Goal: Information Seeking & Learning: Learn about a topic

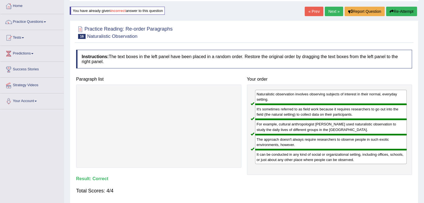
scroll to position [25, 0]
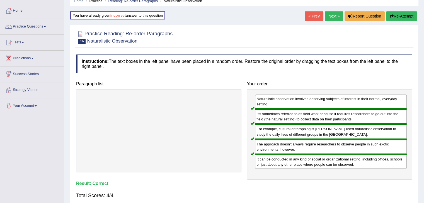
click at [332, 18] on link "Next »" at bounding box center [334, 15] width 18 height 9
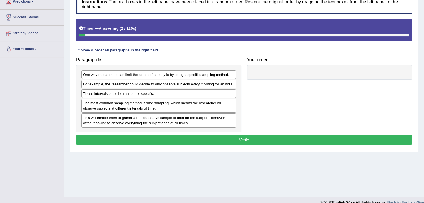
scroll to position [80, 0]
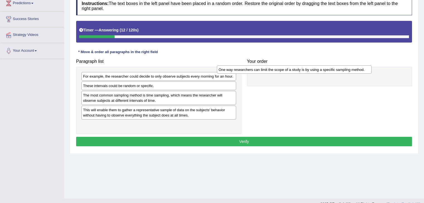
drag, startPoint x: 161, startPoint y: 75, endPoint x: 328, endPoint y: 67, distance: 167.1
click at [328, 67] on div "One way researchers can limit the scope of a study is by using a specific sampl…" at bounding box center [294, 69] width 155 height 9
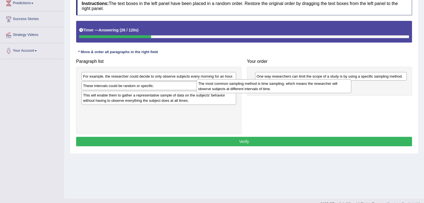
drag, startPoint x: 172, startPoint y: 98, endPoint x: 301, endPoint y: 88, distance: 129.7
click at [301, 88] on div "The most common sampling method is time sampling, which means the researcher wi…" at bounding box center [273, 86] width 155 height 14
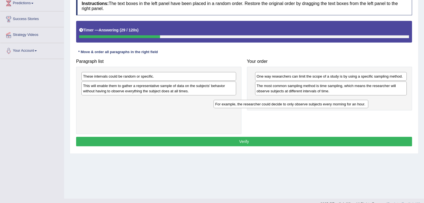
drag, startPoint x: 189, startPoint y: 74, endPoint x: 321, endPoint y: 102, distance: 135.2
click at [321, 102] on div "For example, the researcher could decide to only observe subjects every morning…" at bounding box center [290, 104] width 155 height 9
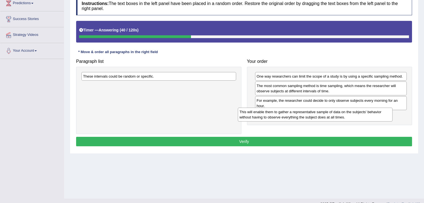
drag, startPoint x: 206, startPoint y: 86, endPoint x: 363, endPoint y: 113, distance: 159.7
click at [363, 113] on div "This will enable them to gather a representative sample of data on the subjects…" at bounding box center [315, 115] width 155 height 14
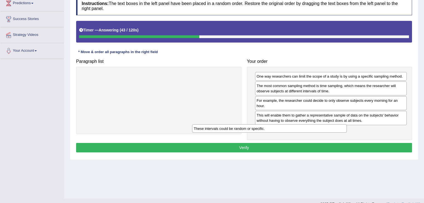
drag, startPoint x: 223, startPoint y: 76, endPoint x: 346, endPoint y: 127, distance: 133.8
click at [346, 127] on div "These intervals could be random or specific." at bounding box center [269, 129] width 155 height 9
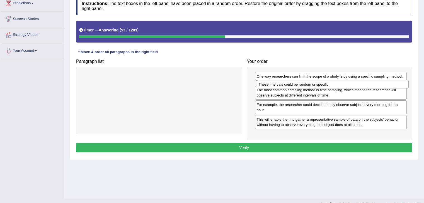
drag, startPoint x: 339, startPoint y: 127, endPoint x: 341, endPoint y: 81, distance: 45.7
click at [341, 81] on div "These intervals could be random or specific." at bounding box center [333, 84] width 152 height 9
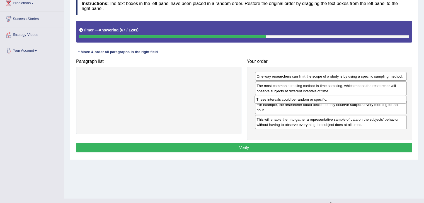
drag, startPoint x: 332, startPoint y: 87, endPoint x: 332, endPoint y: 102, distance: 14.5
click at [332, 102] on div "These intervals could be random or specific." at bounding box center [330, 99] width 152 height 9
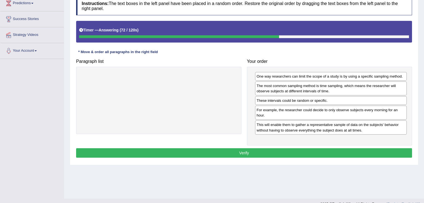
click at [318, 149] on button "Verify" at bounding box center [244, 153] width 336 height 9
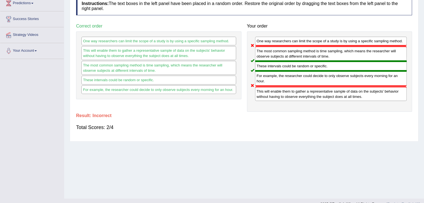
scroll to position [0, 0]
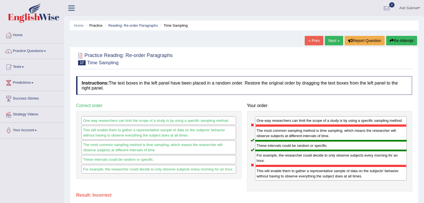
click at [332, 41] on link "Next »" at bounding box center [334, 40] width 18 height 9
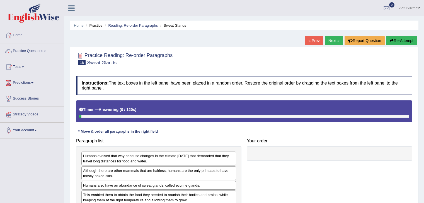
scroll to position [72, 0]
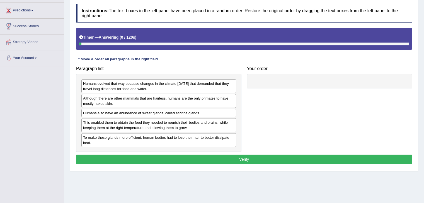
click at [424, 64] on html "Toggle navigation Home Practice Questions Speaking Practice Read Aloud Repeat S…" at bounding box center [212, 29] width 424 height 203
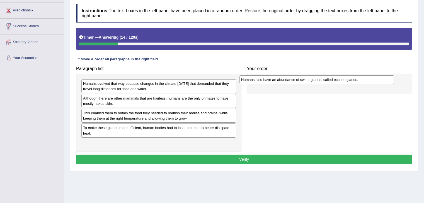
drag, startPoint x: 127, startPoint y: 113, endPoint x: 291, endPoint y: 79, distance: 167.5
click at [291, 79] on div "Humans also have an abundance of sweat glands, called eccrine glands." at bounding box center [316, 80] width 155 height 9
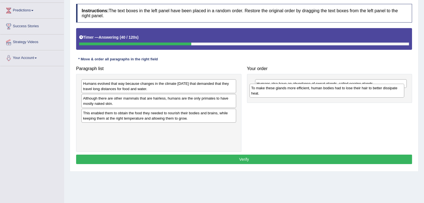
drag, startPoint x: 156, startPoint y: 132, endPoint x: 325, endPoint y: 93, distance: 173.5
click at [325, 93] on div "To make these glands more efficient, human bodies had to lose their hair to bet…" at bounding box center [326, 91] width 155 height 14
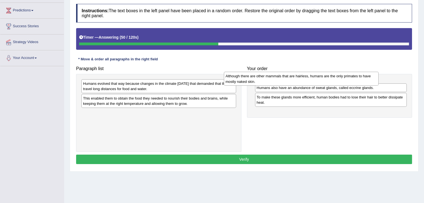
drag, startPoint x: 154, startPoint y: 102, endPoint x: 298, endPoint y: 80, distance: 146.3
click at [298, 80] on div "Although there are other mammals that are hairless, humans are the only primate…" at bounding box center [301, 79] width 155 height 14
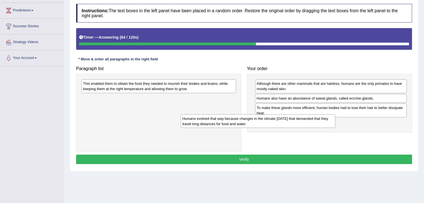
drag, startPoint x: 172, startPoint y: 87, endPoint x: 287, endPoint y: 125, distance: 121.7
click at [287, 125] on div "Humans evolved that way because changes in the climate 200,000 years ago that d…" at bounding box center [258, 122] width 155 height 14
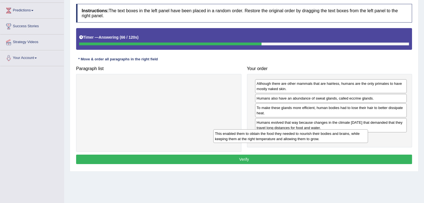
drag, startPoint x: 158, startPoint y: 86, endPoint x: 312, endPoint y: 135, distance: 161.5
click at [312, 135] on div "This enabled them to obtain the food they needed to nourish their bodies and br…" at bounding box center [290, 137] width 155 height 14
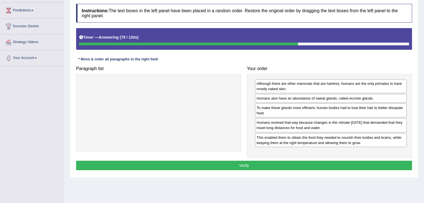
click at [310, 163] on button "Verify" at bounding box center [244, 165] width 336 height 9
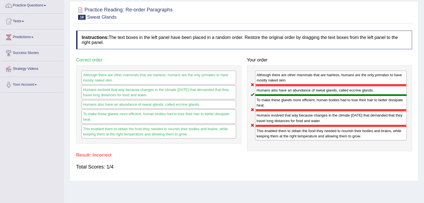
scroll to position [23, 0]
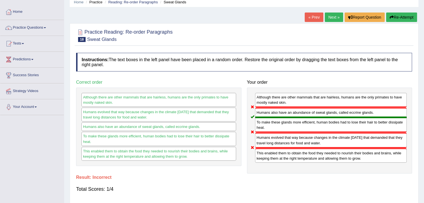
click at [411, 19] on button "Re-Attempt" at bounding box center [401, 17] width 31 height 9
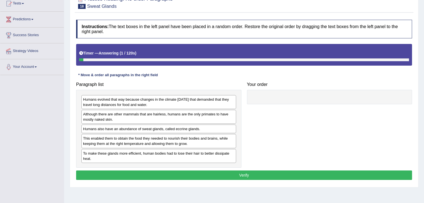
scroll to position [84, 0]
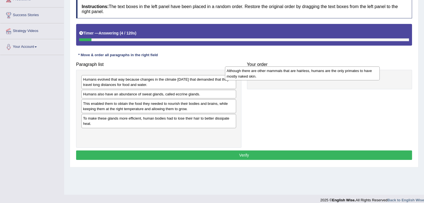
drag, startPoint x: 163, startPoint y: 98, endPoint x: 317, endPoint y: 76, distance: 155.2
click at [317, 76] on div "Although there are other mammals that are hairless, humans are the only primate…" at bounding box center [302, 74] width 155 height 14
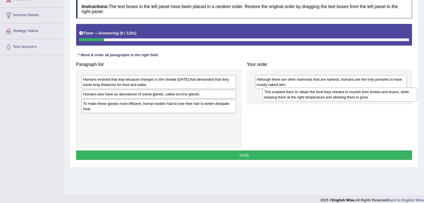
drag, startPoint x: 140, startPoint y: 110, endPoint x: 340, endPoint y: 95, distance: 200.3
click at [340, 95] on div "This enabled them to obtain the food they needed to nourish their bodies and br…" at bounding box center [340, 95] width 155 height 14
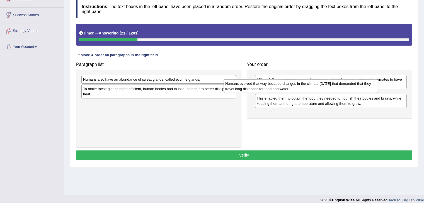
drag, startPoint x: 168, startPoint y: 82, endPoint x: 320, endPoint y: 86, distance: 151.9
click at [320, 86] on div "Humans evolved that way because changes in the climate 200,000 years ago that d…" at bounding box center [301, 86] width 155 height 14
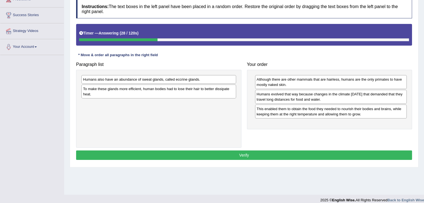
click at [173, 81] on div "Humans also have an abundance of sweat glands, called eccrine glands." at bounding box center [158, 79] width 155 height 9
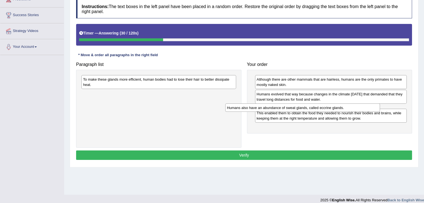
drag, startPoint x: 167, startPoint y: 79, endPoint x: 313, endPoint y: 107, distance: 148.0
click at [313, 107] on div "Humans also have an abundance of sweat glands, called eccrine glands." at bounding box center [302, 108] width 155 height 9
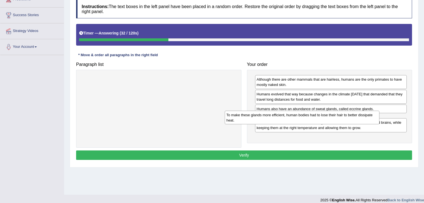
drag, startPoint x: 173, startPoint y: 81, endPoint x: 326, endPoint y: 117, distance: 157.6
click at [326, 117] on div "To make these glands more efficient, human bodies had to lose their hair to bet…" at bounding box center [302, 118] width 155 height 14
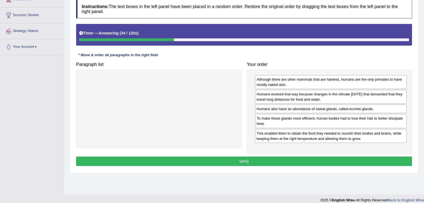
click at [292, 160] on button "Verify" at bounding box center [244, 161] width 336 height 9
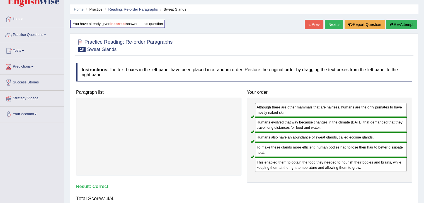
scroll to position [14, 0]
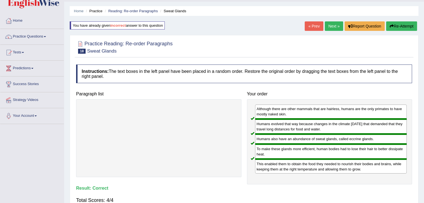
click at [334, 24] on link "Next »" at bounding box center [334, 25] width 18 height 9
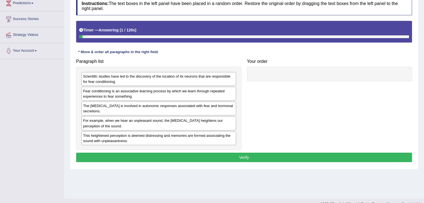
scroll to position [86, 0]
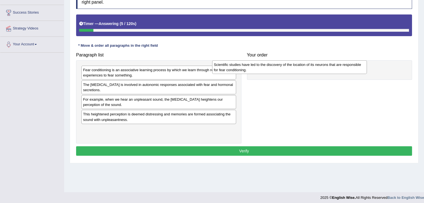
drag, startPoint x: 157, startPoint y: 72, endPoint x: 302, endPoint y: 66, distance: 144.8
click at [302, 66] on div "Scientific studies have led to the discovery of the location of its neurons tha…" at bounding box center [289, 67] width 155 height 14
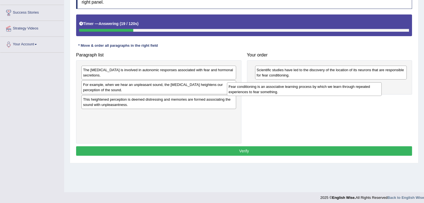
drag, startPoint x: 133, startPoint y: 72, endPoint x: 292, endPoint y: 89, distance: 160.2
click at [292, 89] on div "Fear conditioning is an associative learning process by which we learn through …" at bounding box center [304, 89] width 155 height 14
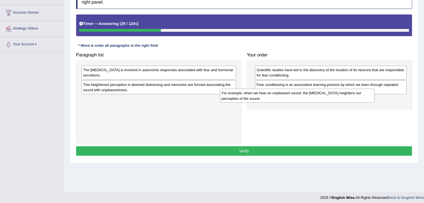
drag, startPoint x: 142, startPoint y: 88, endPoint x: 291, endPoint y: 96, distance: 148.7
click at [291, 96] on div "For example, when we hear an unpleasant sound, the amygdala heightens our perce…" at bounding box center [297, 96] width 155 height 14
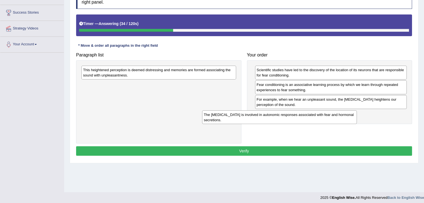
drag, startPoint x: 149, startPoint y: 70, endPoint x: 286, endPoint y: 113, distance: 144.1
click at [286, 113] on div "The amygdala is involved in autonomic responses associated with fear and hormon…" at bounding box center [279, 118] width 155 height 14
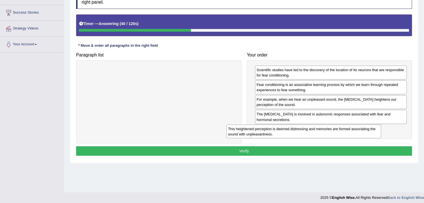
drag, startPoint x: 174, startPoint y: 72, endPoint x: 323, endPoint y: 132, distance: 160.5
click at [323, 132] on div "This heightened perception is deemed distressing and memories are formed associ…" at bounding box center [303, 132] width 155 height 14
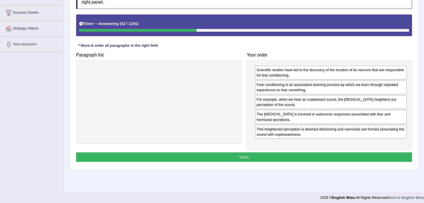
click at [319, 156] on button "Verify" at bounding box center [244, 157] width 336 height 9
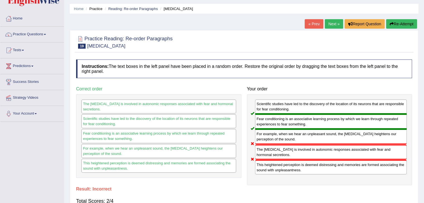
scroll to position [15, 0]
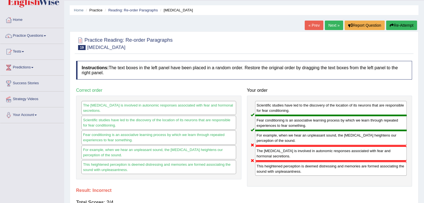
click at [409, 23] on button "Re-Attempt" at bounding box center [401, 25] width 31 height 9
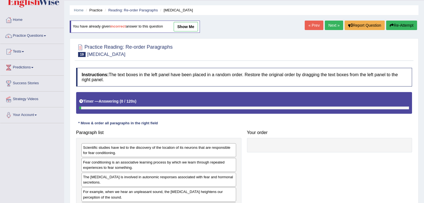
scroll to position [89, 0]
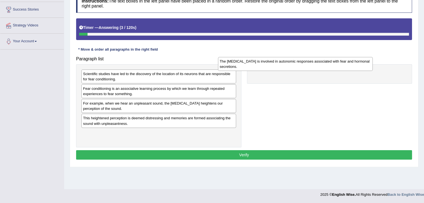
drag, startPoint x: 192, startPoint y: 104, endPoint x: 341, endPoint y: 68, distance: 153.2
click at [341, 68] on div "The [MEDICAL_DATA] is involved in autonomic responses associated with fear and …" at bounding box center [295, 64] width 155 height 14
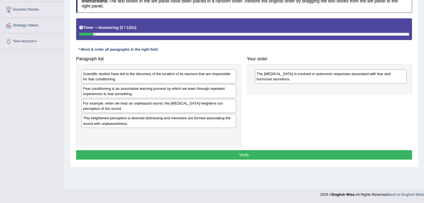
click at [164, 122] on div "This heightened perception is deemed distressing and memories are formed associ…" at bounding box center [158, 121] width 155 height 14
click at [150, 121] on div "This heightened perception is deemed distressing and memories are formed associ…" at bounding box center [158, 121] width 155 height 14
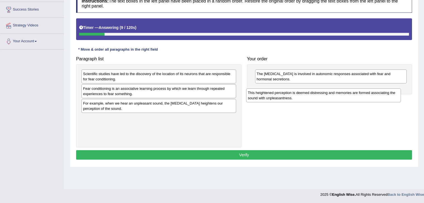
drag, startPoint x: 150, startPoint y: 121, endPoint x: 317, endPoint y: 93, distance: 169.5
click at [317, 93] on div "This heightened perception is deemed distressing and memories are formed associ…" at bounding box center [323, 96] width 155 height 14
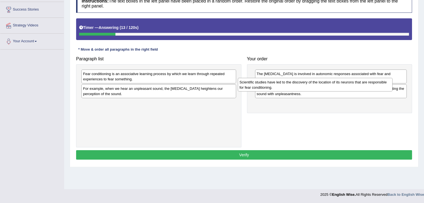
drag, startPoint x: 130, startPoint y: 78, endPoint x: 293, endPoint y: 87, distance: 163.3
click at [293, 87] on div "Scientific studies have led to the discovery of the location of its neurons tha…" at bounding box center [315, 85] width 155 height 14
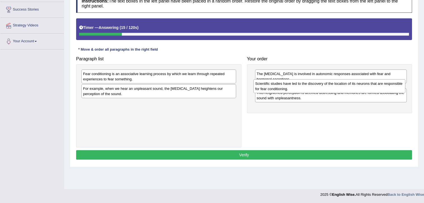
drag, startPoint x: 286, startPoint y: 106, endPoint x: 285, endPoint y: 87, distance: 19.6
click at [285, 87] on div "Scientific studies have led to the discovery of the location of its neurons tha…" at bounding box center [329, 86] width 152 height 14
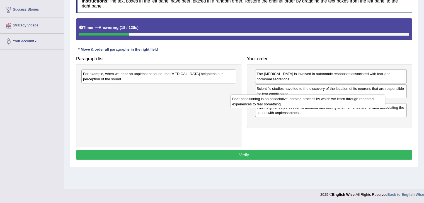
drag, startPoint x: 147, startPoint y: 76, endPoint x: 303, endPoint y: 101, distance: 158.1
click at [303, 101] on div "Fear conditioning is an associative learning process by which we learn through …" at bounding box center [307, 102] width 155 height 14
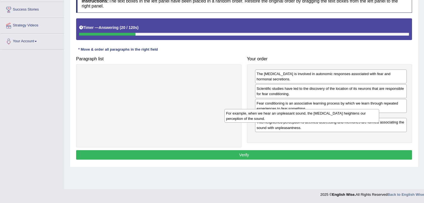
drag, startPoint x: 195, startPoint y: 78, endPoint x: 339, endPoint y: 118, distance: 148.6
click at [339, 118] on div "For example, when we hear an unpleasant sound, the amygdala heightens our perce…" at bounding box center [301, 116] width 155 height 14
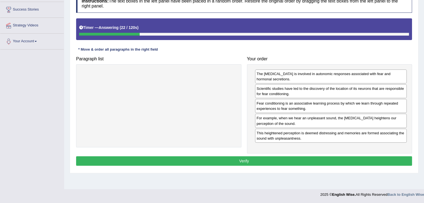
click at [305, 157] on button "Verify" at bounding box center [244, 161] width 336 height 9
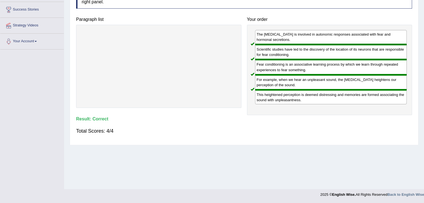
scroll to position [0, 0]
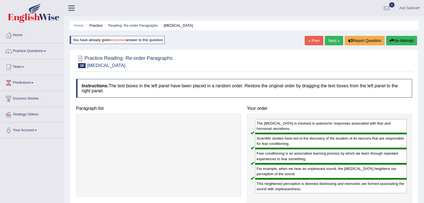
click at [332, 43] on link "Next »" at bounding box center [334, 40] width 18 height 9
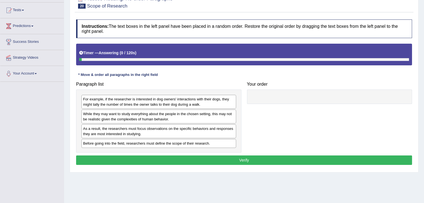
scroll to position [60, 0]
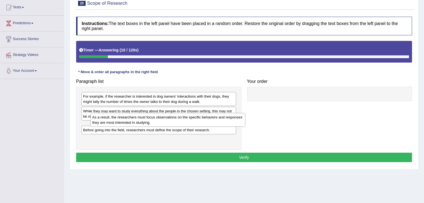
drag, startPoint x: 128, startPoint y: 131, endPoint x: 137, endPoint y: 123, distance: 11.8
click at [137, 123] on div "As a result, the researchers must focus observations on the specific behaviors …" at bounding box center [168, 120] width 155 height 14
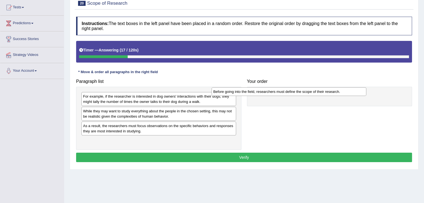
drag, startPoint x: 169, startPoint y: 142, endPoint x: 317, endPoint y: 91, distance: 155.8
click at [317, 91] on div "Before going into the field, researchers must define the scope of their researc…" at bounding box center [289, 92] width 155 height 9
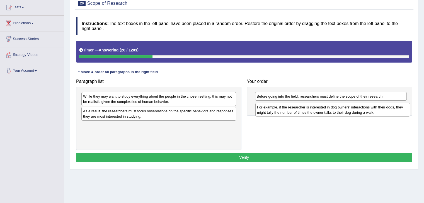
drag, startPoint x: 135, startPoint y: 101, endPoint x: 310, endPoint y: 111, distance: 175.3
click at [310, 111] on div "For example, if the researcher is interested in dog owners' interactions with t…" at bounding box center [332, 110] width 155 height 14
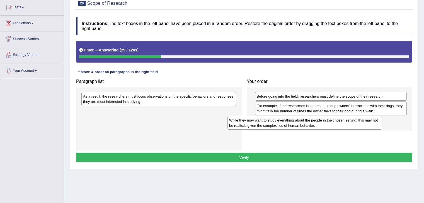
drag, startPoint x: 142, startPoint y: 101, endPoint x: 288, endPoint y: 125, distance: 148.5
click at [288, 125] on div "While they may want to study everything about the people in the chosen setting,…" at bounding box center [304, 123] width 155 height 14
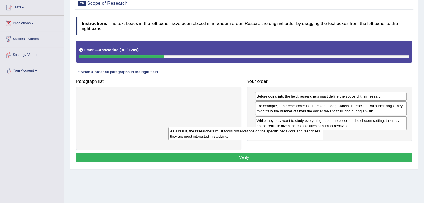
drag, startPoint x: 225, startPoint y: 101, endPoint x: 337, endPoint y: 134, distance: 116.8
click at [323, 134] on div "As a result, the researchers must focus observations on the specific behaviors …" at bounding box center [245, 134] width 155 height 14
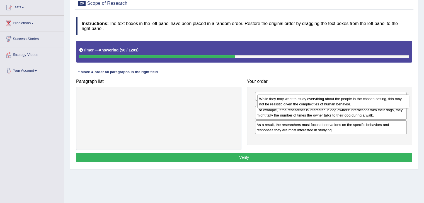
drag, startPoint x: 293, startPoint y: 126, endPoint x: 296, endPoint y: 104, distance: 21.9
click at [296, 104] on div "While they may want to study everything about the people in the chosen setting,…" at bounding box center [333, 102] width 152 height 14
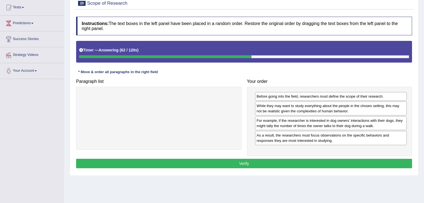
click at [321, 165] on button "Verify" at bounding box center [244, 163] width 336 height 9
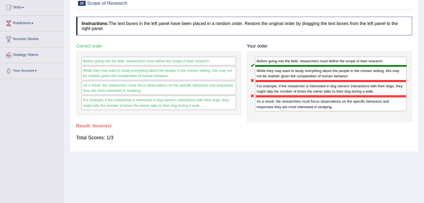
scroll to position [0, 0]
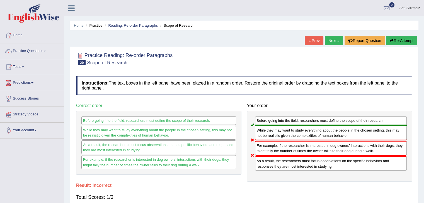
click at [398, 37] on button "Re-Attempt" at bounding box center [401, 40] width 31 height 9
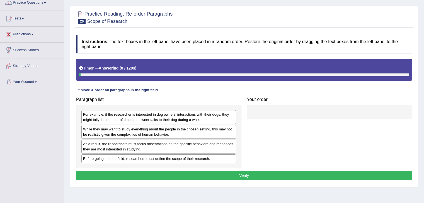
drag, startPoint x: 0, startPoint y: 0, endPoint x: 428, endPoint y: 143, distance: 451.1
click at [424, 143] on html "Toggle navigation Home Practice Questions Speaking Practice Read Aloud Repeat S…" at bounding box center [212, 53] width 424 height 203
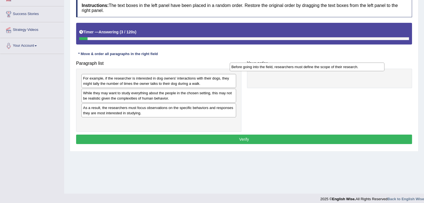
drag, startPoint x: 134, startPoint y: 122, endPoint x: 284, endPoint y: 67, distance: 160.1
click at [284, 67] on div "Before going into the field, researchers must define the scope of their researc…" at bounding box center [307, 67] width 155 height 9
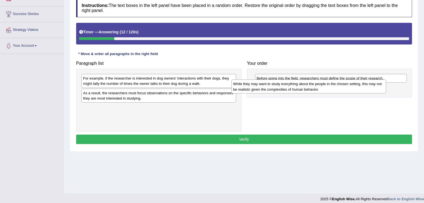
drag, startPoint x: 128, startPoint y: 97, endPoint x: 295, endPoint y: 87, distance: 167.5
click at [295, 87] on div "While they may want to study everything about the people in the chosen setting,…" at bounding box center [308, 87] width 155 height 14
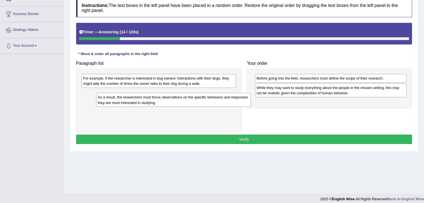
drag, startPoint x: 153, startPoint y: 98, endPoint x: 291, endPoint y: 108, distance: 138.8
click at [251, 107] on div "As a result, the researchers must focus observations on the specific behaviors …" at bounding box center [173, 100] width 155 height 14
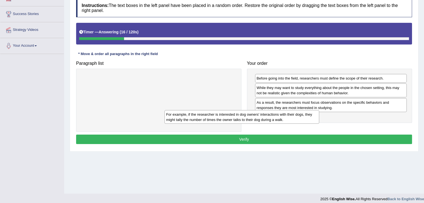
drag, startPoint x: 208, startPoint y: 82, endPoint x: 334, endPoint y: 120, distance: 131.8
click at [319, 120] on div "For example, if the researcher is interested in dog owners' interactions with t…" at bounding box center [241, 117] width 155 height 14
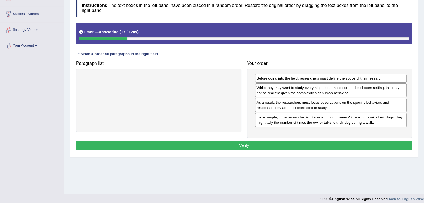
click at [288, 145] on button "Verify" at bounding box center [244, 145] width 336 height 9
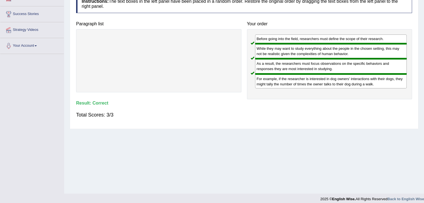
scroll to position [0, 0]
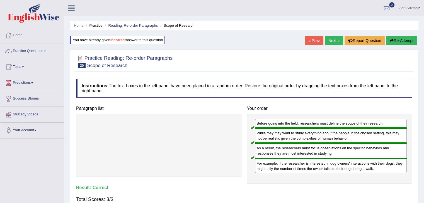
click at [332, 43] on link "Next »" at bounding box center [334, 40] width 18 height 9
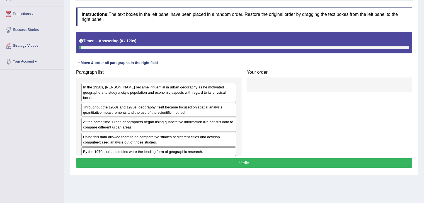
click at [424, 88] on html "Toggle navigation Home Practice Questions Speaking Practice Read Aloud Repeat S…" at bounding box center [212, 32] width 424 height 203
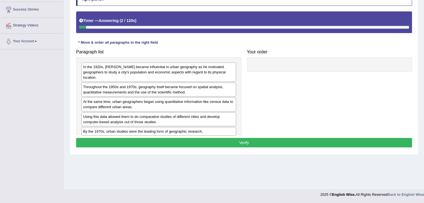
click at [139, 71] on div "In the 1920s, [PERSON_NAME] became influential in urban geography as he motivat…" at bounding box center [158, 72] width 155 height 19
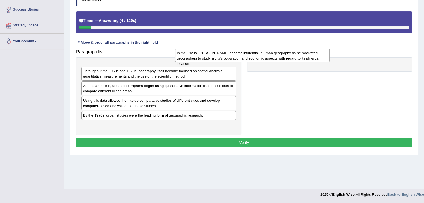
drag, startPoint x: 222, startPoint y: 69, endPoint x: 333, endPoint y: 57, distance: 112.2
click at [330, 57] on div "In the 1920s, Carl Sauer became influential in urban geography as he motivated …" at bounding box center [252, 56] width 155 height 14
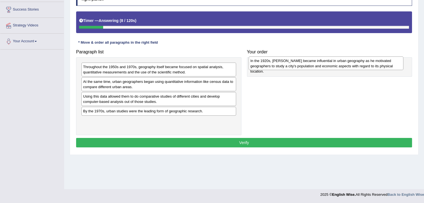
drag, startPoint x: 115, startPoint y: 70, endPoint x: 295, endPoint y: 63, distance: 180.7
click at [295, 63] on div "In the 1920s, Carl Sauer became influential in urban geography as he motivated …" at bounding box center [326, 64] width 155 height 14
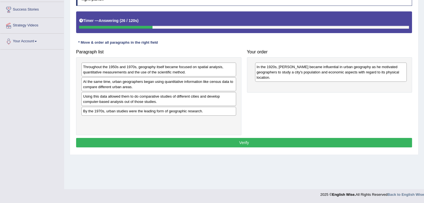
click at [171, 111] on div "By the 1970s, urban studies were the leading form of geographic research." at bounding box center [158, 111] width 155 height 9
drag, startPoint x: 171, startPoint y: 111, endPoint x: 182, endPoint y: 114, distance: 11.4
click at [182, 114] on div "By the 1970s, urban studies were the leading form of geographic research." at bounding box center [170, 114] width 155 height 9
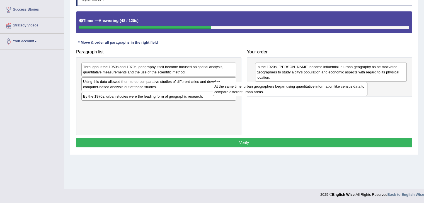
drag, startPoint x: 176, startPoint y: 85, endPoint x: 334, endPoint y: 87, distance: 157.5
click at [334, 87] on div "At the same time, urban geographers began using quantitative information like c…" at bounding box center [290, 89] width 155 height 14
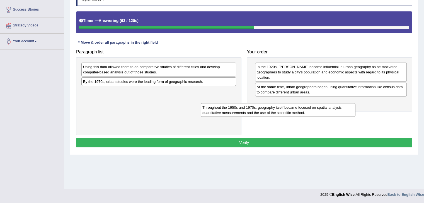
drag, startPoint x: 185, startPoint y: 69, endPoint x: 317, endPoint y: 111, distance: 138.8
click at [317, 111] on div "Throughout the 1950s and 1970s, geography itself became focused on spatial anal…" at bounding box center [278, 110] width 155 height 14
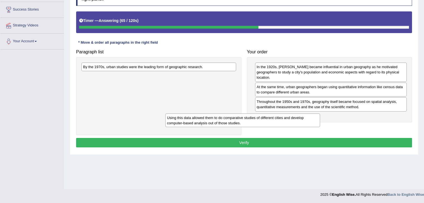
drag, startPoint x: 215, startPoint y: 66, endPoint x: 314, endPoint y: 119, distance: 111.9
click at [314, 119] on div "Using this data allowed them to do comparative studies of different cities and …" at bounding box center [242, 121] width 155 height 14
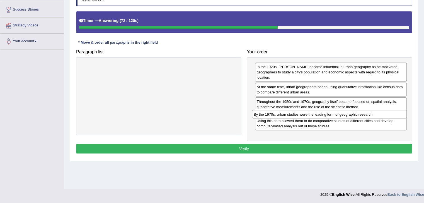
drag, startPoint x: 172, startPoint y: 62, endPoint x: 342, endPoint y: 110, distance: 177.1
click at [342, 110] on div "By the 1970s, urban studies were the leading form of geographic research." at bounding box center [329, 114] width 155 height 9
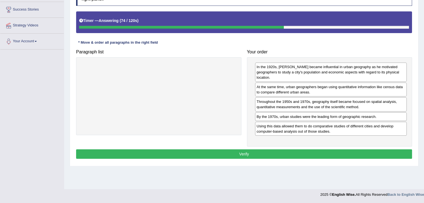
click at [325, 150] on button "Verify" at bounding box center [244, 154] width 336 height 9
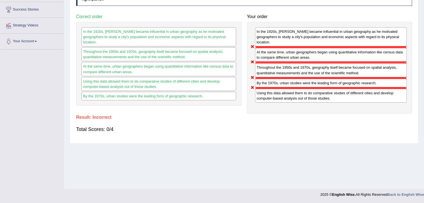
scroll to position [1, 0]
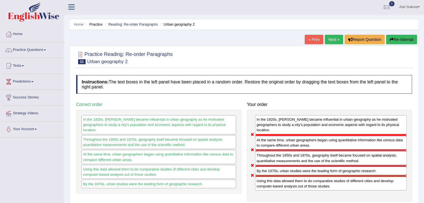
click at [403, 43] on button "Re-Attempt" at bounding box center [401, 39] width 31 height 9
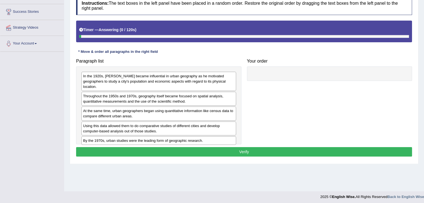
scroll to position [89, 0]
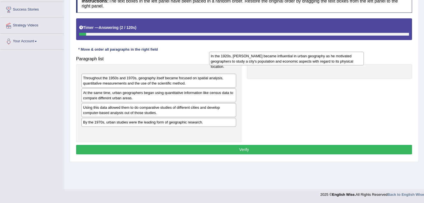
drag, startPoint x: 209, startPoint y: 80, endPoint x: 353, endPoint y: 68, distance: 143.7
click at [353, 66] on div "In the 1920s, Carl Sauer became influential in urban geography as he motivated …" at bounding box center [286, 59] width 155 height 14
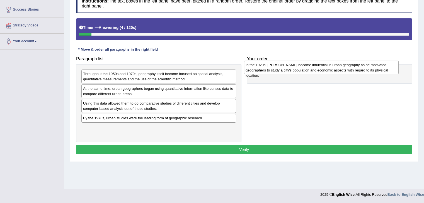
drag, startPoint x: 210, startPoint y: 74, endPoint x: 374, endPoint y: 65, distance: 164.1
click at [374, 65] on div "In the 1920s, Carl Sauer became influential in urban geography as he motivated …" at bounding box center [321, 68] width 155 height 14
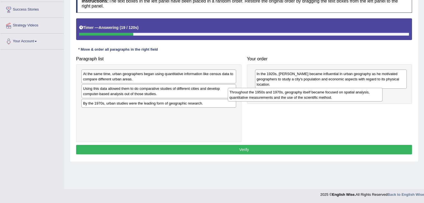
drag, startPoint x: 163, startPoint y: 76, endPoint x: 321, endPoint y: 95, distance: 159.1
click at [321, 95] on div "Throughout the 1950s and 1970s, geography itself became focused on spatial anal…" at bounding box center [305, 95] width 155 height 14
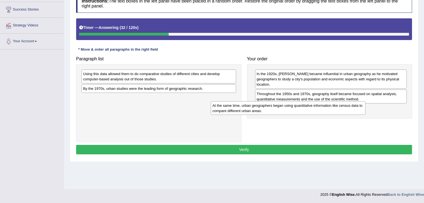
drag, startPoint x: 157, startPoint y: 77, endPoint x: 288, endPoint y: 108, distance: 134.2
click at [288, 108] on div "At the same time, urban geographers began using quantitative information like c…" at bounding box center [288, 108] width 155 height 14
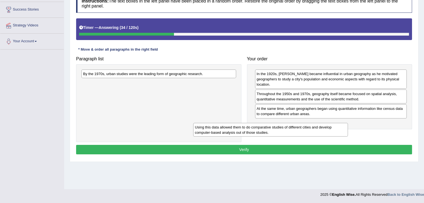
drag, startPoint x: 200, startPoint y: 76, endPoint x: 328, endPoint y: 127, distance: 138.0
click at [328, 127] on div "Using this data allowed them to do comparative studies of different cities and …" at bounding box center [270, 130] width 155 height 14
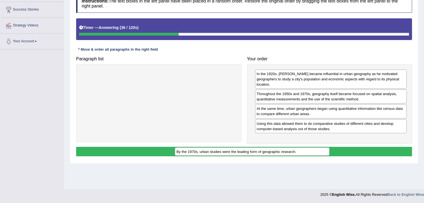
drag, startPoint x: 226, startPoint y: 73, endPoint x: 332, endPoint y: 148, distance: 130.3
click at [329, 148] on div "By the 1970s, urban studies were the leading form of geographic research." at bounding box center [252, 152] width 155 height 9
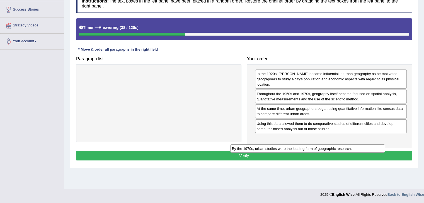
drag, startPoint x: 207, startPoint y: 74, endPoint x: 364, endPoint y: 145, distance: 172.5
click at [364, 145] on div "By the 1970s, urban studies were the leading form of geographic research." at bounding box center [307, 149] width 155 height 9
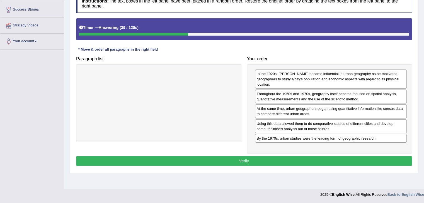
click at [323, 163] on button "Verify" at bounding box center [244, 161] width 336 height 9
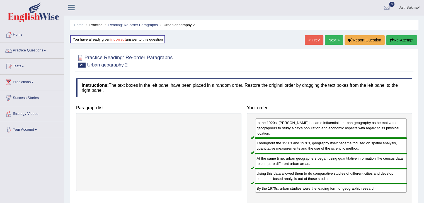
scroll to position [0, 0]
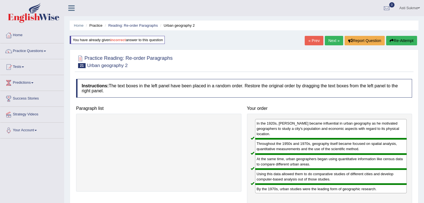
click at [331, 41] on link "Next »" at bounding box center [334, 40] width 18 height 9
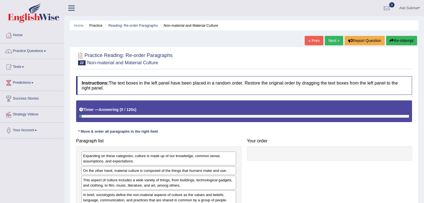
scroll to position [89, 0]
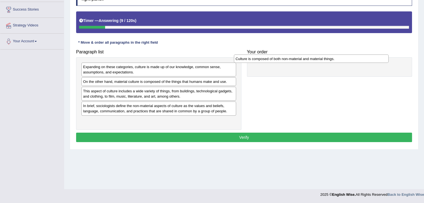
drag, startPoint x: 137, startPoint y: 123, endPoint x: 291, endPoint y: 61, distance: 166.5
click at [291, 61] on div "Culture is composed of both non-material and material things." at bounding box center [311, 59] width 155 height 9
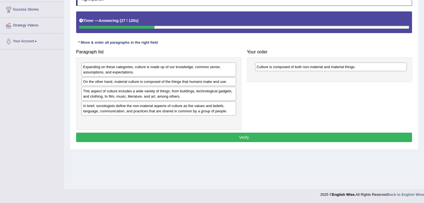
click at [155, 110] on div "In brief, sociologists define the non-material aspects of culture as the values…" at bounding box center [158, 109] width 155 height 14
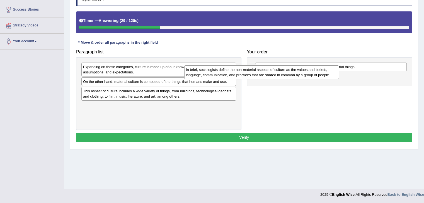
drag, startPoint x: 219, startPoint y: 105, endPoint x: 337, endPoint y: 68, distance: 123.4
click at [337, 68] on div "In brief, sociologists define the non-material aspects of culture as the values…" at bounding box center [261, 72] width 155 height 14
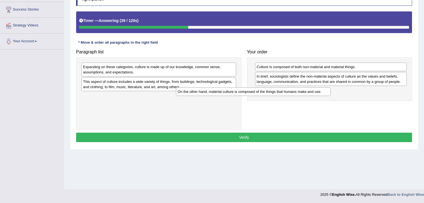
drag, startPoint x: 190, startPoint y: 80, endPoint x: 287, endPoint y: 91, distance: 97.5
click at [287, 91] on div "On the other hand, material culture is composed of the things that humans make …" at bounding box center [253, 92] width 155 height 9
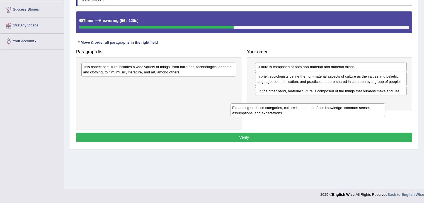
drag, startPoint x: 167, startPoint y: 68, endPoint x: 319, endPoint y: 106, distance: 156.3
click at [319, 106] on div "Expanding on these categories, culture is made up of our knowledge, common sens…" at bounding box center [307, 111] width 155 height 14
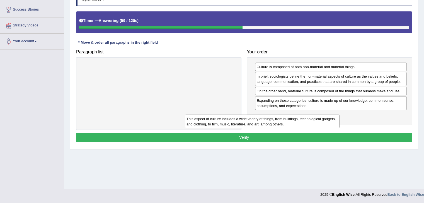
drag, startPoint x: 178, startPoint y: 69, endPoint x: 292, endPoint y: 122, distance: 126.1
click at [292, 122] on div "This aspect of culture includes a wide variety of things, from buildings, techn…" at bounding box center [262, 122] width 155 height 14
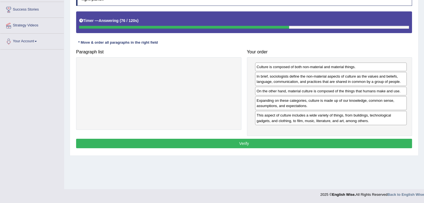
click at [333, 141] on button "Verify" at bounding box center [244, 143] width 336 height 9
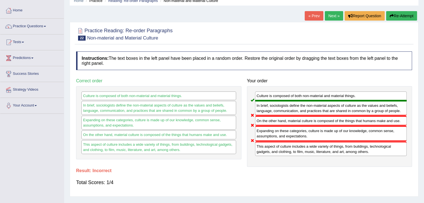
scroll to position [23, 0]
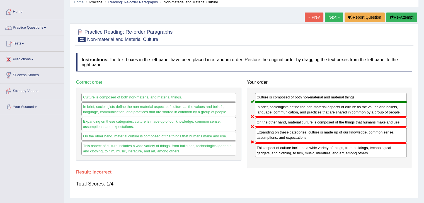
click at [402, 20] on button "Re-Attempt" at bounding box center [401, 17] width 31 height 9
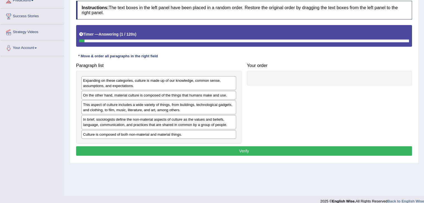
scroll to position [88, 0]
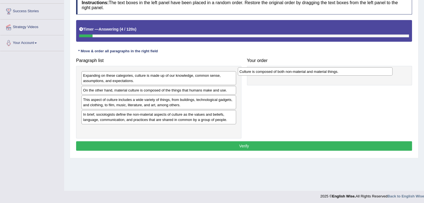
drag, startPoint x: 162, startPoint y: 128, endPoint x: 321, endPoint y: 71, distance: 168.8
click at [321, 71] on div "Culture is composed of both non-material and material things." at bounding box center [315, 71] width 155 height 9
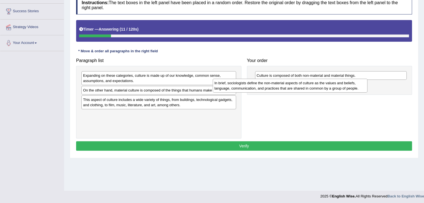
drag, startPoint x: 134, startPoint y: 118, endPoint x: 284, endPoint y: 86, distance: 153.8
click at [284, 86] on div "In brief, sociologists define the non-material aspects of culture as the values…" at bounding box center [290, 86] width 155 height 14
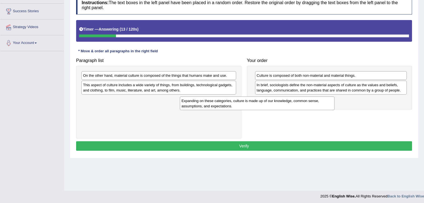
drag, startPoint x: 182, startPoint y: 78, endPoint x: 307, endPoint y: 101, distance: 127.8
click at [307, 101] on div "Expanding on these categories, culture is made up of our knowledge, common sens…" at bounding box center [257, 104] width 155 height 14
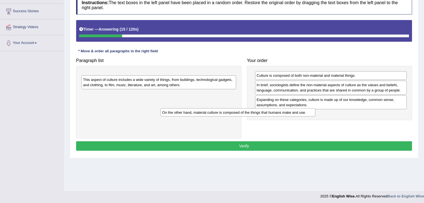
drag, startPoint x: 214, startPoint y: 73, endPoint x: 344, endPoint y: 109, distance: 134.6
click at [315, 109] on div "On the other hand, material culture is composed of the things that humans make …" at bounding box center [238, 112] width 155 height 9
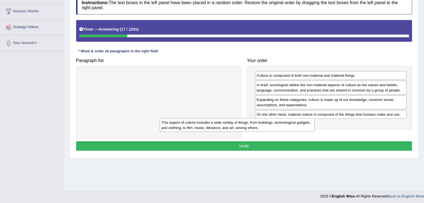
drag, startPoint x: 223, startPoint y: 83, endPoint x: 363, endPoint y: 134, distance: 148.8
click at [314, 132] on div "This aspect of culture includes a wide variety of things, from buildings, techn…" at bounding box center [237, 125] width 155 height 14
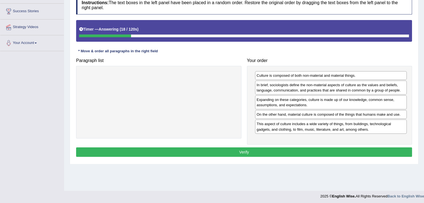
click at [329, 156] on div "Instructions: The text boxes in the left panel have been placed in a random ord…" at bounding box center [244, 77] width 339 height 169
click at [330, 152] on button "Verify" at bounding box center [244, 152] width 336 height 9
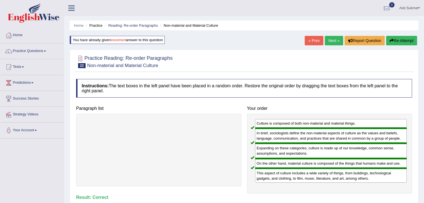
scroll to position [0, 0]
click at [329, 42] on link "Next »" at bounding box center [334, 40] width 18 height 9
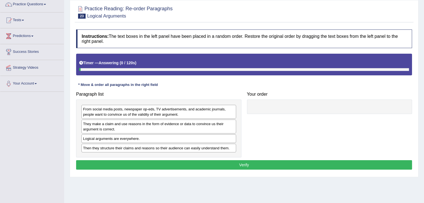
click at [424, 85] on html "Toggle navigation Home Practice Questions Speaking Practice Read Aloud Repeat S…" at bounding box center [212, 54] width 424 height 203
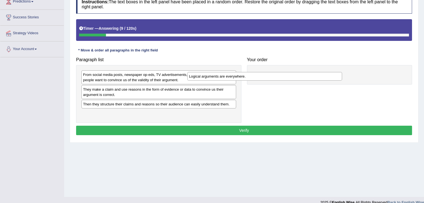
drag, startPoint x: 138, startPoint y: 104, endPoint x: 284, endPoint y: 66, distance: 150.9
click at [284, 72] on div "Logical arguments are everywhere." at bounding box center [264, 76] width 155 height 9
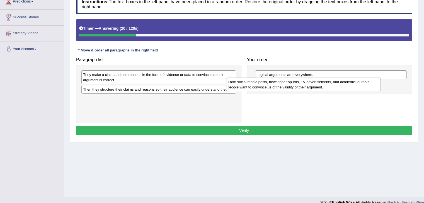
drag, startPoint x: 121, startPoint y: 79, endPoint x: 266, endPoint y: 86, distance: 145.4
click at [266, 86] on div "From social media posts, newspaper op-eds, TV advertisements, and academic jour…" at bounding box center [303, 85] width 155 height 14
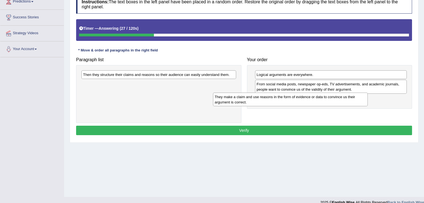
drag, startPoint x: 125, startPoint y: 75, endPoint x: 269, endPoint y: 96, distance: 145.1
click at [269, 96] on div "They make a claim and use reasons in the form of evidence or data to convince u…" at bounding box center [290, 100] width 155 height 14
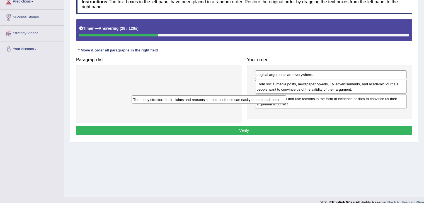
drag, startPoint x: 210, startPoint y: 74, endPoint x: 308, endPoint y: 112, distance: 105.2
click at [286, 104] on div "Then they structure their claims and reasons so their audience can easily under…" at bounding box center [209, 100] width 155 height 9
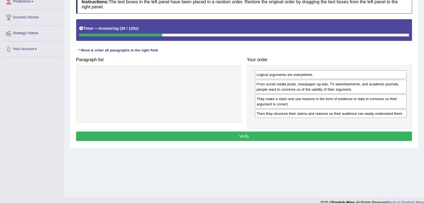
click at [288, 132] on button "Verify" at bounding box center [244, 136] width 336 height 9
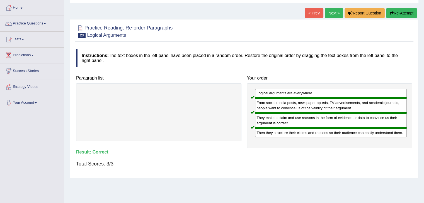
scroll to position [15, 0]
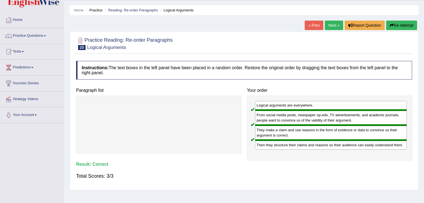
click at [327, 31] on div "« Prev Next » Report Question Re-Attempt" at bounding box center [362, 26] width 114 height 11
click at [329, 28] on link "Next »" at bounding box center [334, 25] width 18 height 9
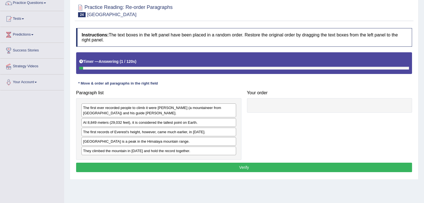
scroll to position [50, 0]
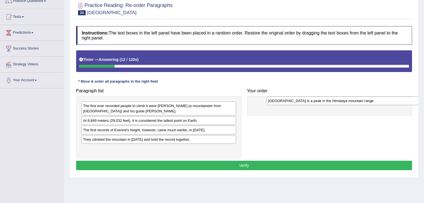
drag, startPoint x: 134, startPoint y: 140, endPoint x: 321, endPoint y: 101, distance: 190.7
click at [321, 101] on div "[GEOGRAPHIC_DATA] is a peak in the Himalaya mountain range." at bounding box center [343, 101] width 155 height 9
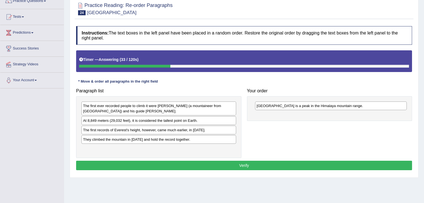
click at [142, 141] on div "They climbed the mountain in [DATE] and hold the record together." at bounding box center [158, 139] width 155 height 9
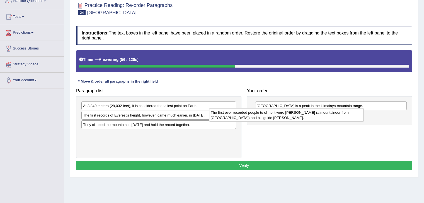
drag, startPoint x: 163, startPoint y: 110, endPoint x: 305, endPoint y: 119, distance: 142.7
click at [305, 119] on div "The first ever recorded people to climb it were [PERSON_NAME] (a mountaineer fr…" at bounding box center [286, 115] width 155 height 14
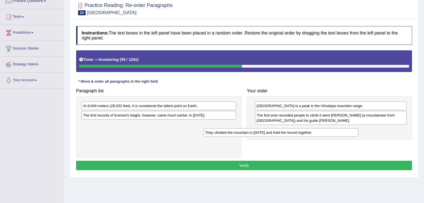
drag, startPoint x: 153, startPoint y: 126, endPoint x: 300, endPoint y: 132, distance: 147.0
click at [300, 132] on div "They climbed the mountain in 1953 and hold the record together." at bounding box center [280, 132] width 155 height 9
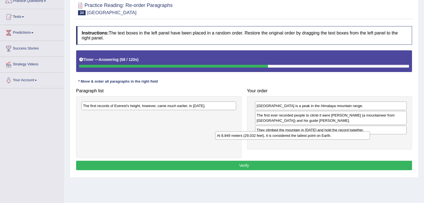
drag, startPoint x: 155, startPoint y: 105, endPoint x: 291, endPoint y: 135, distance: 139.5
click at [291, 135] on div "At 8,849 meters (29,032 feet), it is considered the tallest point on Earth." at bounding box center [292, 136] width 155 height 9
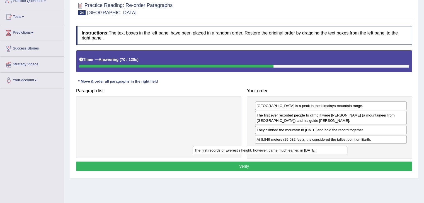
drag, startPoint x: 211, startPoint y: 105, endPoint x: 339, endPoint y: 151, distance: 136.3
click at [339, 151] on div "The first records of Everest's height, however, came much earlier, in 1856." at bounding box center [270, 150] width 155 height 9
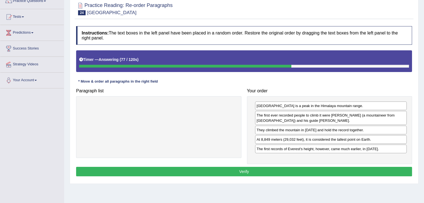
click at [353, 167] on button "Verify" at bounding box center [244, 171] width 336 height 9
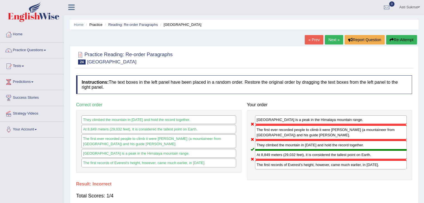
scroll to position [0, 0]
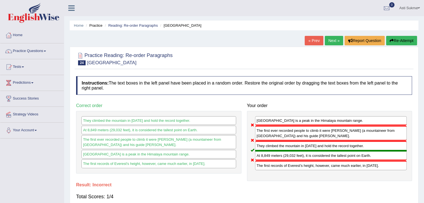
click at [405, 44] on button "Re-Attempt" at bounding box center [401, 40] width 31 height 9
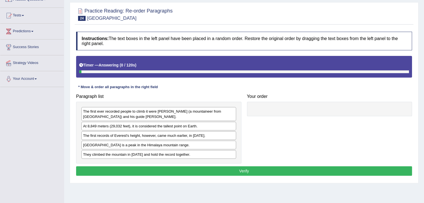
drag, startPoint x: 0, startPoint y: 0, endPoint x: 420, endPoint y: 101, distance: 432.0
click at [420, 101] on html "Toggle navigation Home Practice Questions Speaking Practice Read Aloud Repeat S…" at bounding box center [212, 49] width 424 height 203
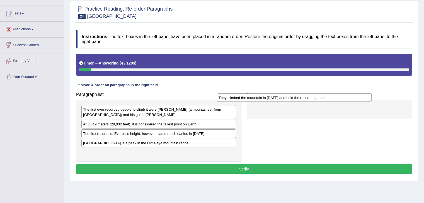
drag, startPoint x: 154, startPoint y: 153, endPoint x: 309, endPoint y: 99, distance: 163.3
click at [309, 99] on div "They climbed the mountain in [DATE] and hold the record together." at bounding box center [294, 98] width 155 height 9
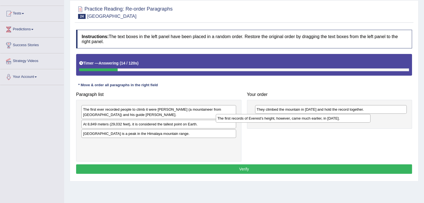
drag, startPoint x: 141, startPoint y: 134, endPoint x: 283, endPoint y: 119, distance: 142.4
click at [283, 119] on div "The first records of Everest's height, however, came much earlier, in [DATE]." at bounding box center [293, 118] width 155 height 9
click at [174, 111] on div "The first ever recorded people to climb it were [PERSON_NAME] (a mountaineer fr…" at bounding box center [158, 112] width 155 height 14
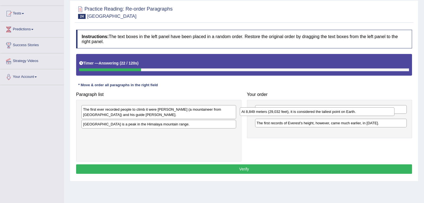
drag, startPoint x: 162, startPoint y: 123, endPoint x: 329, endPoint y: 111, distance: 167.7
click at [329, 111] on div "At 8,849 meters (29,032 feet), it is considered the tallest point on Earth." at bounding box center [317, 112] width 155 height 9
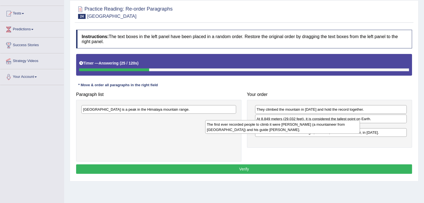
drag, startPoint x: 218, startPoint y: 111, endPoint x: 351, endPoint y: 126, distance: 133.5
click at [351, 126] on div "The first ever recorded people to climb it were [PERSON_NAME] (a mountaineer fr…" at bounding box center [282, 127] width 155 height 14
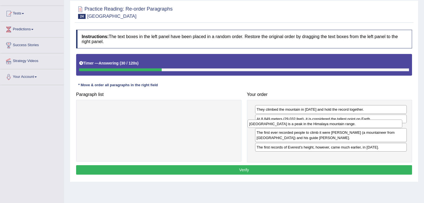
drag, startPoint x: 220, startPoint y: 110, endPoint x: 393, endPoint y: 125, distance: 174.2
click at [393, 125] on div "[GEOGRAPHIC_DATA] is a peak in the Himalaya mountain range." at bounding box center [324, 124] width 155 height 9
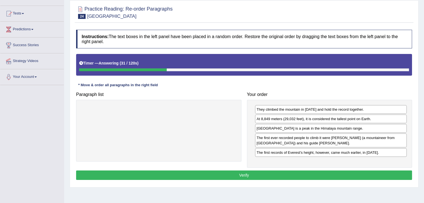
click at [347, 175] on button "Verify" at bounding box center [244, 175] width 336 height 9
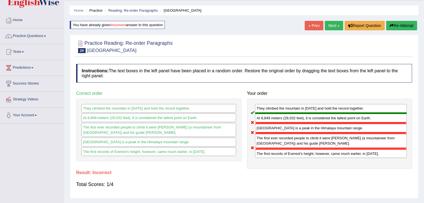
scroll to position [0, 0]
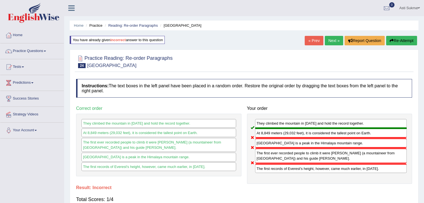
click at [332, 41] on link "Next »" at bounding box center [334, 40] width 18 height 9
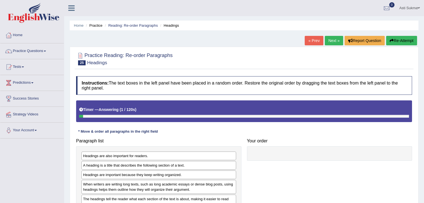
scroll to position [52, 0]
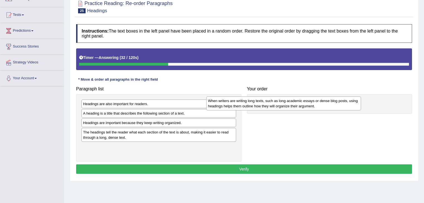
drag, startPoint x: 148, startPoint y: 136, endPoint x: 292, endPoint y: 103, distance: 148.2
click at [292, 103] on div "When writers are writing long texts, such as long academic essays or dense blog…" at bounding box center [283, 104] width 155 height 14
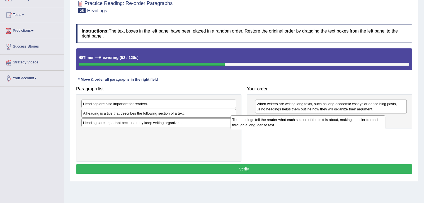
drag, startPoint x: 153, startPoint y: 137, endPoint x: 303, endPoint y: 125, distance: 150.4
click at [303, 125] on div "The headings tell the reader what each section of the text is about, making it …" at bounding box center [307, 123] width 155 height 14
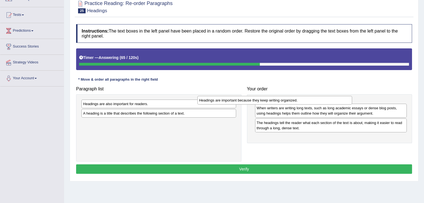
drag, startPoint x: 145, startPoint y: 126, endPoint x: 287, endPoint y: 101, distance: 144.0
click at [287, 101] on div "Headings are important because they keep writing organized." at bounding box center [274, 100] width 155 height 9
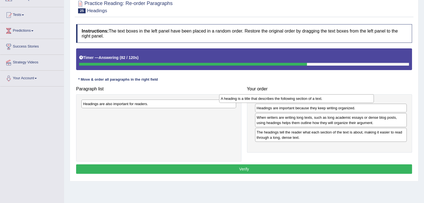
drag, startPoint x: 166, startPoint y: 114, endPoint x: 308, endPoint y: 100, distance: 142.5
click at [308, 100] on div "A heading is a title that describes the following section of a text." at bounding box center [296, 98] width 155 height 9
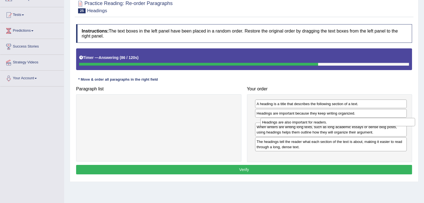
drag, startPoint x: 213, startPoint y: 105, endPoint x: 400, endPoint y: 123, distance: 188.7
click at [400, 123] on div "Headings are also important for readers." at bounding box center [337, 122] width 155 height 9
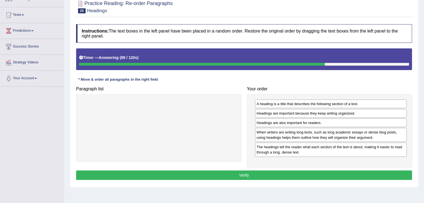
click at [303, 179] on button "Verify" at bounding box center [244, 175] width 336 height 9
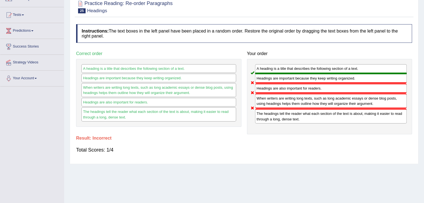
scroll to position [16, 0]
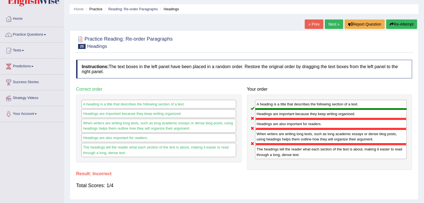
click at [400, 25] on button "Re-Attempt" at bounding box center [401, 24] width 31 height 9
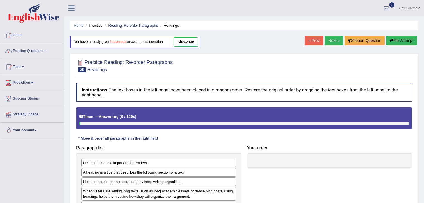
scroll to position [86, 0]
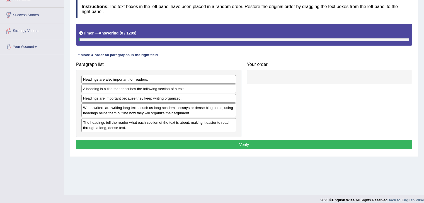
click at [424, 75] on html "Toggle navigation Home Practice Questions Speaking Practice Read Aloud Repeat S…" at bounding box center [212, 17] width 424 height 203
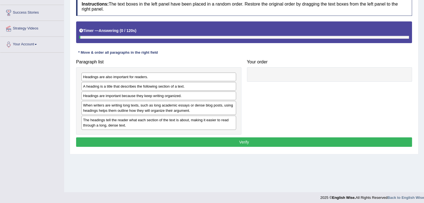
scroll to position [0, 0]
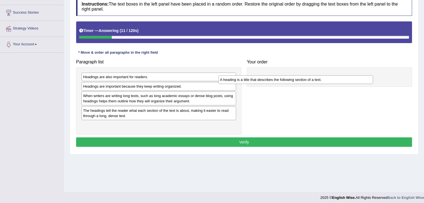
drag, startPoint x: 131, startPoint y: 85, endPoint x: 292, endPoint y: 73, distance: 161.8
click at [292, 76] on div "A heading is a title that describes the following section of a text." at bounding box center [295, 80] width 155 height 9
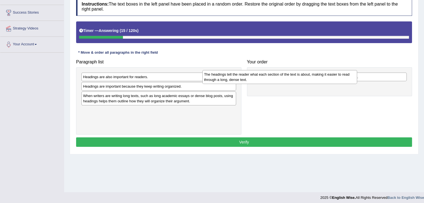
drag, startPoint x: 166, startPoint y: 113, endPoint x: 308, endPoint y: 81, distance: 146.0
click at [308, 81] on div "The headings tell the reader what each section of the text is about, making it …" at bounding box center [279, 77] width 155 height 14
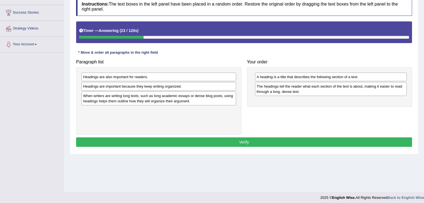
click at [178, 86] on div "Headings are important because they keep writing organized." at bounding box center [158, 86] width 155 height 9
click at [190, 86] on div "Headings are important because they keep writing organized." at bounding box center [158, 86] width 155 height 9
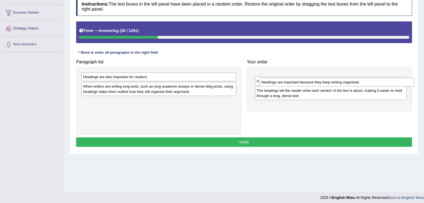
drag, startPoint x: 164, startPoint y: 84, endPoint x: 344, endPoint y: 80, distance: 180.9
click at [344, 80] on div "Headings are important because they keep writing organized." at bounding box center [336, 82] width 155 height 9
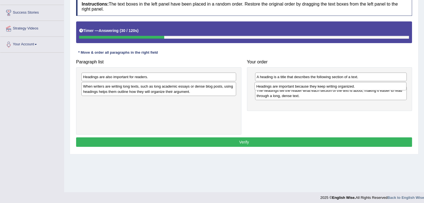
drag, startPoint x: 335, startPoint y: 75, endPoint x: 335, endPoint y: 84, distance: 9.2
click at [335, 84] on div "Headings are important because they keep writing organized." at bounding box center [330, 86] width 152 height 9
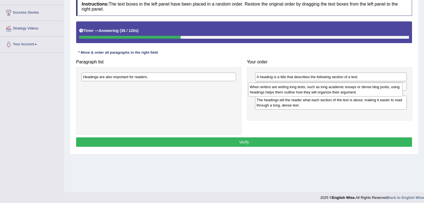
drag, startPoint x: 218, startPoint y: 92, endPoint x: 393, endPoint y: 93, distance: 175.8
click at [393, 93] on div "When writers are writing long texts, such as long academic essays or dense blog…" at bounding box center [325, 90] width 155 height 14
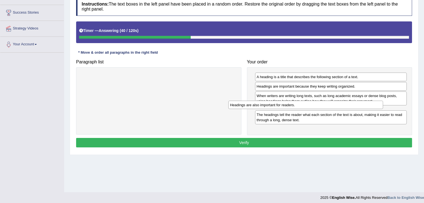
drag, startPoint x: 178, startPoint y: 77, endPoint x: 345, endPoint y: 106, distance: 170.4
click at [345, 106] on div "Headings are also important for readers." at bounding box center [305, 105] width 155 height 9
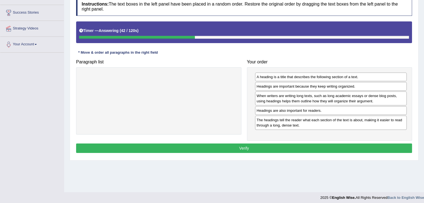
click at [316, 147] on button "Verify" at bounding box center [244, 148] width 336 height 9
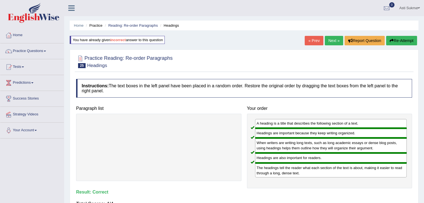
click at [329, 41] on link "Next »" at bounding box center [334, 40] width 18 height 9
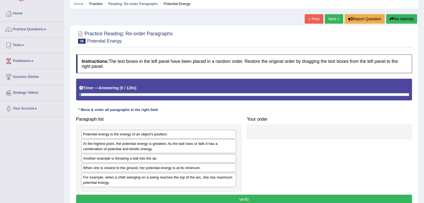
drag, startPoint x: 0, startPoint y: 0, endPoint x: 428, endPoint y: 103, distance: 439.9
click at [424, 103] on html "Toggle navigation Home Practice Questions Speaking Practice Read Aloud Repeat S…" at bounding box center [212, 79] width 424 height 203
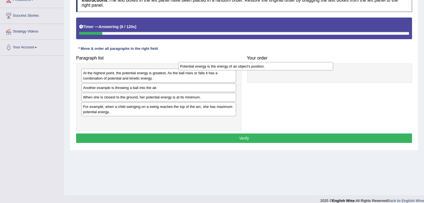
drag, startPoint x: 200, startPoint y: 69, endPoint x: 318, endPoint y: 58, distance: 118.7
click at [318, 62] on div "Potential energy is the energy of an object's position." at bounding box center [255, 66] width 155 height 9
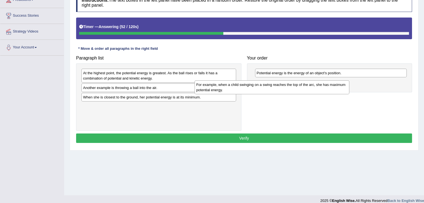
drag, startPoint x: 158, startPoint y: 109, endPoint x: 302, endPoint y: 84, distance: 145.9
click at [302, 84] on div "For example, when a child swinging on a swing reaches the top of the arc, she h…" at bounding box center [272, 88] width 155 height 14
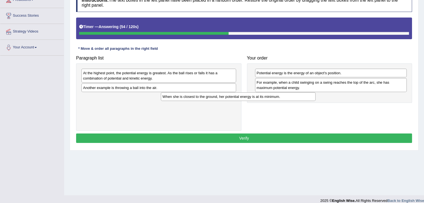
drag, startPoint x: 212, startPoint y: 97, endPoint x: 347, endPoint y: 96, distance: 135.2
click at [315, 96] on div "When she is closest to the ground, her potential energy is at its minimum." at bounding box center [238, 97] width 155 height 9
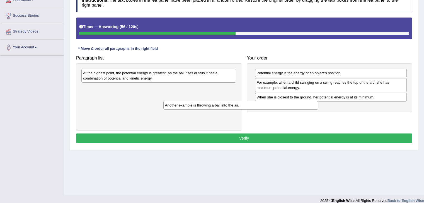
drag, startPoint x: 227, startPoint y: 91, endPoint x: 353, endPoint y: 108, distance: 127.2
click at [318, 108] on div "Another example is throwing a ball into the air." at bounding box center [240, 105] width 155 height 9
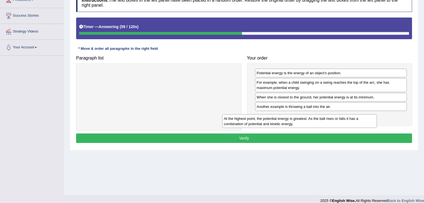
drag, startPoint x: 216, startPoint y: 77, endPoint x: 365, endPoint y: 122, distance: 155.5
click at [365, 122] on div "At the highest point, the potential energy is greatest. As the ball rises or fa…" at bounding box center [299, 122] width 155 height 14
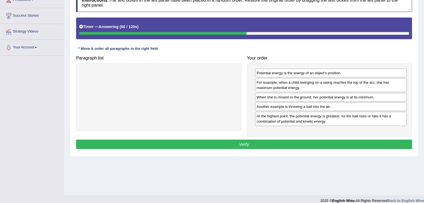
click at [320, 146] on button "Verify" at bounding box center [244, 144] width 336 height 9
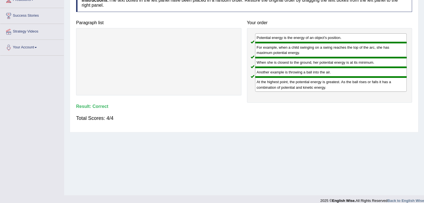
scroll to position [0, 0]
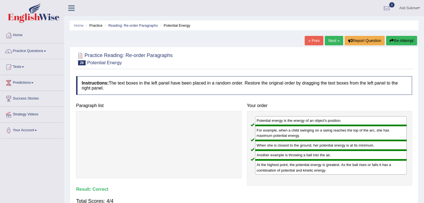
click at [336, 40] on link "Next »" at bounding box center [334, 40] width 18 height 9
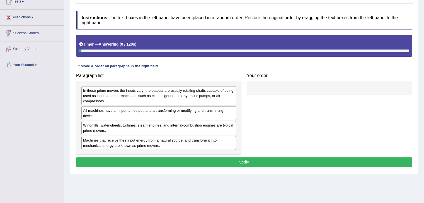
scroll to position [68, 0]
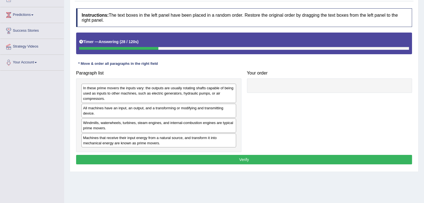
click at [158, 111] on div "All machines have an input, an output, and a transforming or modifying and tran…" at bounding box center [158, 111] width 155 height 14
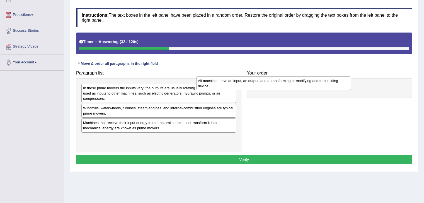
drag, startPoint x: 158, startPoint y: 111, endPoint x: 293, endPoint y: 85, distance: 137.9
click at [293, 85] on div "All machines have an input, an output, and a transforming or modifying and tran…" at bounding box center [273, 84] width 155 height 14
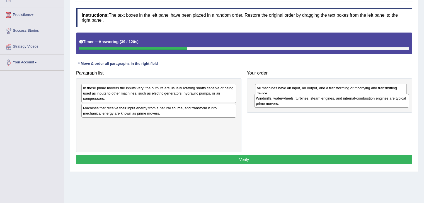
drag, startPoint x: 147, startPoint y: 111, endPoint x: 329, endPoint y: 101, distance: 182.5
click at [329, 101] on div "Windmills, waterwheels, turbines, steam engines, and internal-combustion engine…" at bounding box center [331, 101] width 155 height 14
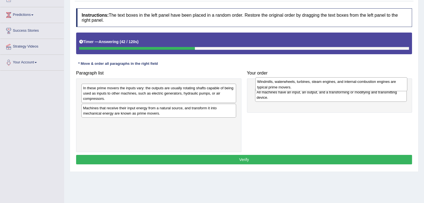
drag, startPoint x: 301, startPoint y: 103, endPoint x: 301, endPoint y: 82, distance: 20.9
click at [301, 82] on div "Windmills, waterwheels, turbines, steam engines, and internal-combustion engine…" at bounding box center [331, 84] width 152 height 14
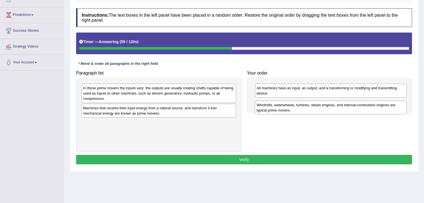
drag, startPoint x: 295, startPoint y: 90, endPoint x: 295, endPoint y: 110, distance: 19.5
click at [295, 110] on div "Windmills, waterwheels, turbines, steam engines, and internal-combustion engine…" at bounding box center [331, 108] width 152 height 14
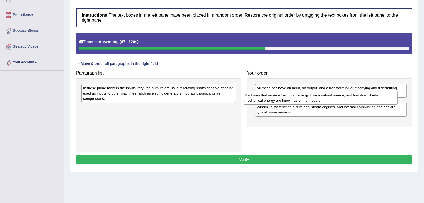
drag, startPoint x: 174, startPoint y: 113, endPoint x: 345, endPoint y: 100, distance: 171.3
click at [345, 100] on div "Machines that receive their input energy from a natural source, and transform i…" at bounding box center [320, 98] width 155 height 14
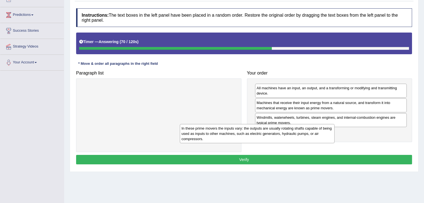
drag, startPoint x: 219, startPoint y: 92, endPoint x: 333, endPoint y: 128, distance: 120.2
click at [333, 128] on div "In these prime movers the inputs vary: the outputs are usually rotating shafts …" at bounding box center [257, 133] width 155 height 19
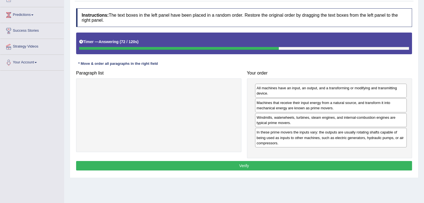
click at [317, 161] on button "Verify" at bounding box center [244, 165] width 336 height 9
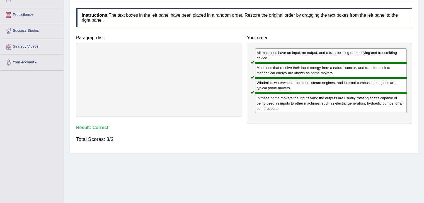
scroll to position [0, 0]
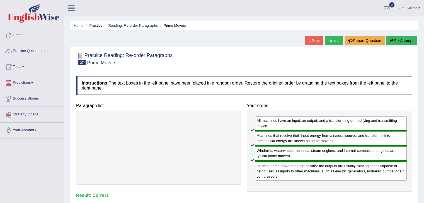
click at [338, 38] on link "Next »" at bounding box center [334, 40] width 18 height 9
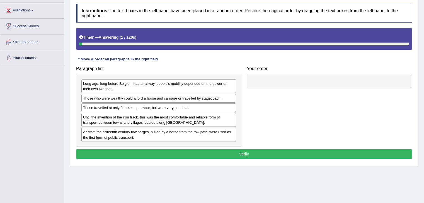
scroll to position [83, 0]
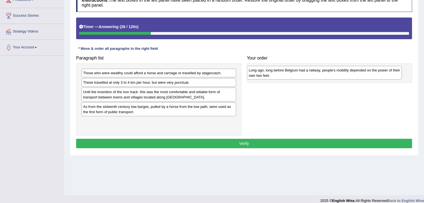
drag, startPoint x: 132, startPoint y: 76, endPoint x: 299, endPoint y: 74, distance: 166.7
click at [299, 74] on div "Long ago, long before Belgium had a railway, people's mobility depended on the …" at bounding box center [324, 73] width 155 height 14
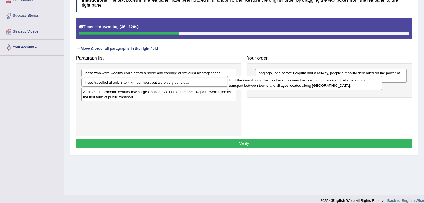
drag, startPoint x: 152, startPoint y: 95, endPoint x: 312, endPoint y: 85, distance: 160.0
click at [312, 85] on div "Until the invention of the iron track. this was the most comfortable and reliab…" at bounding box center [304, 83] width 155 height 14
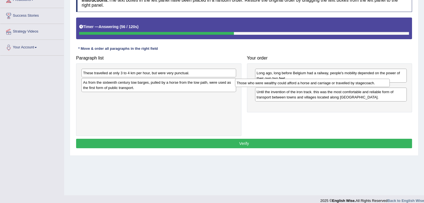
drag, startPoint x: 188, startPoint y: 73, endPoint x: 342, endPoint y: 83, distance: 154.2
click at [342, 83] on div "Those who were wealthy could afford a horse and carriage or travelled by stagec…" at bounding box center [312, 83] width 155 height 9
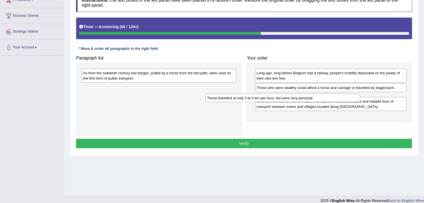
drag, startPoint x: 181, startPoint y: 73, endPoint x: 335, endPoint y: 91, distance: 155.5
click at [335, 94] on div "These travelled at only 3 to 4 km per hour, but were very punctual." at bounding box center [282, 98] width 155 height 9
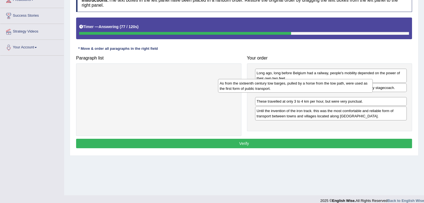
drag, startPoint x: 183, startPoint y: 77, endPoint x: 331, endPoint y: 89, distance: 148.5
click at [331, 89] on div "As from the sixteenth century tow barges, pulled by a horse from the tow path, …" at bounding box center [295, 86] width 155 height 14
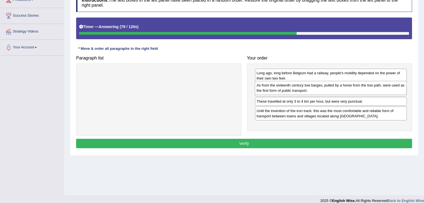
drag, startPoint x: 320, startPoint y: 97, endPoint x: 320, endPoint y: 85, distance: 12.0
click at [320, 85] on div "As from the sixteenth century tow barges, pulled by a horse from the tow path, …" at bounding box center [331, 88] width 152 height 14
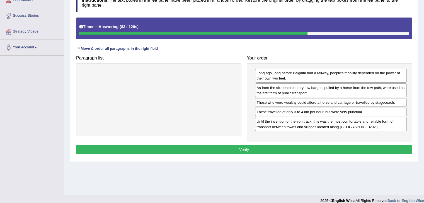
click at [305, 149] on button "Verify" at bounding box center [244, 149] width 336 height 9
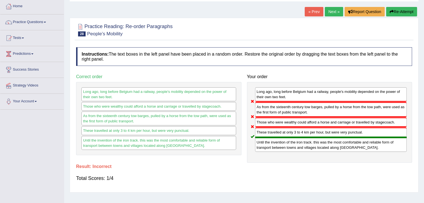
scroll to position [27, 0]
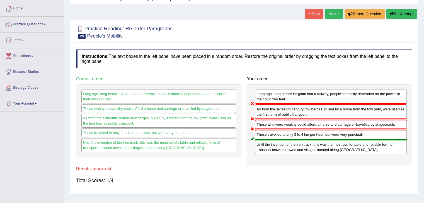
click at [400, 17] on button "Re-Attempt" at bounding box center [401, 13] width 31 height 9
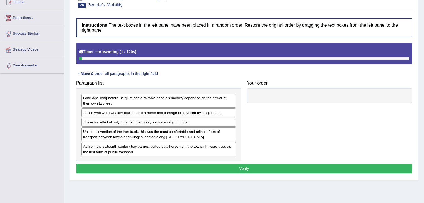
scroll to position [74, 0]
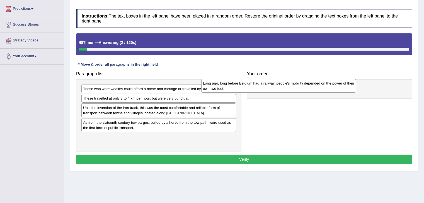
drag, startPoint x: 200, startPoint y: 92, endPoint x: 329, endPoint y: 87, distance: 128.9
click at [329, 87] on div "Long ago, long before Belgium had a railway, people's mobility depended on the …" at bounding box center [278, 86] width 155 height 14
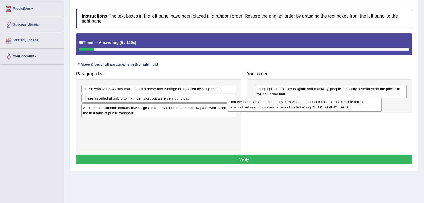
drag, startPoint x: 176, startPoint y: 111, endPoint x: 342, endPoint y: 108, distance: 166.7
click at [342, 108] on div "Until the invention of the iron track. this was the most comfortable and reliab…" at bounding box center [304, 105] width 155 height 14
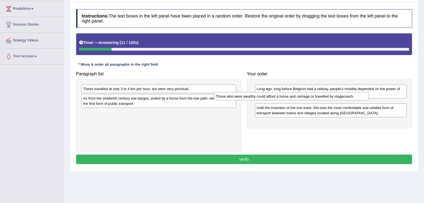
drag, startPoint x: 172, startPoint y: 88, endPoint x: 320, endPoint y: 99, distance: 149.0
click at [320, 99] on div "Those who were wealthy could afford a horse and carriage or travelled by stagec…" at bounding box center [291, 96] width 155 height 9
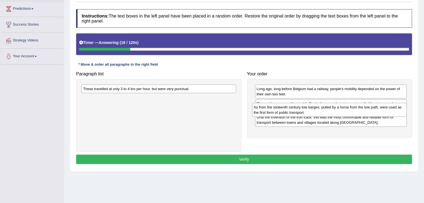
drag, startPoint x: 169, startPoint y: 101, endPoint x: 340, endPoint y: 110, distance: 170.8
click at [340, 110] on div "As from the sixteenth century tow barges, pulled by a horse from the tow path, …" at bounding box center [329, 110] width 155 height 14
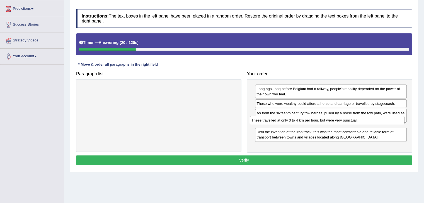
drag, startPoint x: 220, startPoint y: 92, endPoint x: 388, endPoint y: 123, distance: 171.8
click at [388, 123] on div "These travelled at only 3 to 4 km per hour, but were very punctual." at bounding box center [327, 120] width 155 height 9
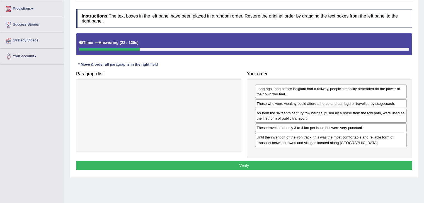
click at [355, 168] on button "Verify" at bounding box center [244, 165] width 336 height 9
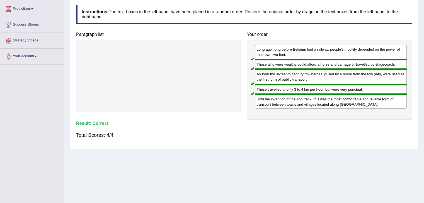
scroll to position [0, 0]
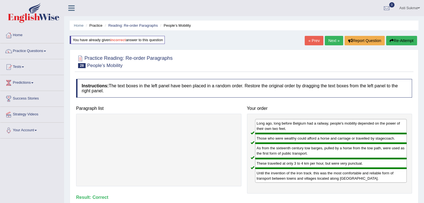
click at [329, 40] on link "Next »" at bounding box center [334, 40] width 18 height 9
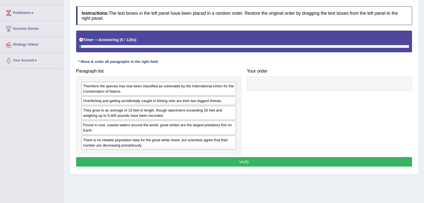
scroll to position [81, 0]
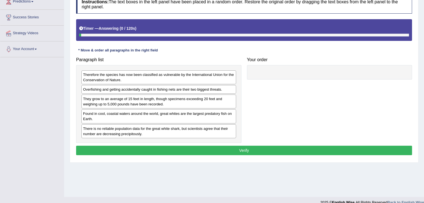
click at [424, 92] on html "Toggle navigation Home Practice Questions Speaking Practice Read Aloud Repeat S…" at bounding box center [212, 20] width 424 height 203
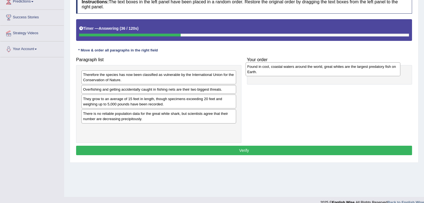
drag, startPoint x: 153, startPoint y: 118, endPoint x: 317, endPoint y: 72, distance: 170.7
click at [317, 72] on div "Found in cool, coastal waters around the world, great whites are the largest pr…" at bounding box center [323, 69] width 155 height 14
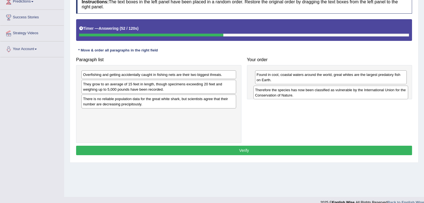
drag, startPoint x: 155, startPoint y: 77, endPoint x: 330, endPoint y: 94, distance: 175.9
click at [330, 94] on div "Therefore the species has now been classified as vulnerable by the Internationa…" at bounding box center [330, 93] width 155 height 14
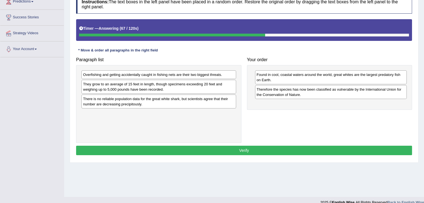
click at [184, 88] on div "They grow to an average of 15 feet in length, though specimens exceeding 20 fee…" at bounding box center [158, 87] width 155 height 14
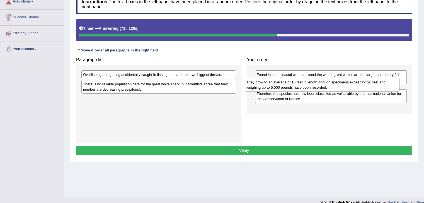
drag, startPoint x: 168, startPoint y: 88, endPoint x: 334, endPoint y: 86, distance: 166.4
click at [334, 86] on div "They grow to an average of 15 feet in length, though specimens exceeding 20 fee…" at bounding box center [322, 85] width 155 height 14
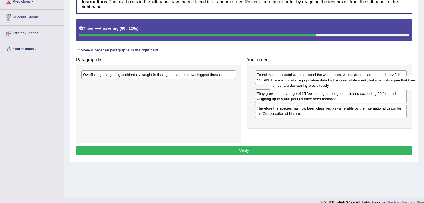
drag, startPoint x: 177, startPoint y: 86, endPoint x: 369, endPoint y: 82, distance: 191.8
click at [369, 82] on div "There is no reliable population data for the great white shark, but scientists …" at bounding box center [346, 83] width 155 height 14
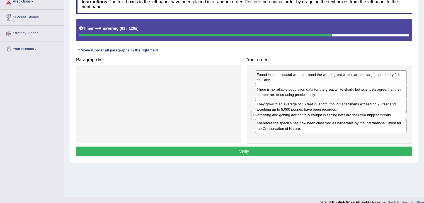
drag, startPoint x: 206, startPoint y: 75, endPoint x: 375, endPoint y: 115, distance: 174.4
click at [375, 115] on div "Overfishing and getting accidentally caught in fishing nets are their two bigge…" at bounding box center [328, 115] width 155 height 9
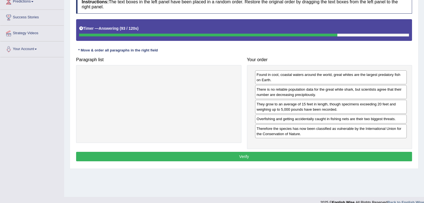
click at [332, 157] on button "Verify" at bounding box center [244, 156] width 336 height 9
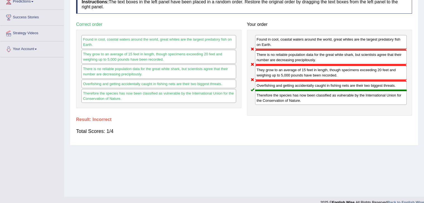
scroll to position [17, 0]
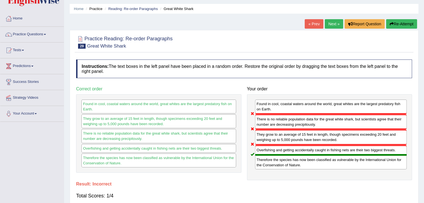
click at [404, 26] on button "Re-Attempt" at bounding box center [401, 23] width 31 height 9
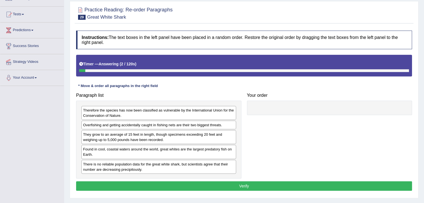
scroll to position [62, 0]
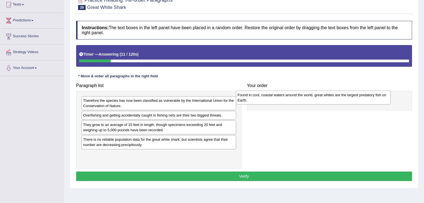
drag, startPoint x: 141, startPoint y: 140, endPoint x: 296, endPoint y: 96, distance: 160.8
click at [296, 96] on div "Found in cool, coastal waters around the world, great whites are the largest pr…" at bounding box center [313, 98] width 155 height 14
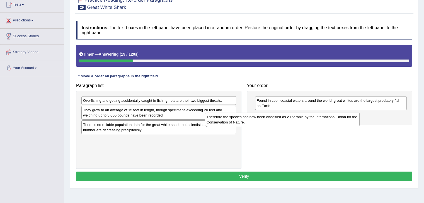
drag, startPoint x: 164, startPoint y: 103, endPoint x: 295, endPoint y: 119, distance: 132.6
click at [295, 119] on div "Therefore the species has now been classified as vulnerable by the Internationa…" at bounding box center [282, 120] width 155 height 14
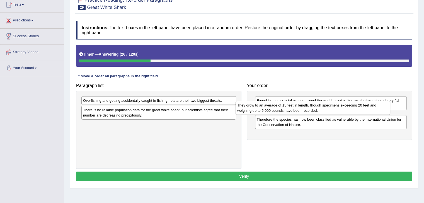
drag, startPoint x: 155, startPoint y: 113, endPoint x: 310, endPoint y: 108, distance: 155.3
click at [310, 108] on div "They grow to an average of 15 feet in length, though specimens exceeding 20 fee…" at bounding box center [312, 108] width 155 height 14
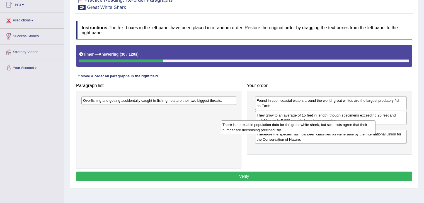
drag, startPoint x: 197, startPoint y: 111, endPoint x: 337, endPoint y: 126, distance: 140.2
click at [337, 126] on div "There is no reliable population data for the great white shark, but scientists …" at bounding box center [298, 128] width 155 height 14
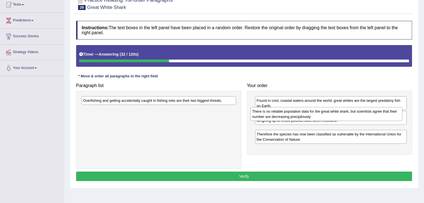
drag, startPoint x: 309, startPoint y: 136, endPoint x: 304, endPoint y: 118, distance: 19.2
click at [304, 118] on div "There is no reliable population data for the great white shark, but scientists …" at bounding box center [326, 114] width 152 height 14
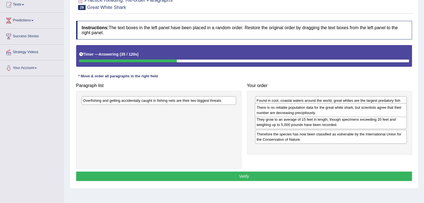
drag, startPoint x: 296, startPoint y: 133, endPoint x: 295, endPoint y: 110, distance: 22.3
click at [295, 110] on div "There is no reliable population data for the great white shark, but scientists …" at bounding box center [331, 110] width 152 height 14
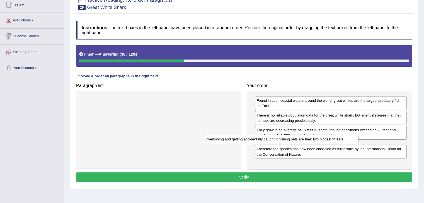
drag, startPoint x: 222, startPoint y: 100, endPoint x: 361, endPoint y: 139, distance: 144.4
click at [358, 139] on div "Overfishing and getting accidentally caught in fishing nets are their two bigge…" at bounding box center [281, 139] width 155 height 9
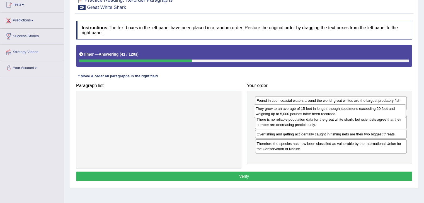
drag, startPoint x: 341, startPoint y: 131, endPoint x: 340, endPoint y: 110, distance: 21.2
click at [340, 110] on div "They grow to an average of 15 feet in length, though specimens exceeding 20 fee…" at bounding box center [330, 112] width 152 height 14
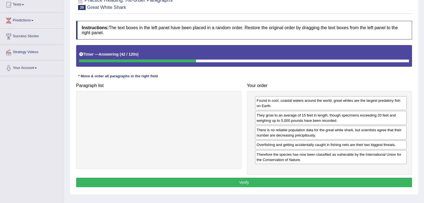
click at [300, 181] on button "Verify" at bounding box center [244, 182] width 336 height 9
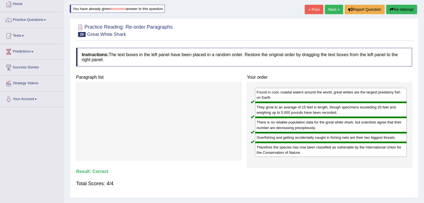
scroll to position [29, 0]
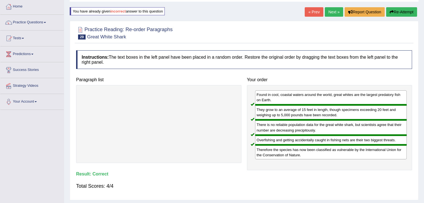
click at [332, 13] on link "Next »" at bounding box center [334, 11] width 18 height 9
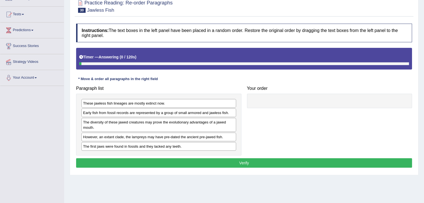
drag, startPoint x: 0, startPoint y: 0, endPoint x: 426, endPoint y: 91, distance: 436.0
click at [424, 91] on html "Toggle navigation Home Practice Questions Speaking Practice Read Aloud Repeat S…" at bounding box center [212, 48] width 424 height 203
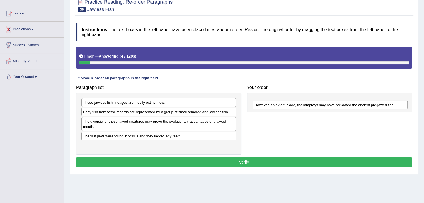
drag, startPoint x: 138, startPoint y: 135, endPoint x: 310, endPoint y: 104, distance: 174.4
click at [310, 104] on div "However, an extant clade, the lampreys may have pre-dated the ancient pre-jawed…" at bounding box center [330, 105] width 155 height 9
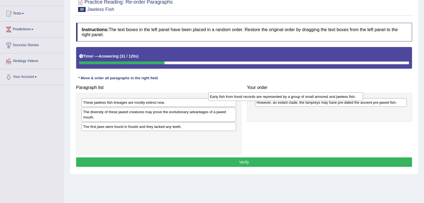
drag, startPoint x: 146, startPoint y: 111, endPoint x: 276, endPoint y: 96, distance: 130.2
click at [276, 96] on div "Early fish from fossil records are represented by a group of small armored and …" at bounding box center [285, 97] width 155 height 9
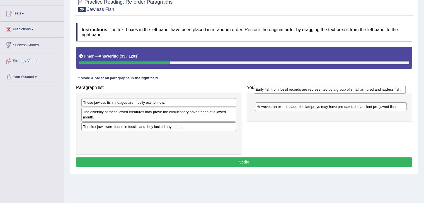
drag, startPoint x: 269, startPoint y: 113, endPoint x: 268, endPoint y: 96, distance: 16.8
click at [268, 94] on div "Early fish from fossil records are represented by a group of small armored and …" at bounding box center [330, 89] width 152 height 9
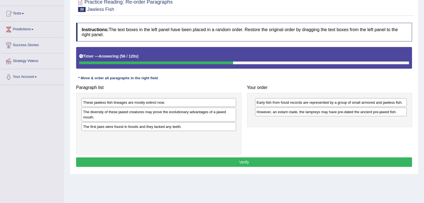
click at [146, 101] on div "These jawless fish lineages are mostly extinct now." at bounding box center [158, 102] width 155 height 9
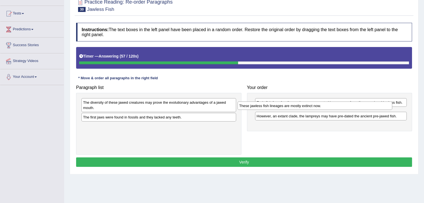
drag, startPoint x: 146, startPoint y: 101, endPoint x: 304, endPoint y: 104, distance: 158.3
click at [304, 104] on div "These jawless fish lineages are mostly extinct now." at bounding box center [314, 106] width 155 height 9
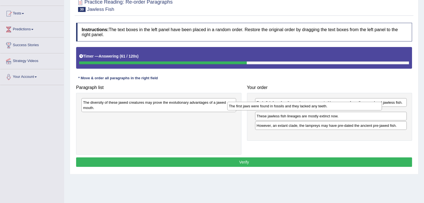
drag, startPoint x: 147, startPoint y: 117, endPoint x: 294, endPoint y: 106, distance: 147.3
click at [294, 106] on div "The first jaws were found in fossils and they lacked any teeth." at bounding box center [304, 106] width 155 height 9
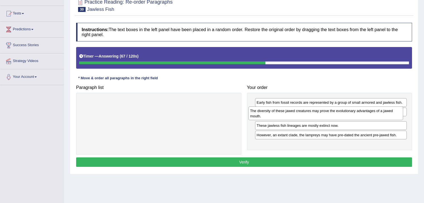
drag, startPoint x: 177, startPoint y: 106, endPoint x: 348, endPoint y: 115, distance: 170.5
click at [348, 115] on div "The diversity of these jawed creatures may prove the evolutionary advantages of…" at bounding box center [325, 114] width 155 height 14
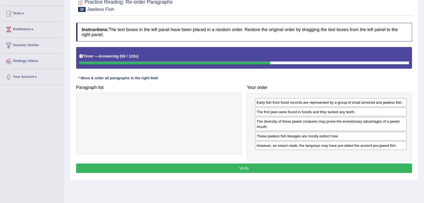
click at [295, 165] on button "Verify" at bounding box center [244, 168] width 336 height 9
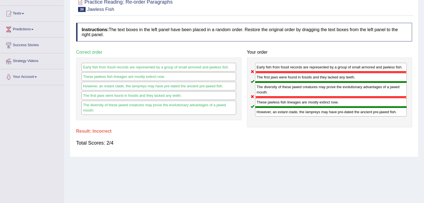
scroll to position [0, 0]
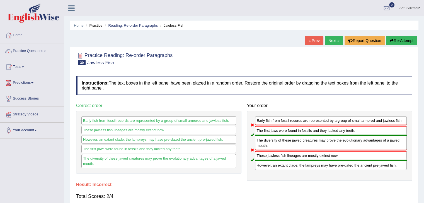
click at [399, 40] on button "Re-Attempt" at bounding box center [401, 40] width 31 height 9
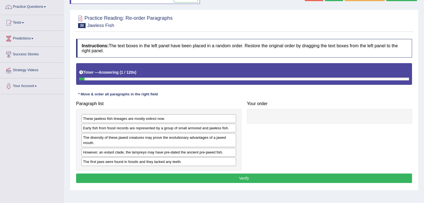
scroll to position [58, 0]
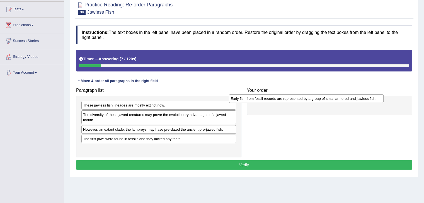
drag, startPoint x: 145, startPoint y: 114, endPoint x: 298, endPoint y: 102, distance: 153.5
click at [298, 102] on div "Early fish from fossil records are represented by a group of small armored and …" at bounding box center [306, 98] width 155 height 9
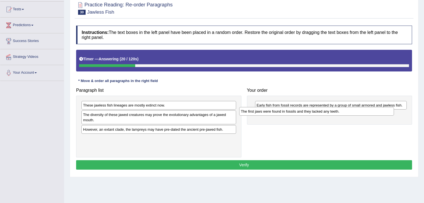
drag, startPoint x: 138, startPoint y: 139, endPoint x: 297, endPoint y: 112, distance: 160.7
click at [297, 112] on div "The first jaws were found in fossils and they lacked any teeth." at bounding box center [316, 111] width 155 height 9
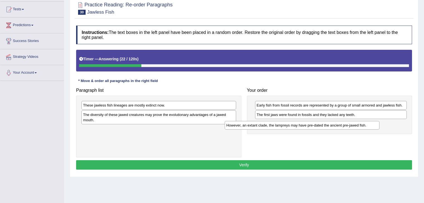
drag, startPoint x: 193, startPoint y: 127, endPoint x: 338, endPoint y: 123, distance: 145.0
click at [338, 123] on div "However, an extant clade, the lampreys may have pre-dated the ancient pre-jawed…" at bounding box center [302, 125] width 155 height 9
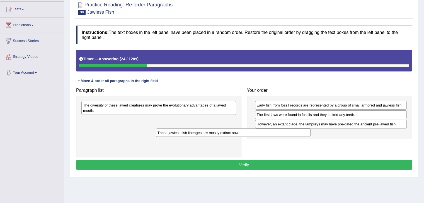
drag, startPoint x: 207, startPoint y: 105, endPoint x: 323, endPoint y: 134, distance: 120.4
click at [310, 134] on div "These jawless fish lineages are mostly extinct now." at bounding box center [233, 133] width 155 height 9
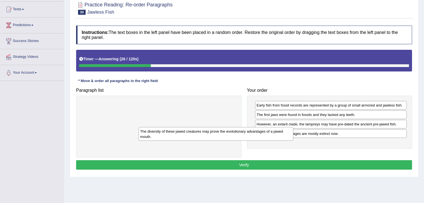
drag, startPoint x: 214, startPoint y: 106, endPoint x: 348, endPoint y: 144, distance: 139.0
click at [293, 141] on div "The diversity of these jawed creatures may prove the evolutionary advantages of…" at bounding box center [216, 134] width 155 height 14
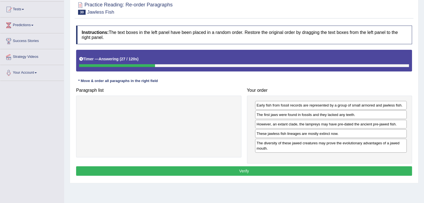
click at [298, 171] on button "Verify" at bounding box center [244, 171] width 336 height 9
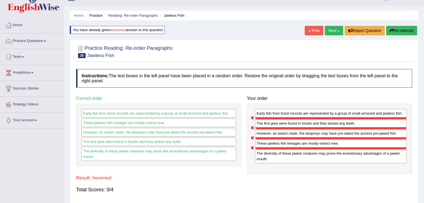
scroll to position [0, 0]
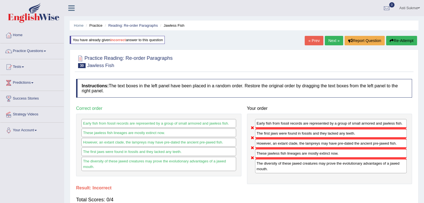
click at [407, 42] on button "Re-Attempt" at bounding box center [401, 40] width 31 height 9
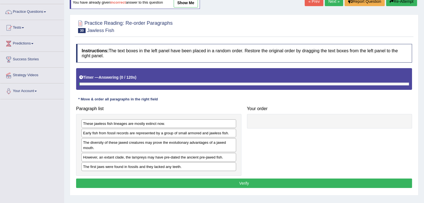
scroll to position [78, 0]
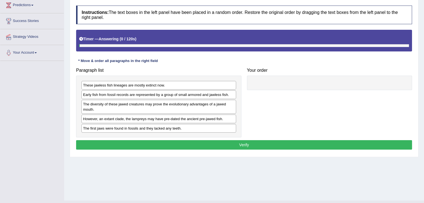
click at [422, 107] on html "Toggle navigation Home Practice Questions Speaking Practice Read Aloud Repeat S…" at bounding box center [212, 23] width 424 height 203
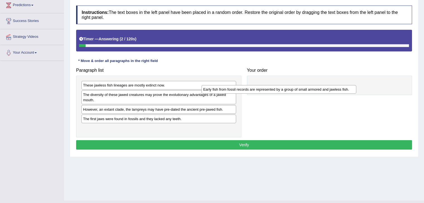
drag, startPoint x: 140, startPoint y: 96, endPoint x: 320, endPoint y: 90, distance: 180.7
click at [320, 90] on div "Early fish from fossil records are represented by a group of small armored and …" at bounding box center [278, 89] width 155 height 9
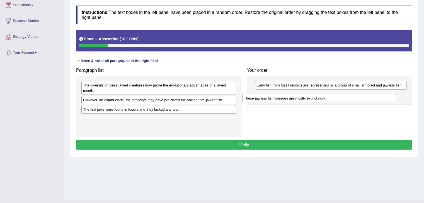
drag, startPoint x: 164, startPoint y: 85, endPoint x: 340, endPoint y: 98, distance: 176.6
click at [340, 98] on div "These jawless fish lineages are mostly extinct now." at bounding box center [319, 98] width 155 height 9
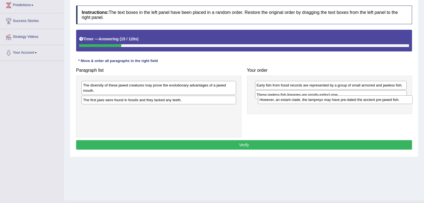
drag, startPoint x: 116, startPoint y: 98, endPoint x: 297, endPoint y: 98, distance: 180.0
click at [297, 98] on div "However, an extant clade, the lampreys may have pre-dated the ancient pre-jawed…" at bounding box center [335, 100] width 155 height 9
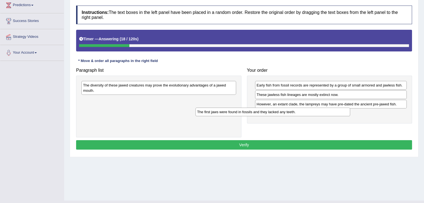
drag, startPoint x: 163, startPoint y: 101, endPoint x: 280, endPoint y: 113, distance: 118.2
click at [280, 113] on div "The first jaws were found in fossils and they lacked any teeth." at bounding box center [272, 112] width 155 height 9
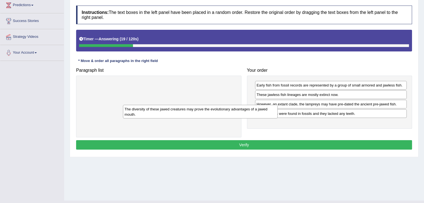
drag, startPoint x: 206, startPoint y: 87, endPoint x: 324, endPoint y: 127, distance: 125.2
click at [278, 119] on div "The diversity of these jawed creatures may prove the evolutionary advantages of…" at bounding box center [200, 112] width 155 height 14
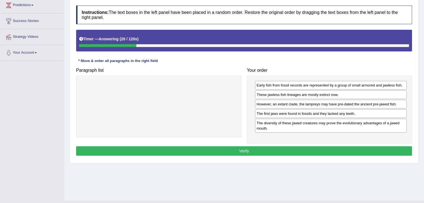
click at [276, 151] on button "Verify" at bounding box center [244, 151] width 336 height 9
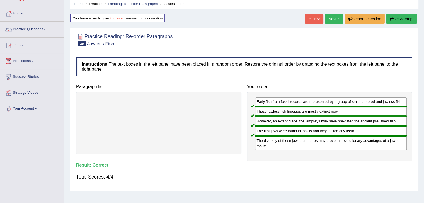
scroll to position [21, 0]
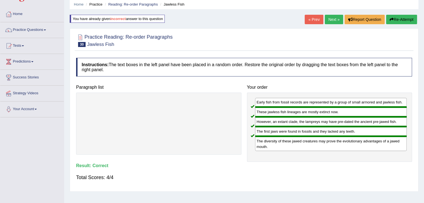
click at [331, 23] on link "Next »" at bounding box center [334, 19] width 18 height 9
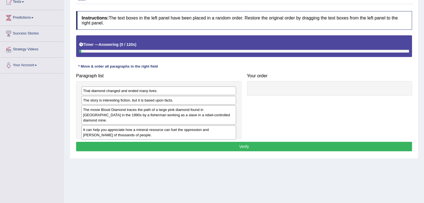
scroll to position [69, 0]
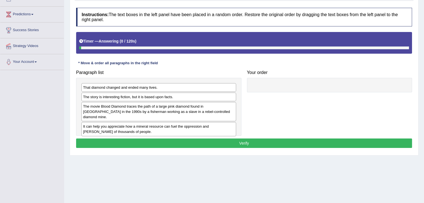
click at [422, 98] on html "Toggle navigation Home Practice Questions Speaking Practice Read Aloud Repeat S…" at bounding box center [212, 32] width 424 height 203
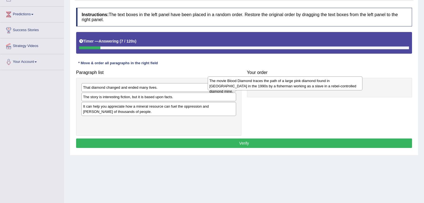
drag, startPoint x: 149, startPoint y: 108, endPoint x: 306, endPoint y: 80, distance: 158.8
click at [306, 80] on div "The movie Blood Diamond traces the path of a large pink diamond found in [GEOGR…" at bounding box center [285, 84] width 155 height 14
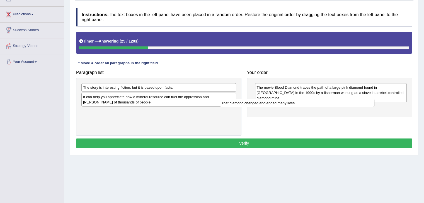
drag, startPoint x: 165, startPoint y: 89, endPoint x: 304, endPoint y: 105, distance: 139.7
click at [304, 105] on div "That diamond changed and ended many lives." at bounding box center [297, 103] width 155 height 9
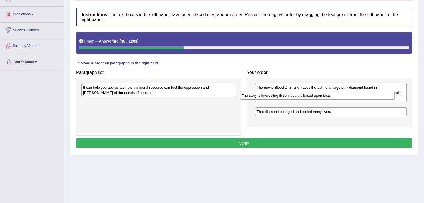
drag, startPoint x: 140, startPoint y: 86, endPoint x: 306, endPoint y: 95, distance: 166.9
click at [306, 95] on div "The story is interesting fiction, but it is based upon facts." at bounding box center [317, 95] width 155 height 9
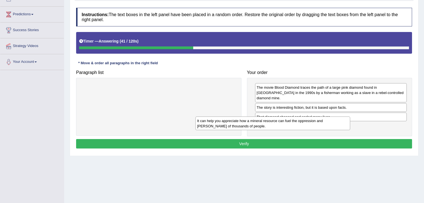
drag, startPoint x: 161, startPoint y: 91, endPoint x: 297, endPoint y: 123, distance: 139.8
click at [297, 123] on div "It can help you appreciate how a mineral resource can fuel the oppression and s…" at bounding box center [272, 124] width 155 height 14
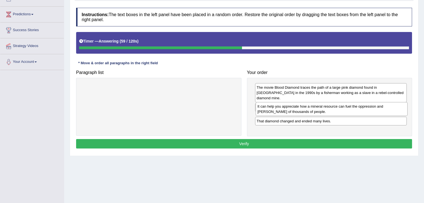
drag, startPoint x: 310, startPoint y: 125, endPoint x: 311, endPoint y: 111, distance: 14.5
click at [311, 111] on div "It can help you appreciate how a mineral resource can fuel the oppression and s…" at bounding box center [332, 109] width 152 height 14
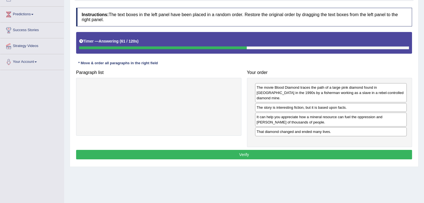
click at [279, 150] on button "Verify" at bounding box center [244, 154] width 336 height 9
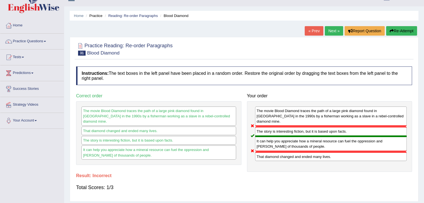
scroll to position [0, 0]
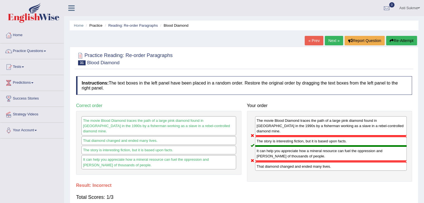
click at [404, 44] on button "Re-Attempt" at bounding box center [401, 40] width 31 height 9
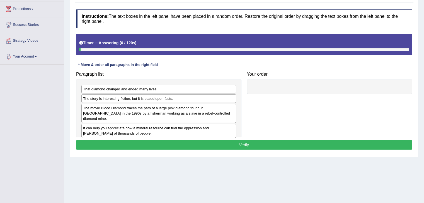
scroll to position [79, 0]
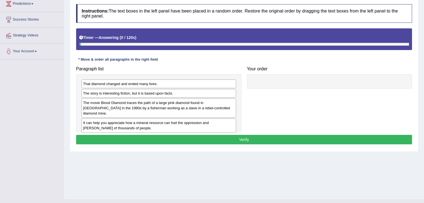
click at [424, 106] on html "Toggle navigation Home Practice Questions Speaking Practice Read Aloud Repeat S…" at bounding box center [212, 22] width 424 height 203
click at [123, 105] on div "The movie Blood Diamond traces the path of a large pink diamond found in Sierra…" at bounding box center [158, 108] width 155 height 19
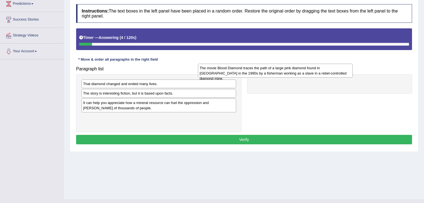
drag, startPoint x: 199, startPoint y: 105, endPoint x: 315, endPoint y: 71, distance: 121.5
click at [315, 71] on div "The movie Blood Diamond traces the path of a large pink diamond found in Sierra…" at bounding box center [275, 71] width 155 height 14
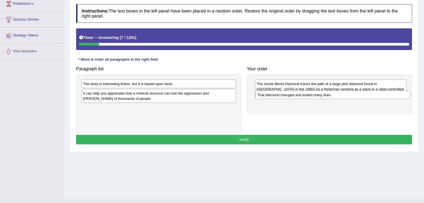
drag, startPoint x: 207, startPoint y: 84, endPoint x: 382, endPoint y: 95, distance: 175.6
click at [382, 95] on div "That diamond changed and ended many lives." at bounding box center [333, 95] width 155 height 9
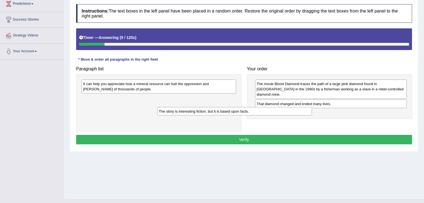
drag, startPoint x: 195, startPoint y: 83, endPoint x: 328, endPoint y: 101, distance: 134.5
click at [312, 107] on div "The story is interesting fiction, but it is based upon facts." at bounding box center [234, 111] width 155 height 9
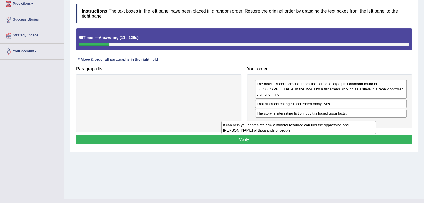
drag, startPoint x: 218, startPoint y: 87, endPoint x: 359, endPoint y: 128, distance: 146.7
click at [359, 128] on div "It can help you appreciate how a mineral resource can fuel the oppression and s…" at bounding box center [298, 128] width 155 height 14
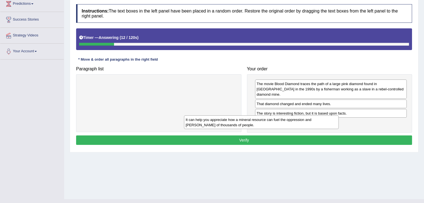
drag, startPoint x: 218, startPoint y: 85, endPoint x: 374, endPoint y: 127, distance: 162.0
click at [339, 127] on div "It can help you appreciate how a mineral resource can fuel the oppression and s…" at bounding box center [261, 123] width 155 height 14
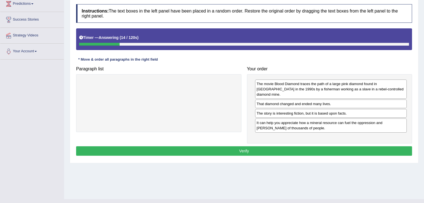
click at [321, 147] on button "Verify" at bounding box center [244, 151] width 336 height 9
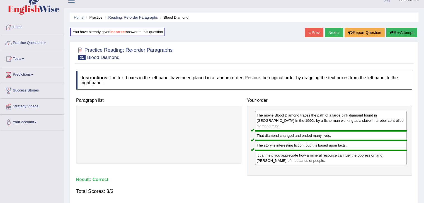
scroll to position [0, 0]
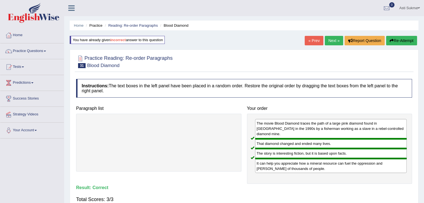
click at [336, 42] on link "Next »" at bounding box center [334, 40] width 18 height 9
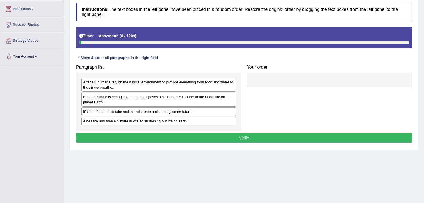
click at [424, 74] on html "Toggle navigation Home Practice Questions Speaking Practice Read Aloud Repeat S…" at bounding box center [212, 27] width 424 height 203
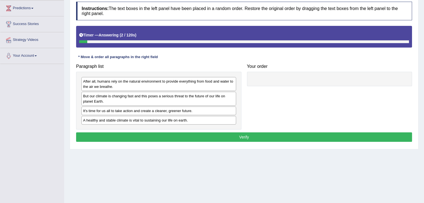
click at [152, 124] on div "After all, humans rely on the natural environment to provide everything from fo…" at bounding box center [158, 101] width 165 height 58
click at [163, 121] on div "A healthy and stable climate is vital to sustaining our life on earth." at bounding box center [158, 120] width 155 height 9
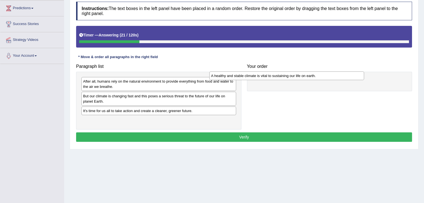
drag, startPoint x: 213, startPoint y: 119, endPoint x: 348, endPoint y: 76, distance: 141.5
click at [348, 76] on div "A healthy and stable climate is vital to sustaining our life on earth." at bounding box center [286, 76] width 155 height 9
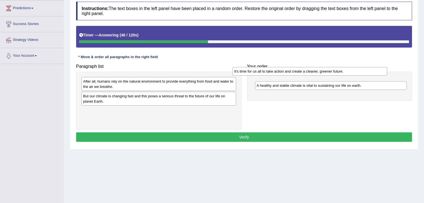
drag, startPoint x: 152, startPoint y: 112, endPoint x: 307, endPoint y: 72, distance: 159.9
click at [307, 72] on div "It's time for us all to take action and create a cleaner, greener future." at bounding box center [309, 71] width 155 height 9
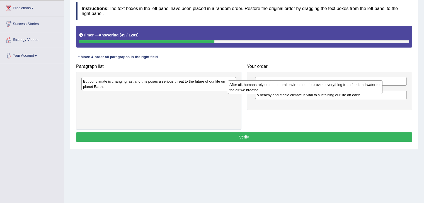
drag, startPoint x: 187, startPoint y: 84, endPoint x: 346, endPoint y: 88, distance: 158.3
click at [346, 88] on div "After all, humans rely on the natural environment to provide everything from fo…" at bounding box center [305, 88] width 155 height 14
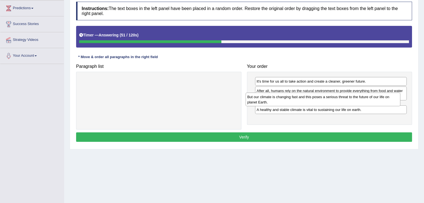
drag, startPoint x: 220, startPoint y: 86, endPoint x: 385, endPoint y: 102, distance: 164.9
click at [385, 102] on div "But our climate is changing fast and this poses a serious threat to the future …" at bounding box center [323, 100] width 155 height 14
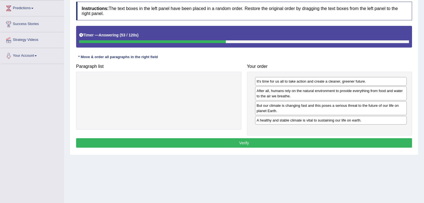
click at [332, 140] on button "Verify" at bounding box center [244, 143] width 336 height 9
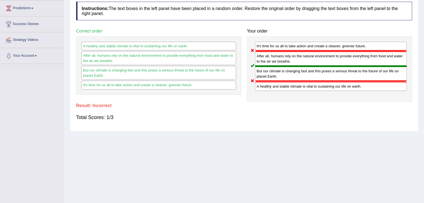
scroll to position [0, 0]
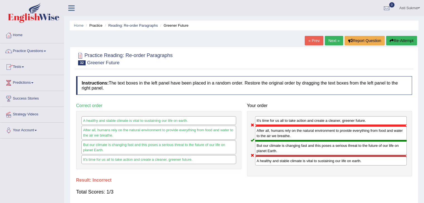
click at [47, 48] on link "Practice Questions" at bounding box center [32, 50] width 64 height 14
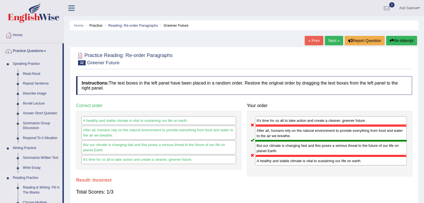
click at [45, 191] on link "Reading & Writing: Fill In The Blanks" at bounding box center [41, 190] width 42 height 15
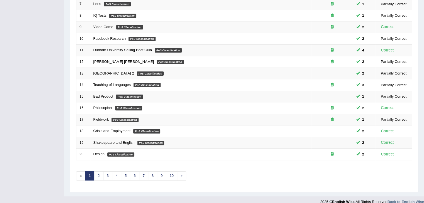
scroll to position [164, 0]
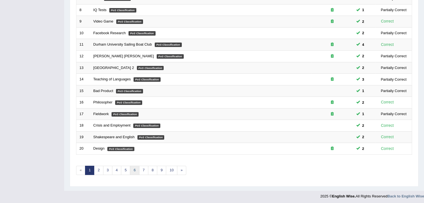
click at [130, 167] on link "6" at bounding box center [134, 170] width 9 height 9
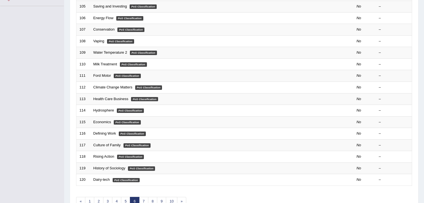
scroll to position [140, 0]
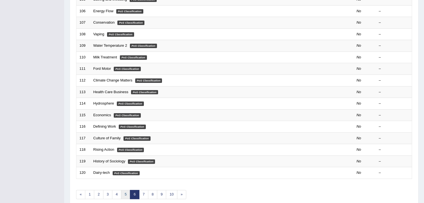
click at [123, 194] on link "5" at bounding box center [125, 194] width 9 height 9
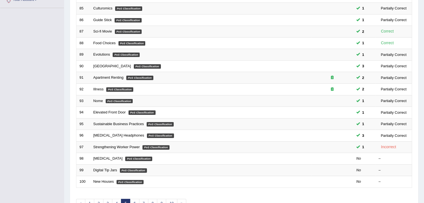
scroll to position [160, 0]
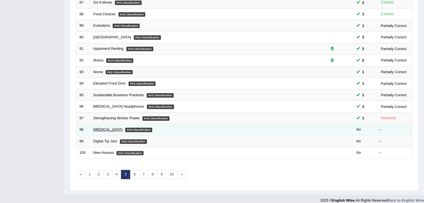
click at [94, 130] on link "[MEDICAL_DATA]" at bounding box center [107, 130] width 29 height 4
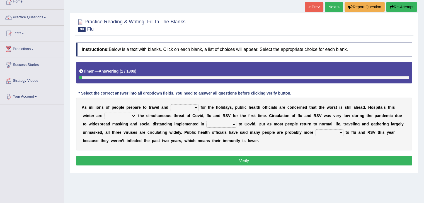
scroll to position [44, 0]
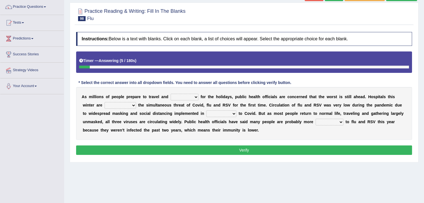
click at [178, 96] on select "gather hide slumber migrate" at bounding box center [185, 97] width 28 height 7
select select "migrate"
click at [171, 94] on select "gather hide slumber migrate" at bounding box center [185, 97] width 28 height 7
click at [116, 104] on select "facing accounting challenging constructing" at bounding box center [120, 105] width 31 height 7
select select "facing"
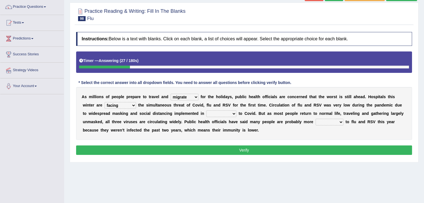
click at [105, 102] on select "facing accounting challenging constructing" at bounding box center [120, 105] width 31 height 7
click at [223, 113] on select "comparison response place order" at bounding box center [221, 114] width 30 height 7
select select "order"
click at [206, 111] on select "comparison response place order" at bounding box center [221, 114] width 30 height 7
click at [328, 123] on select "attainable sensible vulnerable accessible" at bounding box center [329, 122] width 28 height 7
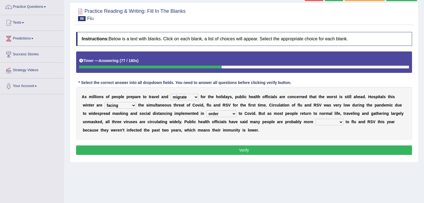
select select "sensible"
click at [315, 119] on select "attainable sensible vulnerable accessible" at bounding box center [329, 122] width 28 height 7
click at [311, 154] on button "Verify" at bounding box center [244, 150] width 336 height 9
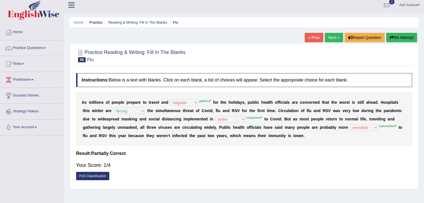
scroll to position [0, 0]
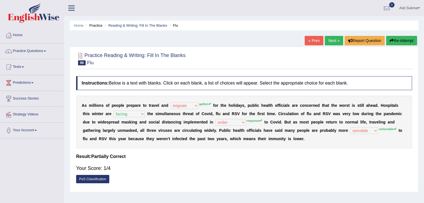
click at [406, 39] on button "Re-Attempt" at bounding box center [401, 40] width 31 height 9
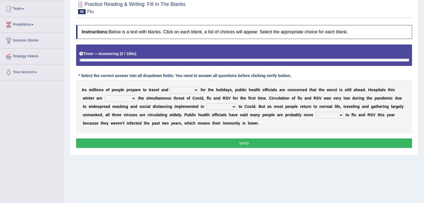
scroll to position [75, 0]
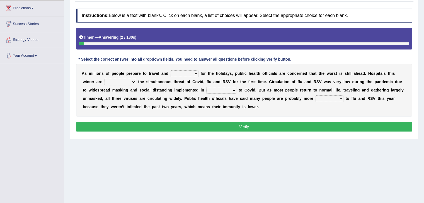
click at [191, 72] on select "gather hide slumber migrate" at bounding box center [185, 74] width 28 height 7
select select "gather"
click at [171, 71] on select "gather hide slumber migrate" at bounding box center [185, 74] width 28 height 7
click at [37, 144] on div "Toggle navigation Home Practice Questions Speaking Practice Read Aloud Repeat S…" at bounding box center [212, 70] width 424 height 290
click at [122, 84] on select "facing accounting challenging constructing" at bounding box center [120, 82] width 31 height 7
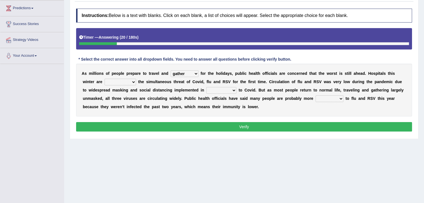
select select "facing"
click at [105, 79] on select "facing accounting challenging constructing" at bounding box center [120, 82] width 31 height 7
click at [224, 91] on select "comparison response place order" at bounding box center [221, 90] width 30 height 7
select select "response"
click at [206, 87] on select "comparison response place order" at bounding box center [221, 90] width 30 height 7
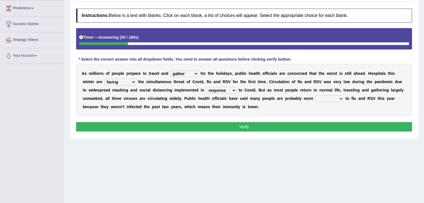
click at [328, 99] on select "attainable sensible vulnerable accessible" at bounding box center [329, 99] width 28 height 7
click at [15, 141] on div "Toggle navigation Home Practice Questions Speaking Practice Read Aloud Repeat S…" at bounding box center [212, 70] width 424 height 290
drag, startPoint x: 328, startPoint y: 96, endPoint x: 323, endPoint y: 126, distance: 29.7
click at [323, 126] on div "Instructions: Below is a text with blanks. Click on each blank, a list of choic…" at bounding box center [244, 71] width 339 height 130
select select "vulnerable"
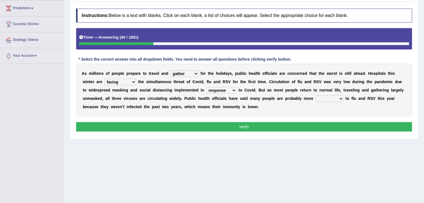
click at [315, 96] on select "attainable sensible vulnerable accessible" at bounding box center [329, 99] width 28 height 7
click at [292, 129] on button "Verify" at bounding box center [244, 126] width 336 height 9
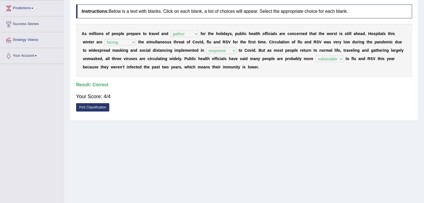
scroll to position [0, 0]
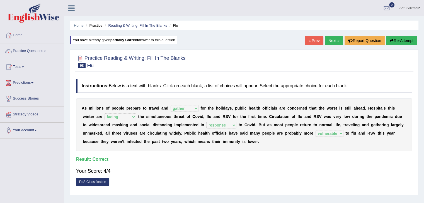
click at [332, 42] on link "Next »" at bounding box center [334, 40] width 18 height 9
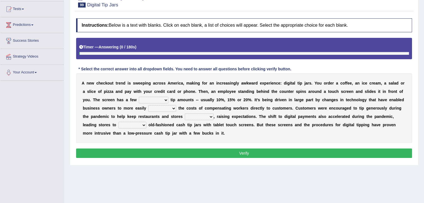
drag, startPoint x: 0, startPoint y: 0, endPoint x: 425, endPoint y: 93, distance: 434.8
click at [424, 93] on html "Toggle navigation Home Practice Questions Speaking Practice Read Aloud Repeat S…" at bounding box center [212, 43] width 424 height 203
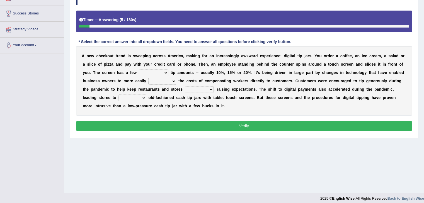
click at [158, 72] on select "suggested combined exceptional rigorous" at bounding box center [154, 73] width 30 height 7
click at [205, 76] on div "A n e w c h e c k o u t t r e n d i s s w e e p i n g a c r o s s A [PERSON_NAM…" at bounding box center [244, 81] width 336 height 70
click at [165, 82] on select "abide covet diverge shift" at bounding box center [162, 81] width 28 height 7
click at [155, 83] on select "abide covet diverge shift" at bounding box center [162, 81] width 28 height 7
click at [4, 125] on div "Toggle navigation Home Practice Questions Speaking Practice Read Aloud Repeat S…" at bounding box center [212, 60] width 424 height 290
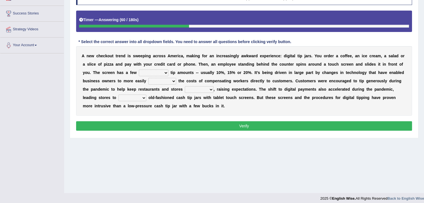
click at [166, 82] on select "abide covet diverge shift" at bounding box center [162, 81] width 28 height 7
click at [21, 129] on div "Toggle navigation Home Practice Questions Speaking Practice Read Aloud Repeat S…" at bounding box center [212, 60] width 424 height 290
click at [155, 80] on select "abide covet diverge shift" at bounding box center [162, 81] width 28 height 7
select select "shift"
click at [148, 78] on select "abide covet diverge shift" at bounding box center [162, 81] width 28 height 7
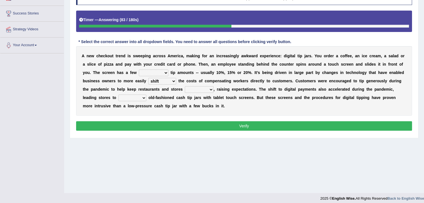
click at [200, 88] on select "afloat overlapped affable concise" at bounding box center [199, 89] width 29 height 7
select select "affable"
click at [185, 86] on select "afloat overlapped affable concise" at bounding box center [199, 89] width 29 height 7
click at [127, 96] on select "replace exchange occupy retrieve" at bounding box center [132, 98] width 28 height 7
select select "replace"
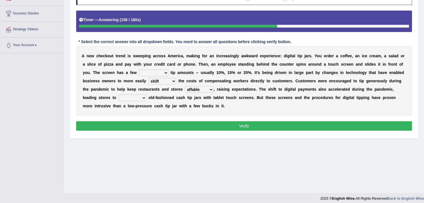
click at [118, 95] on select "replace exchange occupy retrieve" at bounding box center [132, 98] width 28 height 7
click at [158, 71] on select "suggested combined exceptional rigorous" at bounding box center [154, 73] width 30 height 7
select select "suggested"
click at [139, 70] on select "suggested combined exceptional rigorous" at bounding box center [154, 73] width 30 height 7
click at [198, 124] on button "Verify" at bounding box center [244, 126] width 336 height 9
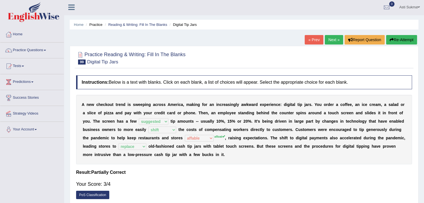
scroll to position [0, 0]
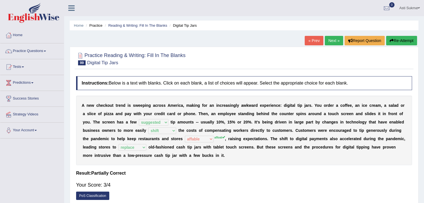
click at [339, 37] on link "Next »" at bounding box center [334, 40] width 18 height 9
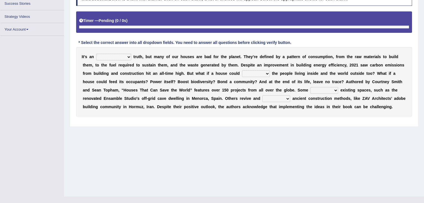
scroll to position [89, 0]
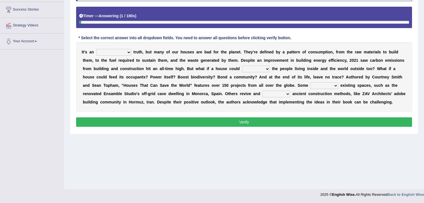
click at [122, 49] on select "unrivaled unstable uncomfortable uncapped" at bounding box center [113, 52] width 35 height 7
click at [18, 119] on div "Toggle navigation Home Practice Questions Speaking Practice Read Aloud Repeat S…" at bounding box center [212, 56] width 424 height 290
click at [118, 51] on select "unrivaled unstable uncomfortable uncapped" at bounding box center [113, 52] width 35 height 7
click at [4, 106] on div "Toggle navigation Home Practice Questions Speaking Practice Read Aloud Repeat S…" at bounding box center [212, 56] width 424 height 290
click at [115, 52] on select "unrivaled unstable uncomfortable uncapped" at bounding box center [113, 52] width 35 height 7
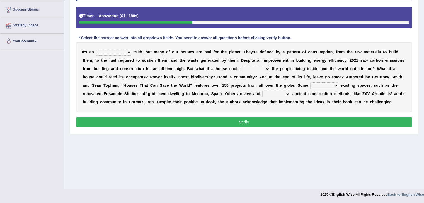
click at [123, 52] on select "unrivaled unstable uncomfortable uncapped" at bounding box center [113, 52] width 35 height 7
select select "uncapped"
click at [96, 49] on select "unrivaled unstable uncomfortable uncapped" at bounding box center [113, 52] width 35 height 7
click at [254, 68] on select "survive mimic dominate nurture" at bounding box center [256, 69] width 28 height 7
select select "dominate"
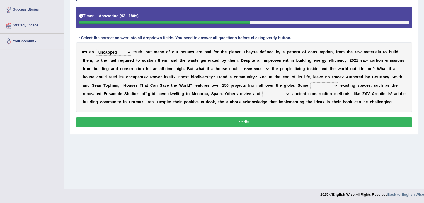
click at [242, 66] on select "survive mimic dominate nurture" at bounding box center [256, 69] width 28 height 7
click at [321, 84] on select "delve automate repurpose reckon" at bounding box center [324, 85] width 28 height 7
select select "repurpose"
click at [310, 82] on select "delve automate repurpose reckon" at bounding box center [324, 85] width 28 height 7
click at [272, 94] on select "produce relate update change" at bounding box center [276, 94] width 28 height 7
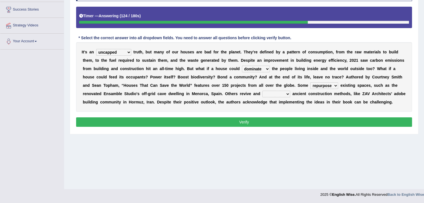
select select "change"
click at [262, 91] on select "produce relate update change" at bounding box center [276, 94] width 28 height 7
click at [261, 121] on button "Verify" at bounding box center [244, 122] width 336 height 9
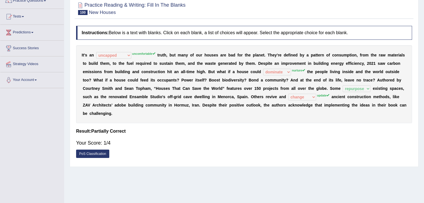
scroll to position [0, 0]
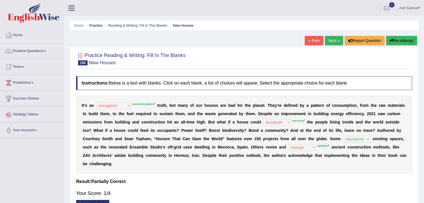
click at [395, 40] on button "Re-Attempt" at bounding box center [401, 40] width 31 height 9
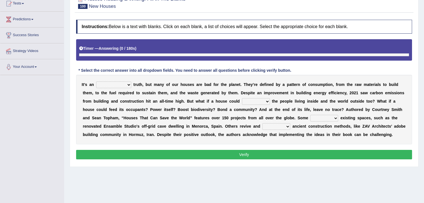
scroll to position [70, 0]
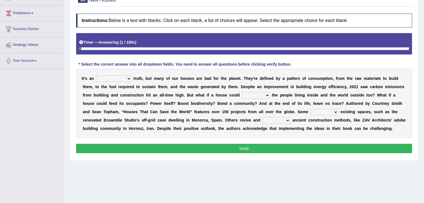
click at [120, 77] on select "unrivaled unstable uncomfortable uncapped" at bounding box center [113, 79] width 35 height 7
select select "uncomfortable"
click at [96, 76] on select "unrivaled unstable uncomfortable uncapped" at bounding box center [113, 79] width 35 height 7
click at [250, 96] on select "survive mimic dominate nurture" at bounding box center [256, 95] width 28 height 7
select select "nurture"
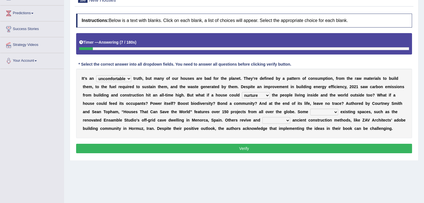
click at [242, 92] on select "survive mimic dominate nurture" at bounding box center [256, 95] width 28 height 7
click at [330, 112] on select "delve automate repurpose reckon" at bounding box center [324, 112] width 28 height 7
select select "repurpose"
click at [310, 109] on select "delve automate repurpose reckon" at bounding box center [324, 112] width 28 height 7
click at [280, 117] on select "produce relate update change" at bounding box center [276, 120] width 28 height 7
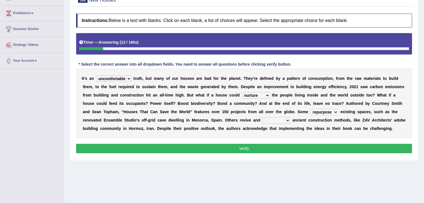
select select "update"
click at [262, 117] on select "produce relate update change" at bounding box center [276, 120] width 28 height 7
click at [284, 149] on button "Verify" at bounding box center [244, 148] width 336 height 9
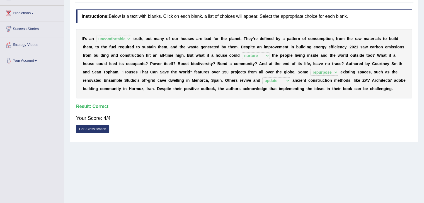
scroll to position [0, 0]
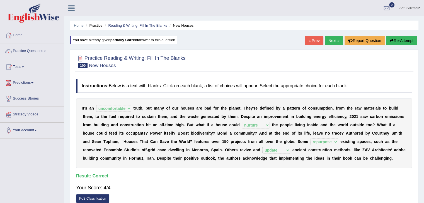
click at [334, 39] on link "Next »" at bounding box center [334, 40] width 18 height 9
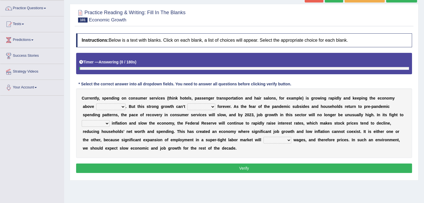
drag, startPoint x: 0, startPoint y: 0, endPoint x: 290, endPoint y: 71, distance: 299.0
click at [422, 74] on html "Toggle navigation Home Practice Questions Speaking Practice Read Aloud Repeat S…" at bounding box center [212, 58] width 424 height 203
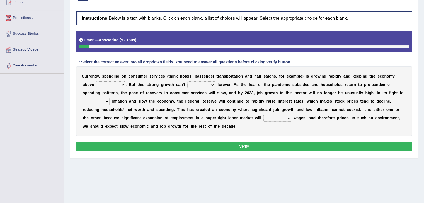
click at [113, 83] on select "board water all themselves" at bounding box center [110, 85] width 29 height 7
click at [26, 132] on div "Toggle navigation Home Practice Questions Speaking Practice Read Aloud Repeat S…" at bounding box center [212, 80] width 424 height 290
click at [18, 142] on div "Toggle navigation Home Practice Questions Speaking Practice Read Aloud Repeat S…" at bounding box center [212, 80] width 424 height 290
click at [114, 85] on select "board water all themselves" at bounding box center [110, 85] width 29 height 7
select select "themselves"
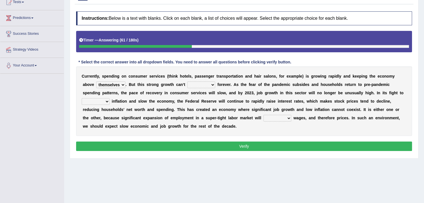
click at [96, 82] on select "board water all themselves" at bounding box center [110, 85] width 29 height 7
click at [201, 85] on select "perceive persist stride underlie" at bounding box center [201, 85] width 28 height 7
click at [17, 132] on div "Toggle navigation Home Practice Questions Speaking Practice Read Aloud Repeat S…" at bounding box center [212, 80] width 424 height 290
click at [205, 84] on select "perceive persist stride underlie" at bounding box center [201, 85] width 28 height 7
click at [26, 116] on div "Toggle navigation Home Practice Questions Speaking Practice Read Aloud Repeat S…" at bounding box center [212, 80] width 424 height 290
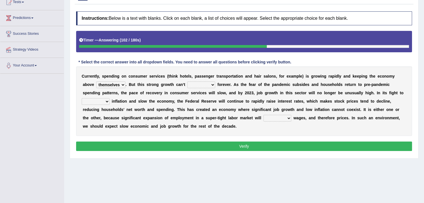
click at [197, 85] on select "perceive persist stride underlie" at bounding box center [201, 85] width 28 height 7
click at [15, 140] on div "Toggle navigation Home Practice Questions Speaking Practice Read Aloud Repeat S…" at bounding box center [212, 80] width 424 height 290
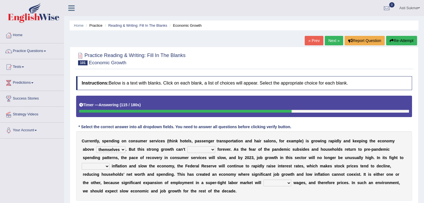
click at [399, 40] on button "Re-Attempt" at bounding box center [401, 40] width 31 height 9
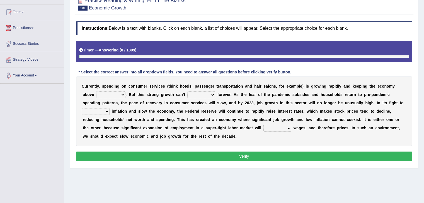
scroll to position [56, 0]
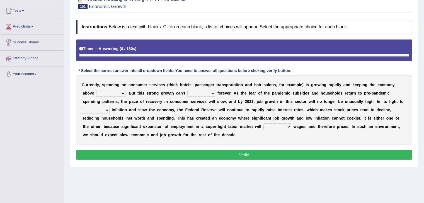
drag, startPoint x: 427, startPoint y: 44, endPoint x: 421, endPoint y: 88, distance: 44.5
click at [421, 88] on html "Toggle navigation Home Practice Questions Speaking Practice Read Aloud Repeat S…" at bounding box center [212, 45] width 424 height 203
click at [195, 93] on select "perceive persist stride underlie" at bounding box center [201, 93] width 28 height 7
click at [115, 96] on select "board water all themselves" at bounding box center [110, 93] width 29 height 7
select select "board"
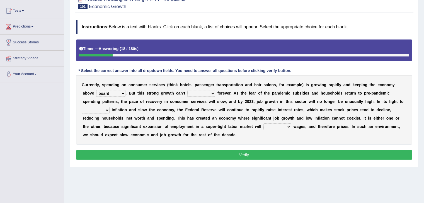
click at [96, 90] on select "board water all themselves" at bounding box center [110, 93] width 29 height 7
click at [202, 93] on select "perceive persist stride underlie" at bounding box center [201, 93] width 28 height 7
click at [33, 136] on div "Toggle navigation Home Practice Questions Speaking Practice Read Aloud Repeat S…" at bounding box center [212, 89] width 424 height 290
click at [198, 95] on select "perceive persist stride underlie" at bounding box center [201, 93] width 28 height 7
select select "perceive"
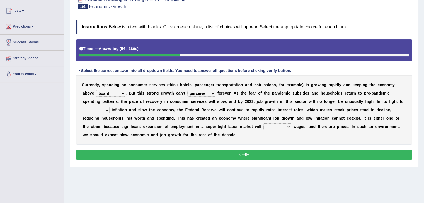
click at [187, 90] on select "perceive persist stride underlie" at bounding box center [201, 93] width 28 height 7
click at [93, 108] on select "inflow disarm tame distaste" at bounding box center [96, 110] width 28 height 7
select select "inflow"
click at [82, 107] on select "inflow disarm tame distaste" at bounding box center [96, 110] width 28 height 7
click at [277, 129] on select "precede rupture accede accelerate" at bounding box center [277, 127] width 28 height 7
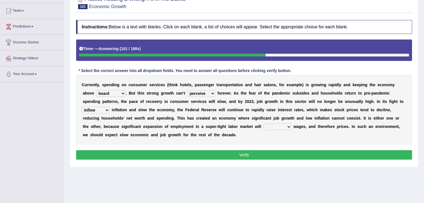
click at [382, 132] on div "C u r r e n t l y , s p e n d i n g o n c o n s u m e r s e r v i c e s ( t h i…" at bounding box center [244, 110] width 336 height 70
click at [275, 130] on div "C u r r e n t l y , s p e n d i n g o n c o n s u m e r s e r v i c e s ( t h i…" at bounding box center [244, 110] width 336 height 70
click at [274, 127] on select "precede rupture accede accelerate" at bounding box center [277, 127] width 28 height 7
select select "precede"
click at [263, 124] on select "precede rupture accede accelerate" at bounding box center [277, 127] width 28 height 7
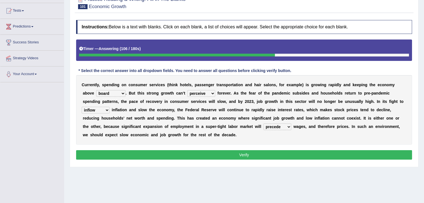
click at [279, 156] on button "Verify" at bounding box center [244, 154] width 336 height 9
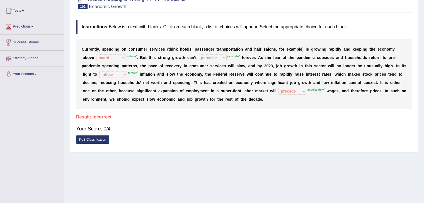
click at [18, 158] on div "Toggle navigation Home Practice Questions Speaking Practice Read Aloud Repeat S…" at bounding box center [212, 89] width 424 height 290
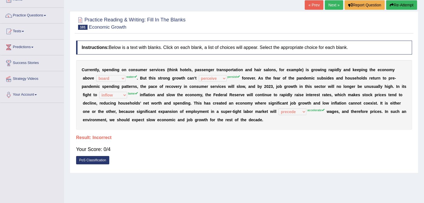
scroll to position [30, 0]
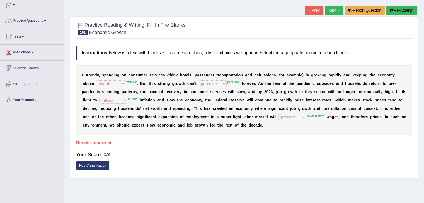
click at [405, 8] on button "Re-Attempt" at bounding box center [401, 10] width 31 height 9
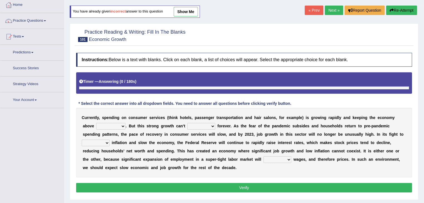
scroll to position [68, 0]
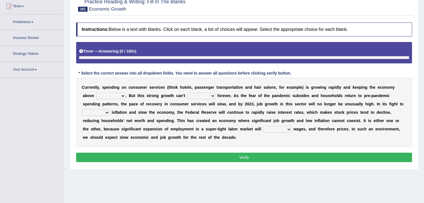
drag, startPoint x: 0, startPoint y: 0, endPoint x: 422, endPoint y: 69, distance: 428.1
click at [422, 69] on html "Toggle navigation Home Practice Questions Speaking Practice Read Aloud Repeat S…" at bounding box center [212, 40] width 424 height 203
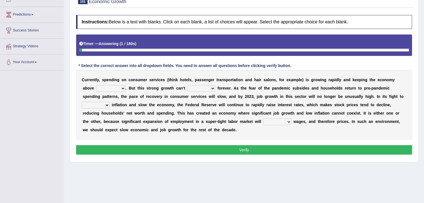
click at [120, 87] on select "board water all themselves" at bounding box center [110, 88] width 29 height 7
select select "water"
click at [96, 85] on select "board water all themselves" at bounding box center [110, 88] width 29 height 7
click at [203, 90] on select "perceive persist stride underlie" at bounding box center [201, 88] width 28 height 7
select select "persist"
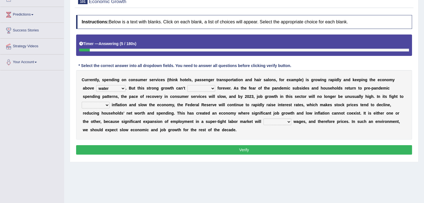
click at [187, 85] on select "perceive persist stride underlie" at bounding box center [201, 88] width 28 height 7
click at [22, 134] on div "Toggle navigation Home Practice Questions Speaking Practice Read Aloud Repeat S…" at bounding box center [212, 77] width 424 height 290
click at [272, 119] on select "precede rupture accede accelerate" at bounding box center [277, 122] width 28 height 7
select select "accelerate"
click at [263, 119] on select "precede rupture accede accelerate" at bounding box center [277, 122] width 28 height 7
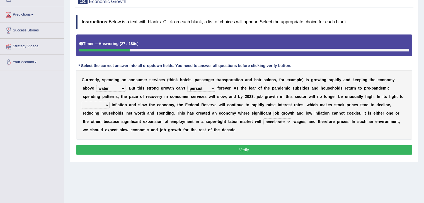
click at [95, 103] on select "inflow disarm tame distaste" at bounding box center [96, 105] width 28 height 7
select select "tame"
click at [82, 102] on select "inflow disarm tame distaste" at bounding box center [96, 105] width 28 height 7
click at [166, 147] on button "Verify" at bounding box center [244, 149] width 336 height 9
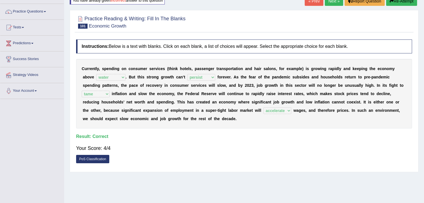
scroll to position [33, 0]
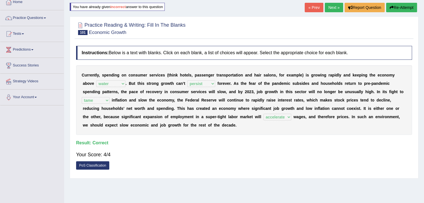
click at [327, 6] on link "Next »" at bounding box center [334, 7] width 18 height 9
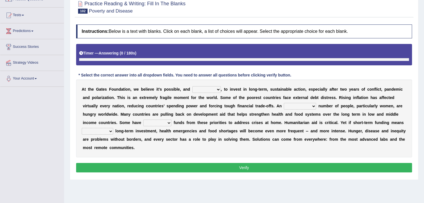
scroll to position [53, 0]
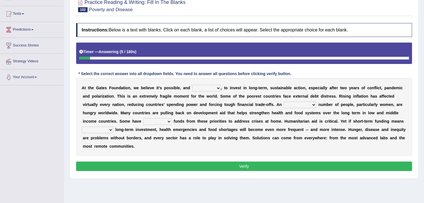
click at [208, 88] on select "impaired impalpable imperative impressive" at bounding box center [206, 88] width 28 height 7
select select "impressive"
click at [192, 85] on select "impaired impalpable imperative impressive" at bounding box center [206, 88] width 28 height 7
click at [298, 103] on select "alarming unintentional implicit absolute" at bounding box center [300, 105] width 32 height 7
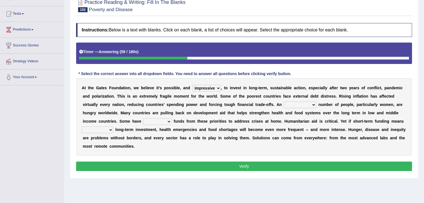
click at [231, 131] on b "g" at bounding box center [232, 130] width 3 height 4
click at [160, 120] on select "rebounded expended recouped redirected" at bounding box center [157, 121] width 28 height 7
click at [225, 138] on b "s" at bounding box center [225, 138] width 2 height 4
click at [102, 129] on select "emphasizing alerting covening neglecting" at bounding box center [97, 130] width 31 height 7
select select "emphasizing"
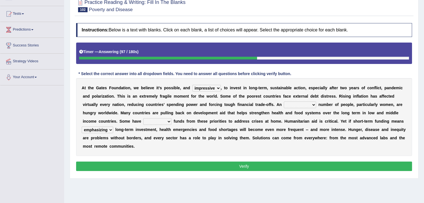
click at [82, 127] on select "emphasizing alerting covening neglecting" at bounding box center [97, 130] width 31 height 7
click at [156, 118] on select "rebounded expended recouped redirected" at bounding box center [157, 121] width 28 height 7
click at [99, 132] on select "emphasizing alerting covening neglecting" at bounding box center [97, 130] width 31 height 7
click at [156, 120] on select "rebounded expended recouped redirected" at bounding box center [157, 121] width 28 height 7
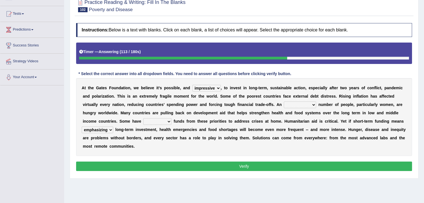
select select "expended"
click at [143, 118] on select "rebounded expended recouped redirected" at bounding box center [157, 121] width 28 height 7
click at [297, 103] on select "alarming unintentional implicit absolute" at bounding box center [300, 105] width 32 height 7
select select "alarming"
click at [284, 102] on select "alarming unintentional implicit absolute" at bounding box center [300, 105] width 32 height 7
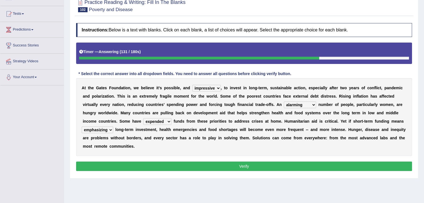
click at [213, 86] on select "impaired impalpable imperative impressive" at bounding box center [206, 88] width 28 height 7
drag, startPoint x: 239, startPoint y: 128, endPoint x: 245, endPoint y: 166, distance: 37.7
click at [245, 166] on div "Instructions: Below is a text with blanks. Click on each blank, a list of choic…" at bounding box center [244, 98] width 339 height 156
click at [245, 166] on button "Verify" at bounding box center [244, 166] width 336 height 9
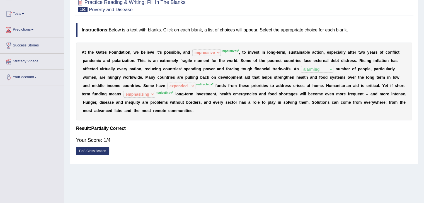
scroll to position [0, 0]
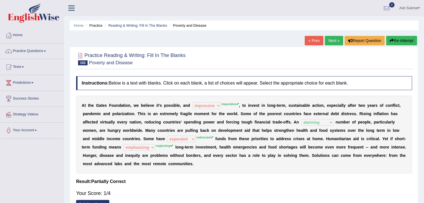
click at [396, 43] on button "Re-Attempt" at bounding box center [401, 40] width 31 height 9
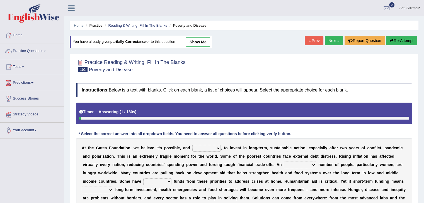
scroll to position [59, 0]
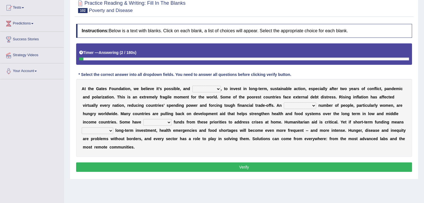
click at [206, 89] on select "impaired impalpable imperative impressive" at bounding box center [206, 89] width 28 height 7
select select "imperative"
click at [192, 86] on select "impaired impalpable imperative impressive" at bounding box center [206, 89] width 28 height 7
click at [23, 132] on div "Toggle navigation Home Practice Questions Speaking Practice Read Aloud Repeat S…" at bounding box center [212, 86] width 424 height 290
click at [303, 105] on select "alarming unintentional implicit absolute" at bounding box center [300, 106] width 32 height 7
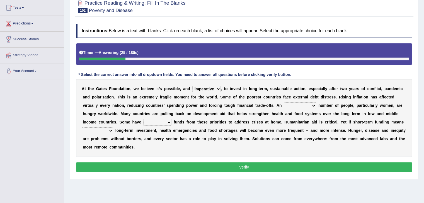
select select "alarming"
click at [284, 103] on select "alarming unintentional implicit absolute" at bounding box center [300, 106] width 32 height 7
click at [155, 122] on select "rebounded expended recouped redirected" at bounding box center [157, 122] width 28 height 7
select select "redirected"
click at [143, 119] on select "rebounded expended recouped redirected" at bounding box center [157, 122] width 28 height 7
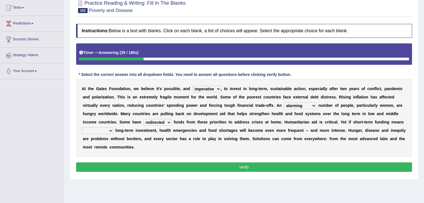
click at [103, 131] on select "emphasizing alerting covening neglecting" at bounding box center [97, 131] width 31 height 7
select select "neglecting"
click at [82, 128] on select "emphasizing alerting covening neglecting" at bounding box center [97, 131] width 31 height 7
click at [18, 132] on div "Toggle navigation Home Practice Questions Speaking Practice Read Aloud Repeat S…" at bounding box center [212, 86] width 424 height 290
click at [140, 169] on button "Verify" at bounding box center [244, 167] width 336 height 9
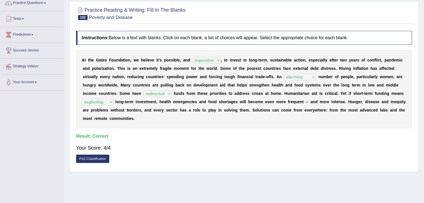
scroll to position [0, 0]
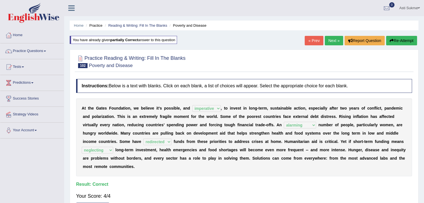
click at [332, 43] on link "Next »" at bounding box center [334, 40] width 18 height 9
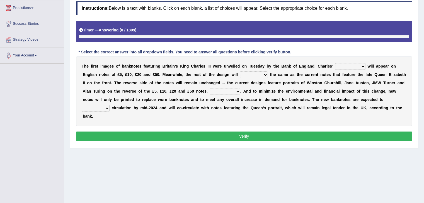
scroll to position [78, 0]
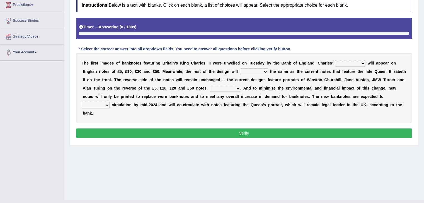
drag, startPoint x: 0, startPoint y: 0, endPoint x: 420, endPoint y: 79, distance: 427.7
click at [420, 79] on html "Toggle navigation Home Practice Questions Speaking Practice Read Aloud Repeat S…" at bounding box center [212, 23] width 424 height 203
click at [346, 65] on select "cornerstone portion plagiarism portrait" at bounding box center [350, 63] width 30 height 7
click at [335, 60] on select "cornerstone portion plagiarism portrait" at bounding box center [350, 63] width 30 height 7
click at [256, 72] on select "remain surpass signify replicate" at bounding box center [254, 72] width 28 height 7
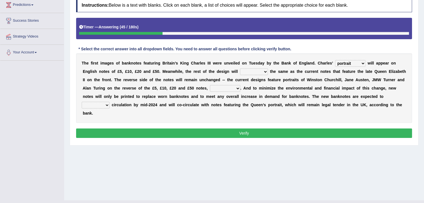
click at [351, 62] on select "cornerstone portion plagiarism portrait" at bounding box center [350, 63] width 30 height 7
click at [31, 135] on div "Toggle navigation Home Practice Questions Speaking Practice Read Aloud Repeat S…" at bounding box center [212, 67] width 424 height 290
click at [349, 62] on select "cornerstone portion plagiarism portrait" at bounding box center [350, 63] width 30 height 7
click at [20, 134] on div "Toggle navigation Home Practice Questions Speaking Practice Read Aloud Repeat S…" at bounding box center [212, 67] width 424 height 290
click at [342, 62] on select "cornerstone portion plagiarism portrait" at bounding box center [350, 63] width 30 height 7
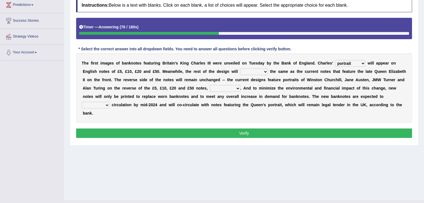
select select "cornerstone"
click at [335, 60] on select "cornerstone portion plagiarism portrait" at bounding box center [350, 63] width 30 height 7
click at [257, 72] on select "remain surpass signify replicate" at bounding box center [254, 72] width 28 height 7
select select "replicate"
click at [240, 69] on select "remain surpass signify replicate" at bounding box center [254, 72] width 28 height 7
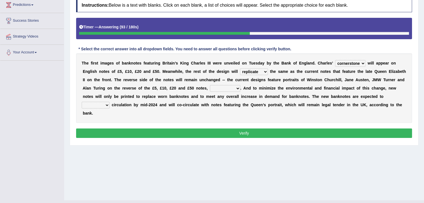
click at [347, 62] on select "cornerstone portion plagiarism portrait" at bounding box center [350, 63] width 30 height 7
select select "portrait"
click at [335, 60] on select "cornerstone portion plagiarism portrait" at bounding box center [350, 63] width 30 height 7
click at [229, 89] on select "pervasively variously audaciously respectively" at bounding box center [225, 88] width 30 height 7
click at [277, 93] on div "T h e f i r s t i m a g e s o f b a n k n o t e s f e a t u r i n g B r i t a i…" at bounding box center [244, 89] width 336 height 70
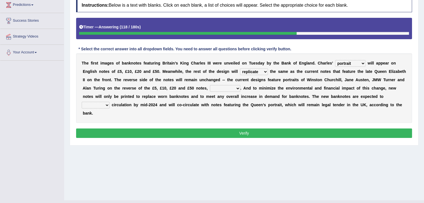
click at [100, 105] on select "hinge divert enter inoculate" at bounding box center [96, 105] width 28 height 7
select select "divert"
click at [82, 102] on select "hinge divert enter inoculate" at bounding box center [96, 105] width 28 height 7
click at [231, 87] on select "pervasively variously audaciously respectively" at bounding box center [225, 88] width 30 height 7
select select "audaciously"
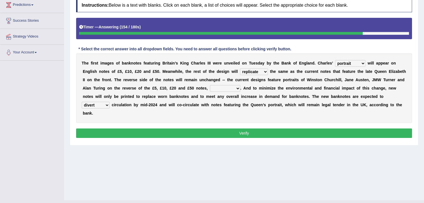
click at [210, 85] on select "pervasively variously audaciously respectively" at bounding box center [225, 88] width 30 height 7
click at [248, 131] on button "Verify" at bounding box center [244, 133] width 336 height 9
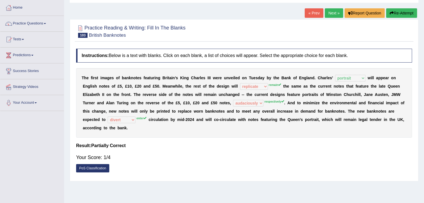
scroll to position [27, 0]
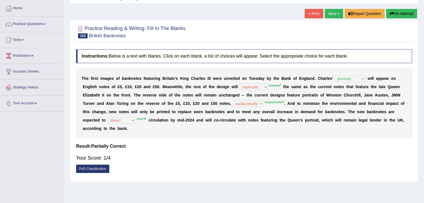
click at [403, 13] on button "Re-Attempt" at bounding box center [401, 13] width 31 height 9
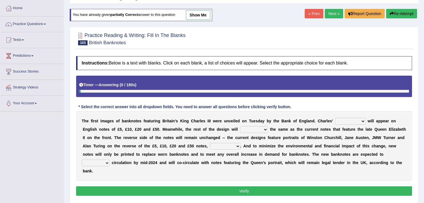
click at [347, 119] on select "cornerstone portion plagiarism portrait" at bounding box center [350, 121] width 30 height 7
select select "portrait"
click at [335, 118] on select "cornerstone portion plagiarism portrait" at bounding box center [350, 121] width 30 height 7
click at [260, 127] on select "remain surpass signify replicate" at bounding box center [254, 130] width 28 height 7
select select "remain"
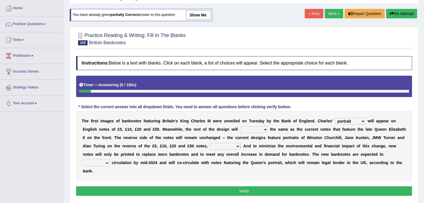
click at [240, 127] on select "remain surpass signify replicate" at bounding box center [254, 130] width 28 height 7
click at [227, 145] on select "pervasively variously audaciously respectively" at bounding box center [225, 146] width 30 height 7
select select "respectively"
click at [210, 143] on select "pervasively variously audaciously respectively" at bounding box center [225, 146] width 30 height 7
click at [98, 163] on select "hinge divert enter inoculate" at bounding box center [96, 163] width 28 height 7
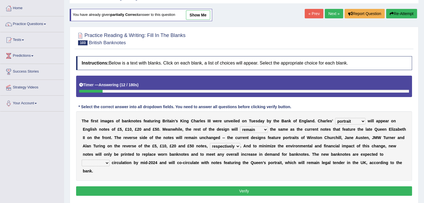
select select "enter"
click at [82, 160] on select "hinge divert enter inoculate" at bounding box center [96, 163] width 28 height 7
click at [121, 191] on button "Verify" at bounding box center [244, 191] width 336 height 9
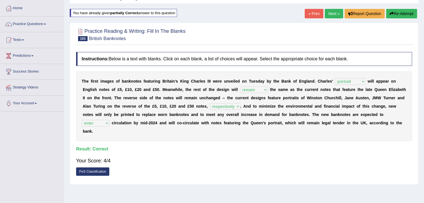
click at [341, 13] on link "Next »" at bounding box center [334, 13] width 18 height 9
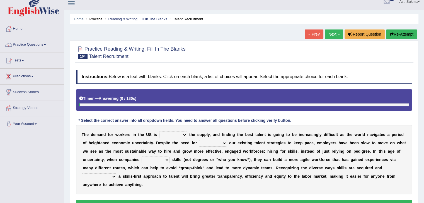
drag, startPoint x: 428, startPoint y: 74, endPoint x: 428, endPoint y: 106, distance: 31.8
click at [424, 106] on html "Toggle navigation Home Practice Questions Speaking Practice Read Aloud Repeat S…" at bounding box center [212, 95] width 424 height 203
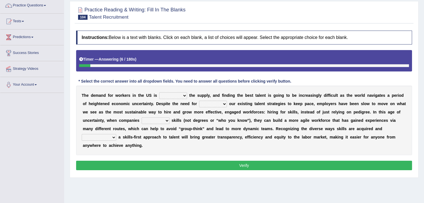
click at [169, 96] on select "outpacing falling flipping irrigating" at bounding box center [173, 96] width 28 height 7
click at [280, 123] on div "T h e d e m a n d f o r w o r k e r s i n t h e U S i s outpacing falling flipp…" at bounding box center [244, 121] width 336 height 70
click at [215, 105] on select "reveling reflecting revamping inverting" at bounding box center [213, 104] width 28 height 7
select select "reveling"
click at [199, 101] on select "reveling reflecting revamping inverting" at bounding box center [213, 104] width 28 height 7
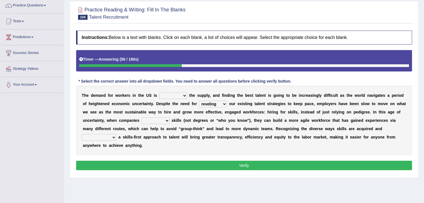
click at [160, 120] on select "neglect prioritize worsen alleviate" at bounding box center [156, 121] width 28 height 7
select select "neglect"
click at [142, 118] on select "neglect prioritize worsen alleviate" at bounding box center [156, 121] width 28 height 7
click at [106, 136] on select "distinguishing digitizing attempting adopting" at bounding box center [99, 137] width 35 height 7
select select "distinguishing"
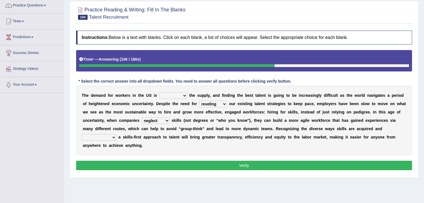
click at [82, 134] on select "distinguishing digitizing attempting adopting" at bounding box center [99, 137] width 35 height 7
click at [159, 122] on select "neglect prioritize worsen alleviate" at bounding box center [156, 121] width 28 height 7
select select "prioritize"
click at [142, 118] on select "neglect prioritize worsen alleviate" at bounding box center [156, 121] width 28 height 7
click at [176, 94] on select "outpacing falling flipping irrigating" at bounding box center [173, 96] width 28 height 7
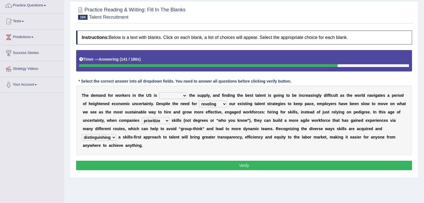
select select "flipping"
click at [159, 93] on select "outpacing falling flipping irrigating" at bounding box center [173, 96] width 28 height 7
click at [215, 103] on select "reveling reflecting revamping inverting" at bounding box center [213, 104] width 28 height 7
select select "reflecting"
click at [199, 101] on select "reveling reflecting revamping inverting" at bounding box center [213, 104] width 28 height 7
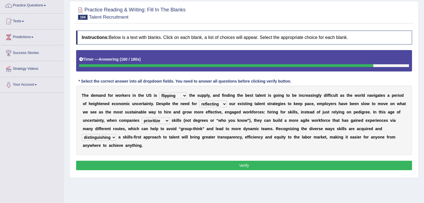
click at [249, 163] on button "Verify" at bounding box center [244, 165] width 336 height 9
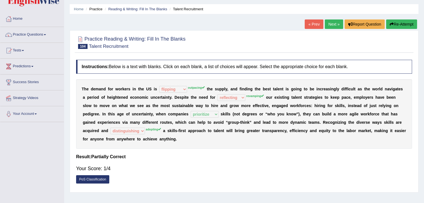
scroll to position [13, 0]
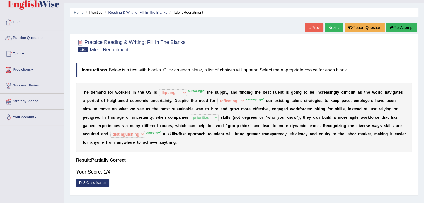
click at [408, 31] on button "Re-Attempt" at bounding box center [401, 27] width 31 height 9
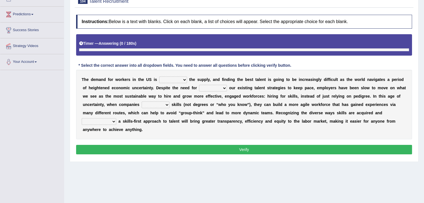
scroll to position [79, 0]
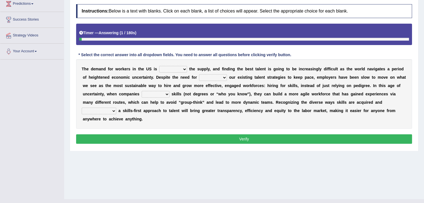
click at [169, 71] on select "outpacing falling flipping irrigating" at bounding box center [173, 69] width 28 height 7
select select "outpacing"
click at [159, 66] on select "outpacing falling flipping irrigating" at bounding box center [173, 69] width 28 height 7
click at [220, 77] on select "reveling reflecting revamping inverting" at bounding box center [213, 77] width 28 height 7
select select "revamping"
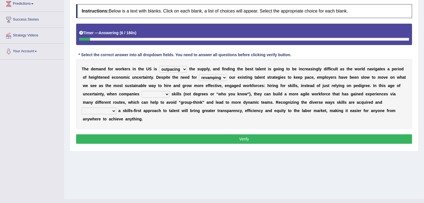
click at [199, 74] on select "reveling reflecting revamping inverting" at bounding box center [213, 77] width 28 height 7
click at [25, 151] on div "Toggle navigation Home Practice Questions Speaking Practice Read Aloud Repeat S…" at bounding box center [212, 66] width 424 height 290
click at [156, 95] on select "neglect prioritize worsen alleviate" at bounding box center [156, 94] width 28 height 7
select select "prioritize"
click at [142, 91] on select "neglect prioritize worsen alleviate" at bounding box center [156, 94] width 28 height 7
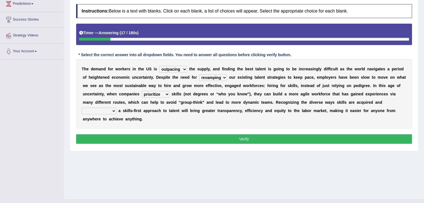
click at [102, 110] on select "distinguishing digitizing attempting adopting" at bounding box center [99, 111] width 35 height 7
select select "attempting"
click at [82, 108] on select "distinguishing digitizing attempting adopting" at bounding box center [99, 111] width 35 height 7
click at [132, 142] on button "Verify" at bounding box center [244, 139] width 336 height 9
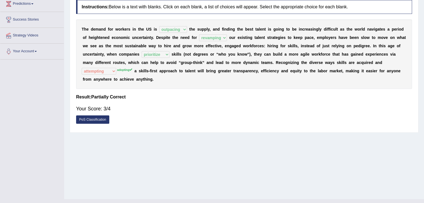
scroll to position [0, 0]
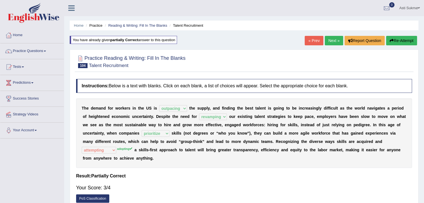
click at [332, 40] on link "Next »" at bounding box center [334, 40] width 18 height 9
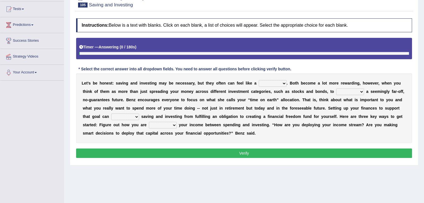
scroll to position [58, 0]
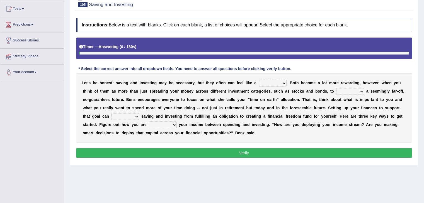
drag, startPoint x: 0, startPoint y: 0, endPoint x: 423, endPoint y: 99, distance: 434.2
click at [423, 99] on html "Toggle navigation Home Practice Questions Speaking Practice Read Aloud Repeat S…" at bounding box center [212, 43] width 424 height 203
click at [279, 84] on select "nuance choice recidivist chore" at bounding box center [273, 83] width 28 height 7
click at [264, 81] on select "nuance choice recidivist chore" at bounding box center [273, 83] width 28 height 7
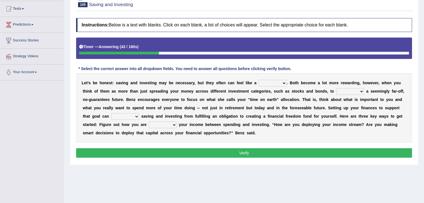
click at [271, 83] on select "nuance choice recidivist chore" at bounding box center [273, 83] width 28 height 7
click at [35, 140] on div "Toggle navigation Home Practice Questions Speaking Practice Read Aloud Repeat S…" at bounding box center [212, 87] width 424 height 290
click at [347, 91] on select "fulminate fund categorize fend" at bounding box center [350, 91] width 28 height 7
select select "fund"
click at [336, 88] on select "fulminate fund categorize fend" at bounding box center [350, 91] width 28 height 7
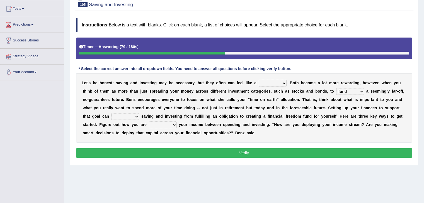
click at [269, 82] on select "nuance choice recidivist chore" at bounding box center [273, 83] width 28 height 7
select select "recidivist"
click at [259, 80] on select "nuance choice recidivist chore" at bounding box center [273, 83] width 28 height 7
click at [128, 115] on select "transcend transact transport transform" at bounding box center [125, 116] width 28 height 7
select select "transform"
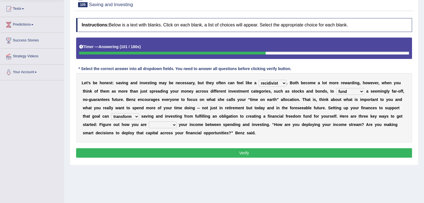
click at [111, 113] on select "transcend transact transport transform" at bounding box center [125, 116] width 28 height 7
click at [155, 124] on select "affording spiking allocating delegating" at bounding box center [163, 125] width 28 height 7
select select "allocating"
click at [149, 122] on select "affording spiking allocating delegating" at bounding box center [163, 125] width 28 height 7
click at [251, 154] on button "Verify" at bounding box center [244, 153] width 336 height 9
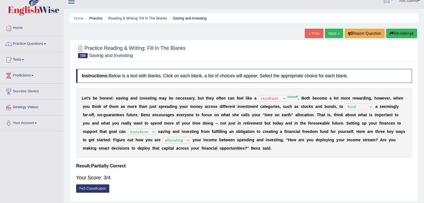
scroll to position [0, 0]
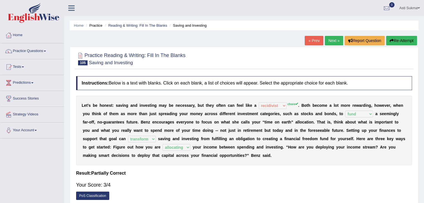
click at [334, 41] on link "Next »" at bounding box center [334, 40] width 18 height 9
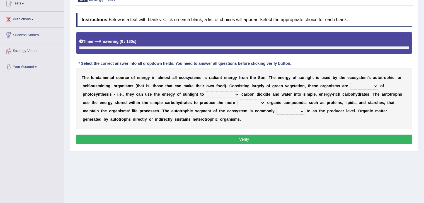
click at [420, 108] on html "Toggle navigation Home Practice Questions Speaking Practice Read Aloud Repeat S…" at bounding box center [212, 37] width 424 height 203
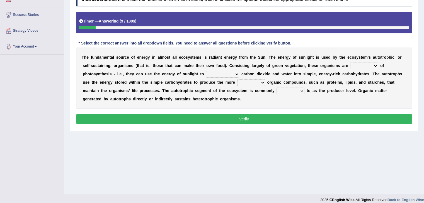
click at [366, 66] on select "aware capable proud guilty" at bounding box center [364, 66] width 28 height 7
select select "capable"
click at [350, 63] on select "aware capable proud guilty" at bounding box center [364, 66] width 28 height 7
click at [215, 75] on select "communicate build convert force" at bounding box center [222, 74] width 33 height 7
select select "convert"
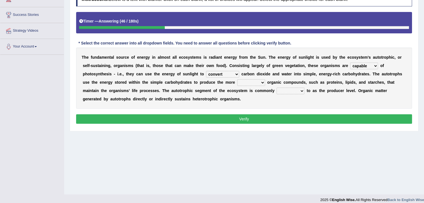
click at [206, 71] on select "communicate build convert force" at bounding box center [222, 74] width 33 height 7
click at [248, 84] on select "normal complex authentic futile" at bounding box center [251, 82] width 28 height 7
click at [288, 92] on select "made known provided referred" at bounding box center [290, 91] width 28 height 7
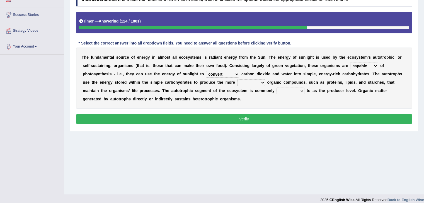
click at [276, 88] on select "made known provided referred" at bounding box center [290, 91] width 28 height 7
click at [287, 90] on select "made known provided referred" at bounding box center [290, 91] width 28 height 7
select select "referred"
click at [276, 88] on select "made known provided referred" at bounding box center [290, 91] width 28 height 7
click at [255, 81] on select "normal complex authentic futile" at bounding box center [251, 82] width 28 height 7
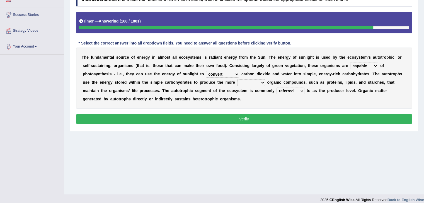
drag, startPoint x: 23, startPoint y: 131, endPoint x: 219, endPoint y: 102, distance: 198.6
click at [219, 102] on div "Toggle navigation Home Practice Questions Speaking Practice Read Aloud Repeat S…" at bounding box center [212, 61] width 424 height 290
click at [247, 84] on select "normal complex authentic futile" at bounding box center [251, 82] width 28 height 7
select select "complex"
click at [237, 79] on select "normal complex authentic futile" at bounding box center [251, 82] width 28 height 7
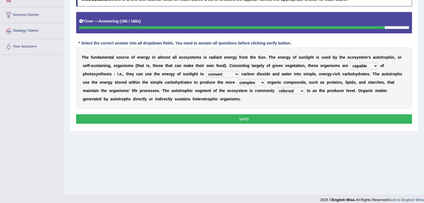
click at [266, 115] on button "Verify" at bounding box center [244, 119] width 336 height 9
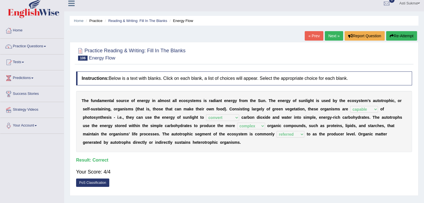
scroll to position [0, 0]
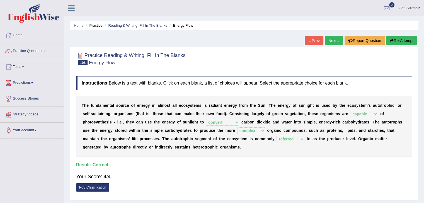
click at [332, 39] on link "Next »" at bounding box center [334, 40] width 18 height 9
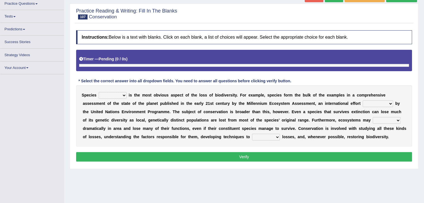
scroll to position [69, 0]
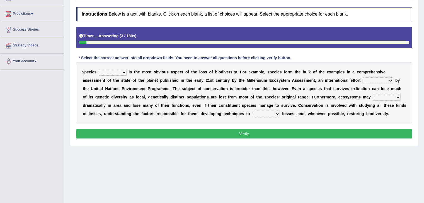
click at [109, 75] on div "S p e c i e s richness extinction migration diversity i s t h e m o s t o b v i…" at bounding box center [244, 92] width 336 height 61
click at [115, 73] on select "richness extinction migration diversity" at bounding box center [113, 72] width 28 height 7
click at [160, 91] on div "S p e c i e s richness extinction migration diversity i s t h e m o s t o b v i…" at bounding box center [244, 92] width 336 height 61
click at [112, 69] on select "richness extinction migration diversity" at bounding box center [113, 72] width 28 height 7
select select "migration"
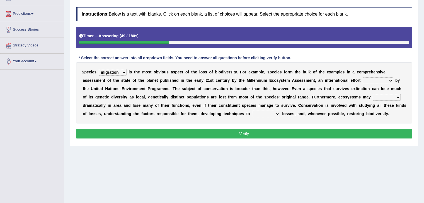
click at [99, 69] on select "richness extinction migration diversity" at bounding box center [113, 72] width 28 height 7
click at [384, 81] on select "confounded consulted converted coordinated" at bounding box center [378, 80] width 30 height 7
click at [37, 131] on div "Toggle navigation Home Practice Questions Speaking Practice Read Aloud Repeat S…" at bounding box center [212, 76] width 424 height 290
click at [379, 79] on select "confounded consulted converted coordinated" at bounding box center [378, 80] width 30 height 7
select select "coordinated"
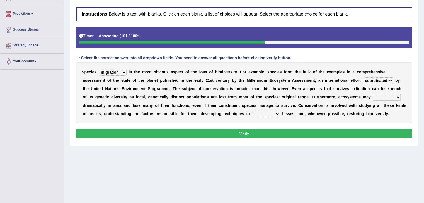
click at [363, 77] on select "confounded consulted converted coordinated" at bounding box center [378, 80] width 30 height 7
click at [380, 97] on select "expand remain shrink extend" at bounding box center [387, 97] width 28 height 7
click at [18, 119] on div "Toggle navigation Home Practice Questions Speaking Practice Read Aloud Repeat S…" at bounding box center [212, 76] width 424 height 290
click at [388, 96] on select "expand remain shrink extend" at bounding box center [387, 97] width 28 height 7
select select "shrink"
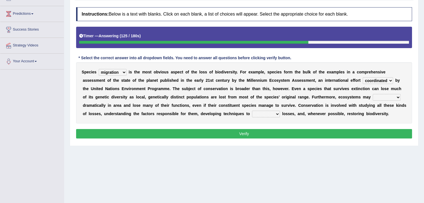
click at [373, 94] on select "expand remain shrink extend" at bounding box center [387, 97] width 28 height 7
click at [273, 113] on select "prevent praise accelerate prompt" at bounding box center [266, 114] width 28 height 7
select select "prevent"
click at [252, 111] on select "prevent praise accelerate prompt" at bounding box center [266, 114] width 28 height 7
click at [224, 134] on button "Verify" at bounding box center [244, 133] width 336 height 9
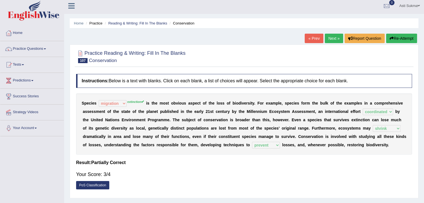
scroll to position [0, 0]
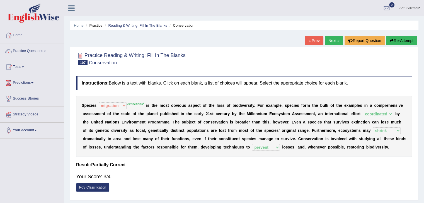
click at [336, 41] on link "Next »" at bounding box center [334, 40] width 18 height 9
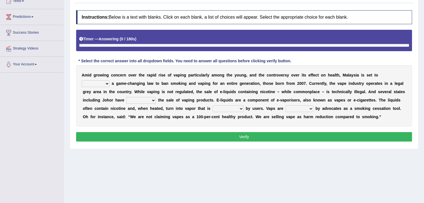
scroll to position [89, 0]
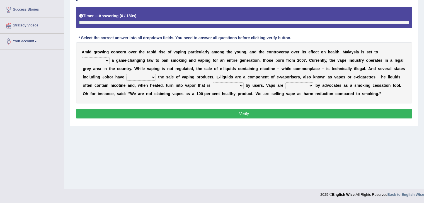
drag, startPoint x: 428, startPoint y: 67, endPoint x: 422, endPoint y: 131, distance: 64.1
click at [422, 114] on html "Toggle navigation Home Practice Questions Speaking Practice Read Aloud Repeat S…" at bounding box center [212, 12] width 424 height 203
click at [91, 60] on select "introduce adapt lift enroll" at bounding box center [96, 60] width 28 height 7
select select "adapt"
click at [82, 57] on select "introduce adapt lift enroll" at bounding box center [96, 60] width 28 height 7
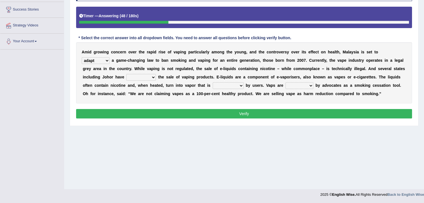
click at [138, 78] on select "proposed proliferated prohibited promoted" at bounding box center [141, 77] width 30 height 7
select select "promoted"
click at [126, 74] on select "proposed proliferated prohibited promoted" at bounding box center [141, 77] width 30 height 7
click at [231, 85] on select "comprised inhaled compressed exhaled" at bounding box center [228, 85] width 31 height 7
click at [223, 87] on select "comprised inhaled compressed exhaled" at bounding box center [228, 85] width 31 height 7
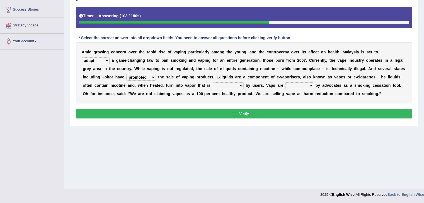
click at [16, 117] on div "Toggle navigation Home Practice Questions Speaking Practice Read Aloud Repeat S…" at bounding box center [212, 56] width 424 height 290
click at [218, 88] on select "comprised inhaled compressed exhaled" at bounding box center [228, 85] width 31 height 7
select select "exhaled"
click at [213, 82] on select "comprised inhaled compressed exhaled" at bounding box center [228, 85] width 31 height 7
click at [32, 116] on div "Toggle navigation Home Practice Questions Speaking Practice Read Aloud Repeat S…" at bounding box center [212, 56] width 424 height 290
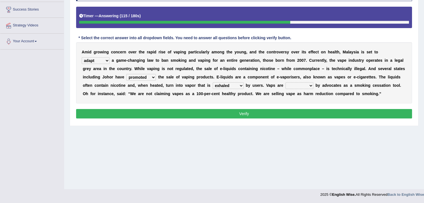
click at [303, 85] on select "touted despised criticized destroyed" at bounding box center [299, 85] width 28 height 7
select select "criticized"
click at [285, 82] on select "touted despised criticized destroyed" at bounding box center [299, 85] width 28 height 7
click at [95, 60] on select "introduce adapt lift enroll" at bounding box center [96, 60] width 28 height 7
select select "introduce"
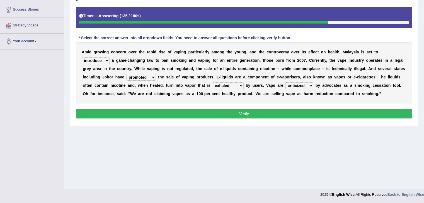
click at [82, 57] on select "introduce adapt lift enroll" at bounding box center [96, 60] width 28 height 7
drag, startPoint x: 197, startPoint y: 118, endPoint x: 201, endPoint y: 113, distance: 6.1
click at [201, 113] on div "Instructions: Below is a text with blanks. Click on each blank, a list of choic…" at bounding box center [244, 53] width 339 height 139
click at [201, 113] on button "Verify" at bounding box center [244, 113] width 336 height 9
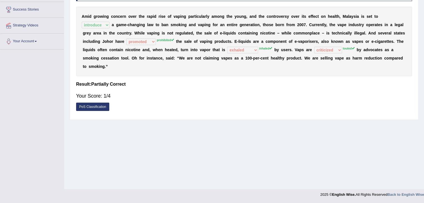
click at [13, 139] on div "Toggle navigation Home Practice Questions Speaking Practice Read Aloud Repeat S…" at bounding box center [212, 56] width 424 height 290
click at [420, 35] on div "Home Practice Reading & Writing: Fill In The Blanks Vaping « Prev Next » Report…" at bounding box center [244, 50] width 360 height 279
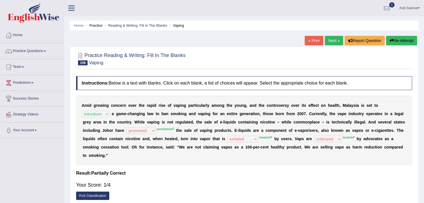
click at [398, 39] on button "Re-Attempt" at bounding box center [401, 40] width 31 height 9
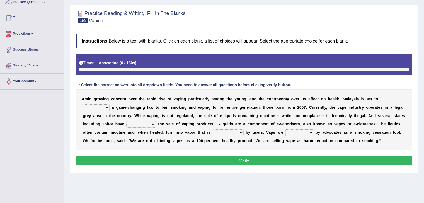
scroll to position [52, 0]
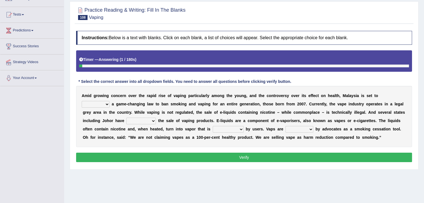
click at [101, 104] on select "introduce adapt lift enroll" at bounding box center [96, 104] width 28 height 7
select select "introduce"
click at [82, 101] on select "introduce adapt lift enroll" at bounding box center [96, 104] width 28 height 7
click at [227, 128] on select "comprised inhaled compressed exhaled" at bounding box center [228, 129] width 31 height 7
select select "inhaled"
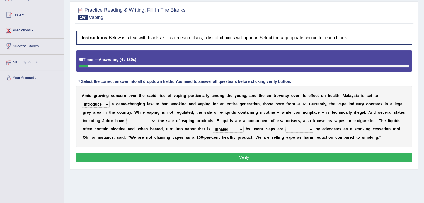
click at [213, 126] on select "comprised inhaled compressed exhaled" at bounding box center [228, 129] width 31 height 7
click at [144, 119] on select "proposed proliferated prohibited promoted" at bounding box center [141, 121] width 30 height 7
click at [19, 145] on div "Toggle navigation Home Practice Questions Speaking Practice Read Aloud Repeat S…" at bounding box center [212, 93] width 424 height 290
click at [137, 121] on select "proposed proliferated prohibited promoted" at bounding box center [141, 121] width 30 height 7
click at [15, 136] on div "Toggle navigation Home Practice Questions Speaking Practice Read Aloud Repeat S…" at bounding box center [212, 93] width 424 height 290
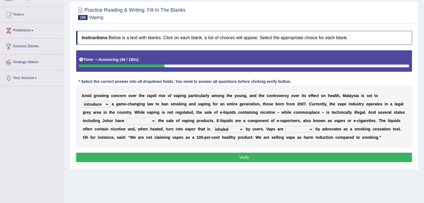
click at [147, 122] on select "proposed proliferated prohibited promoted" at bounding box center [141, 121] width 30 height 7
select select "prohibited"
click at [126, 118] on select "proposed proliferated prohibited promoted" at bounding box center [141, 121] width 30 height 7
click at [146, 122] on select "proposed proliferated prohibited promoted" at bounding box center [141, 121] width 30 height 7
click at [195, 135] on b at bounding box center [195, 137] width 2 height 4
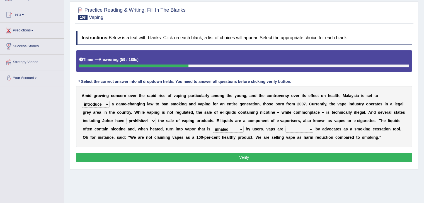
click at [303, 130] on select "touted despised criticized destroyed" at bounding box center [299, 129] width 28 height 7
select select "touted"
click at [285, 126] on select "touted despised criticized destroyed" at bounding box center [299, 129] width 28 height 7
click at [288, 156] on button "Verify" at bounding box center [244, 157] width 336 height 9
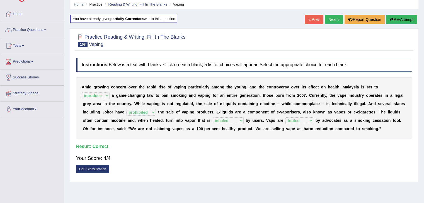
scroll to position [6, 0]
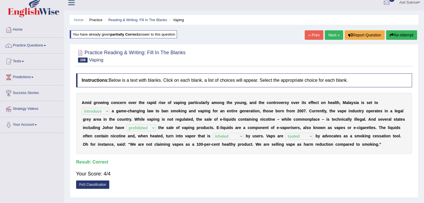
click at [332, 35] on link "Next »" at bounding box center [334, 34] width 18 height 9
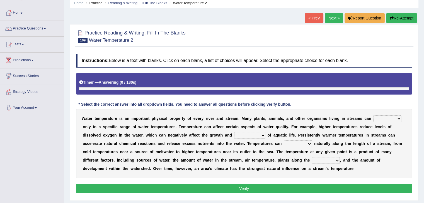
scroll to position [65, 0]
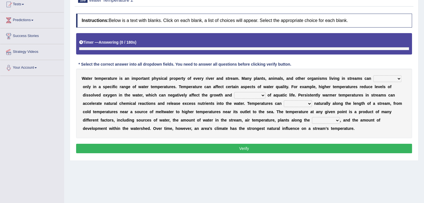
drag, startPoint x: 428, startPoint y: 61, endPoint x: 420, endPoint y: 105, distance: 44.4
click at [420, 105] on html "Toggle navigation Home Practice Questions Speaking Practice Read Aloud Repeat S…" at bounding box center [212, 38] width 424 height 203
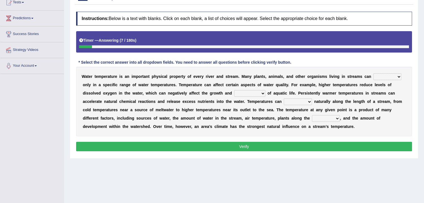
click at [386, 78] on select "wither perish flourish deteriorate" at bounding box center [387, 77] width 28 height 7
drag, startPoint x: 39, startPoint y: 120, endPoint x: 283, endPoint y: 92, distance: 246.0
click at [283, 92] on div "Toggle navigation Home Practice Questions Speaking Practice Read Aloud Repeat S…" at bounding box center [212, 80] width 424 height 290
click at [378, 75] on select "wither perish flourish deteriorate" at bounding box center [387, 77] width 28 height 7
click at [2, 142] on div "Toggle navigation Home Practice Questions Speaking Practice Read Aloud Repeat S…" at bounding box center [212, 80] width 424 height 290
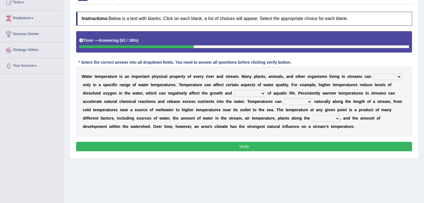
click at [391, 77] on select "wither perish flourish deteriorate" at bounding box center [387, 77] width 28 height 7
select select "perish"
click at [373, 74] on select "wither perish flourish deteriorate" at bounding box center [387, 77] width 28 height 7
click at [246, 94] on select "productivity corrosion appreciation degradation" at bounding box center [249, 93] width 31 height 7
select select "productivity"
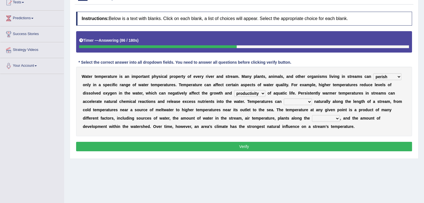
click at [234, 90] on select "productivity corrosion appreciation degradation" at bounding box center [249, 93] width 31 height 7
click at [291, 103] on select "decline vary remain deteriorate" at bounding box center [298, 102] width 28 height 7
click at [326, 116] on select "mountains road forest bank" at bounding box center [326, 118] width 28 height 7
select select "forest"
click at [312, 115] on select "mountains road forest bank" at bounding box center [326, 118] width 28 height 7
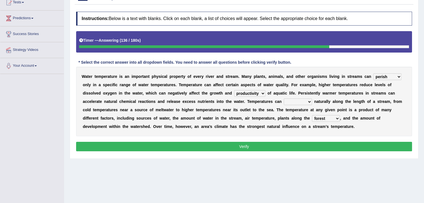
click at [290, 103] on select "decline vary remain deteriorate" at bounding box center [298, 102] width 28 height 7
click at [38, 137] on div "Toggle navigation Home Practice Questions Speaking Practice Read Aloud Repeat S…" at bounding box center [212, 80] width 424 height 290
click at [302, 103] on select "decline vary remain deteriorate" at bounding box center [298, 102] width 28 height 7
select select "vary"
click at [284, 99] on select "decline vary remain deteriorate" at bounding box center [298, 102] width 28 height 7
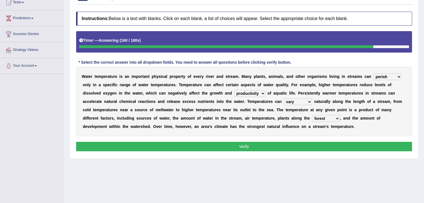
click at [273, 148] on button "Verify" at bounding box center [244, 146] width 336 height 9
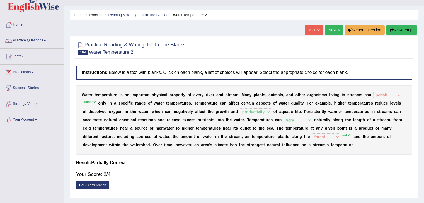
scroll to position [0, 0]
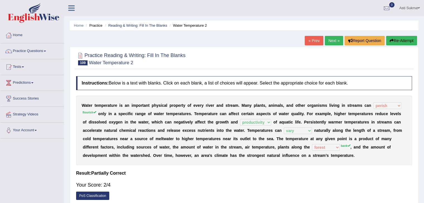
click at [333, 40] on link "Next »" at bounding box center [334, 40] width 18 height 9
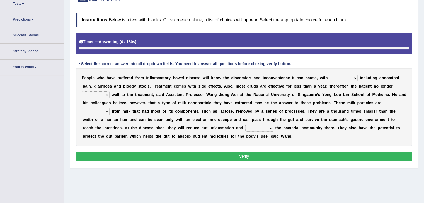
scroll to position [89, 0]
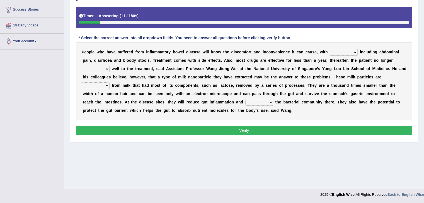
click at [344, 53] on select "symptoms sources causes benefits" at bounding box center [344, 52] width 28 height 7
select select "symptoms"
click at [330, 49] on select "symptoms sources causes benefits" at bounding box center [344, 52] width 28 height 7
click at [104, 67] on select "returns refers responds refuses" at bounding box center [96, 69] width 28 height 7
click at [143, 85] on b "h" at bounding box center [143, 85] width 3 height 4
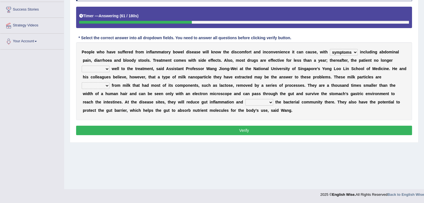
click at [89, 84] on select "prohibited derived missed prevented" at bounding box center [96, 85] width 28 height 7
click at [140, 103] on b "d" at bounding box center [140, 102] width 3 height 4
click at [106, 89] on div "P e o p l e w h o h a v e s u f f e r e d f r o m i n f l a m m a t o r y b o w…" at bounding box center [244, 81] width 336 height 78
click at [99, 87] on select "prohibited derived missed prevented" at bounding box center [96, 85] width 28 height 7
click at [18, 136] on div "Toggle navigation Home Practice Questions Speaking Practice Read Aloud Repeat S…" at bounding box center [212, 56] width 424 height 290
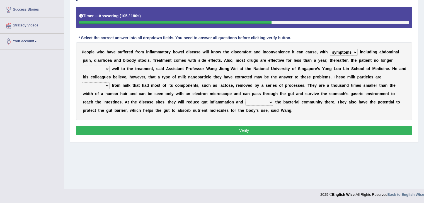
click at [95, 85] on select "prohibited derived missed prevented" at bounding box center [96, 85] width 28 height 7
select select "derived"
click at [82, 82] on select "prohibited derived missed prevented" at bounding box center [96, 85] width 28 height 7
click at [261, 101] on select "restore erase quarantine disturb" at bounding box center [259, 102] width 28 height 7
select select "erase"
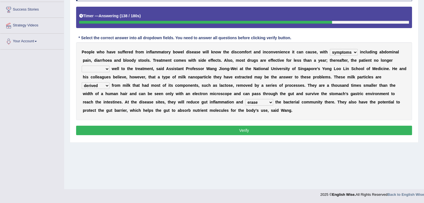
click at [245, 99] on select "restore erase quarantine disturb" at bounding box center [259, 102] width 28 height 7
click at [97, 67] on select "returns refers responds refuses" at bounding box center [96, 69] width 28 height 7
select select "responds"
click at [82, 66] on select "returns refers responds refuses" at bounding box center [96, 69] width 28 height 7
click at [168, 134] on button "Verify" at bounding box center [244, 130] width 336 height 9
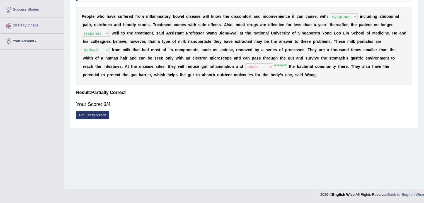
scroll to position [0, 0]
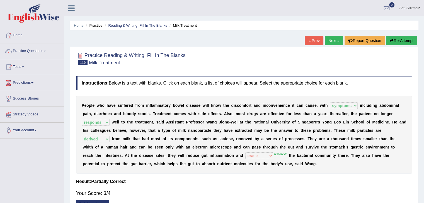
click at [335, 45] on link "Next »" at bounding box center [334, 40] width 18 height 9
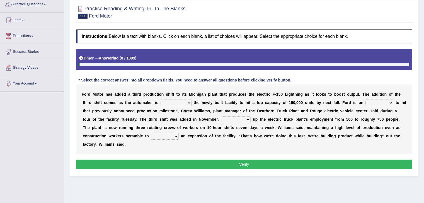
drag, startPoint x: 0, startPoint y: 0, endPoint x: 428, endPoint y: 95, distance: 438.2
click at [424, 95] on html "Toggle navigation Home Practice Questions Speaking Practice Read Aloud Repeat S…" at bounding box center [212, 54] width 424 height 203
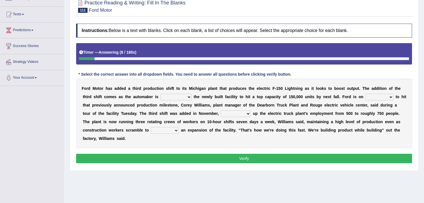
click at [184, 96] on select "selling decorating demolishing expanding" at bounding box center [176, 97] width 31 height 7
select select "decorating"
click at [161, 94] on select "selling decorating demolishing expanding" at bounding box center [176, 97] width 31 height 7
click at [378, 96] on select "foot table time track" at bounding box center [379, 97] width 28 height 7
select select "track"
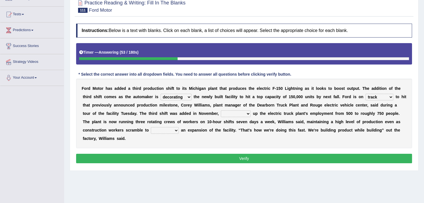
click at [365, 94] on select "foot table time track" at bounding box center [379, 97] width 28 height 7
click at [227, 113] on select "maintaining diminishing decreasing bumping" at bounding box center [236, 114] width 30 height 7
click at [221, 111] on select "maintaining diminishing decreasing bumping" at bounding box center [236, 114] width 30 height 7
click at [167, 128] on select "cease postpone complete reverse" at bounding box center [165, 130] width 28 height 7
click at [230, 113] on select "maintaining diminishing decreasing bumping" at bounding box center [236, 114] width 30 height 7
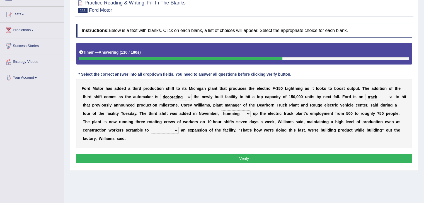
select select "maintaining"
click at [221, 111] on select "maintaining diminishing decreasing bumping" at bounding box center [236, 114] width 30 height 7
click at [166, 129] on select "cease postpone complete reverse" at bounding box center [165, 130] width 28 height 7
select select "complete"
click at [151, 127] on select "cease postpone complete reverse" at bounding box center [165, 130] width 28 height 7
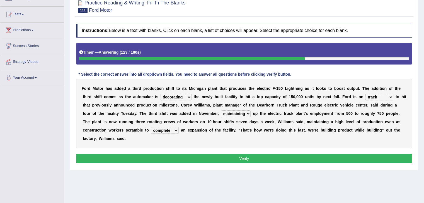
click at [186, 154] on button "Verify" at bounding box center [244, 158] width 336 height 9
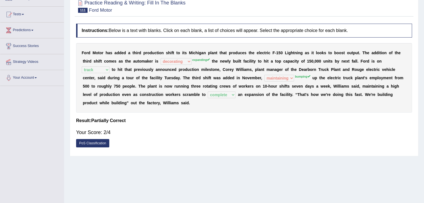
scroll to position [20, 0]
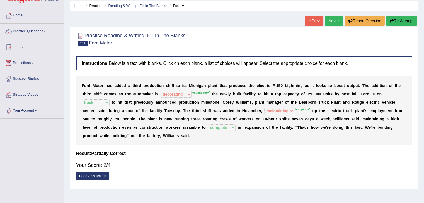
click at [409, 20] on button "Re-Attempt" at bounding box center [401, 20] width 31 height 9
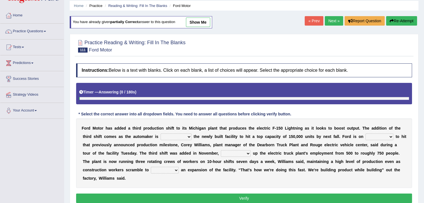
click at [186, 132] on div "F o r d M o t o r h a s a d d e d a t h i r d p r o d u c t i o n s h i f t t o…" at bounding box center [244, 154] width 336 height 70
click at [173, 137] on select "selling decorating demolishing expanding" at bounding box center [176, 137] width 31 height 7
select select "decorating"
click at [161, 134] on select "selling decorating demolishing expanding" at bounding box center [176, 137] width 31 height 7
click at [372, 139] on select "foot table time track" at bounding box center [379, 137] width 28 height 7
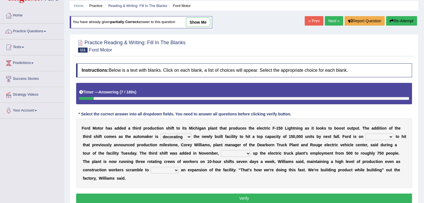
select select "track"
click at [365, 134] on select "foot table time track" at bounding box center [379, 137] width 28 height 7
click at [230, 153] on select "maintaining diminishing decreasing bumping" at bounding box center [236, 153] width 30 height 7
select select "bumping"
click at [221, 150] on select "maintaining diminishing decreasing bumping" at bounding box center [236, 153] width 30 height 7
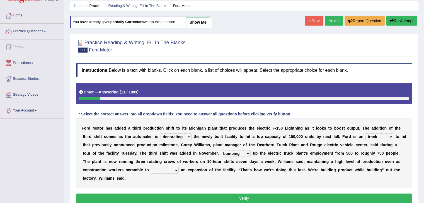
click at [164, 171] on select "cease postpone complete reverse" at bounding box center [165, 170] width 28 height 7
select select "complete"
click at [151, 167] on select "cease postpone complete reverse" at bounding box center [165, 170] width 28 height 7
click at [239, 198] on button "Verify" at bounding box center [244, 198] width 336 height 9
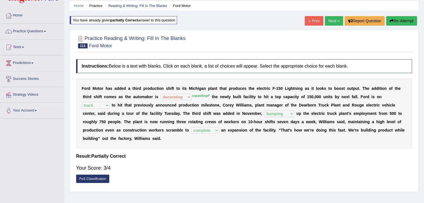
click at [337, 21] on link "Next »" at bounding box center [334, 20] width 18 height 9
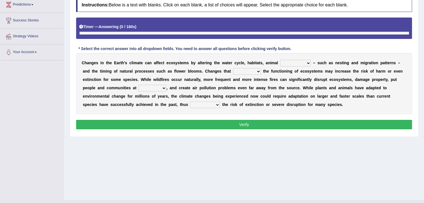
drag, startPoint x: 0, startPoint y: 0, endPoint x: 411, endPoint y: 112, distance: 426.2
click at [411, 112] on html "Toggle navigation Home Practice Questions Speaking Practice Read Aloud Repeat S…" at bounding box center [212, 23] width 424 height 203
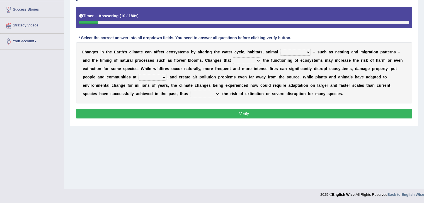
click at [297, 51] on select "creativity behavior weaknesses amounts" at bounding box center [295, 52] width 31 height 7
click at [280, 49] on select "creativity behavior weaknesses amounts" at bounding box center [295, 52] width 31 height 7
click at [298, 51] on select "creativity behavior weaknesses amounts" at bounding box center [295, 52] width 31 height 7
select select "amounts"
click at [280, 49] on select "creativity behavior weaknesses amounts" at bounding box center [295, 52] width 31 height 7
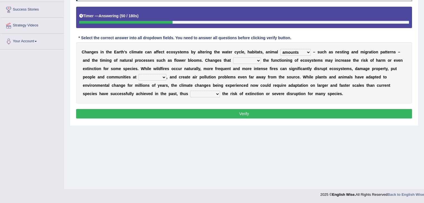
click at [251, 60] on select "enclose interfere disrupt benefit" at bounding box center [247, 60] width 28 height 7
click at [205, 69] on b "m" at bounding box center [204, 69] width 3 height 4
click at [161, 76] on select "ease front risk first" at bounding box center [153, 77] width 28 height 7
click at [248, 57] on select "enclose interfere disrupt benefit" at bounding box center [247, 60] width 28 height 7
select select "disrupt"
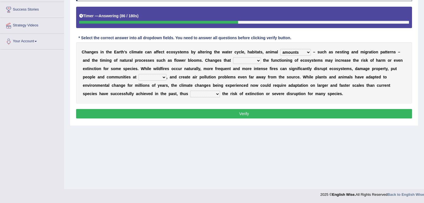
click at [233, 57] on select "enclose interfere disrupt benefit" at bounding box center [247, 60] width 28 height 7
click at [154, 77] on select "ease front risk first" at bounding box center [153, 77] width 28 height 7
select select "risk"
click at [139, 74] on select "ease front risk first" at bounding box center [153, 77] width 28 height 7
click at [190, 92] on select "mitigating increasing maintaining decreasing" at bounding box center [205, 94] width 30 height 7
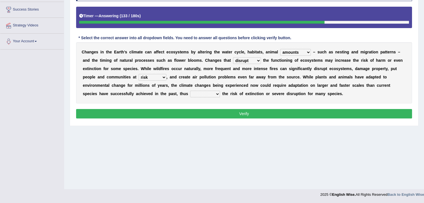
click at [190, 91] on select "mitigating increasing maintaining decreasing" at bounding box center [205, 94] width 30 height 7
click at [190, 92] on select "mitigating increasing maintaining decreasing" at bounding box center [205, 94] width 30 height 7
select select "decreasing"
click at [190, 91] on select "mitigating increasing maintaining decreasing" at bounding box center [205, 94] width 30 height 7
click at [253, 110] on button "Verify" at bounding box center [244, 113] width 336 height 9
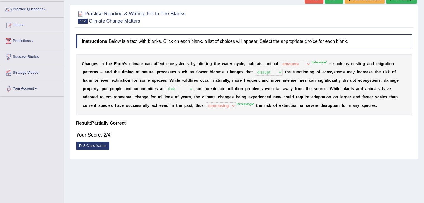
scroll to position [0, 0]
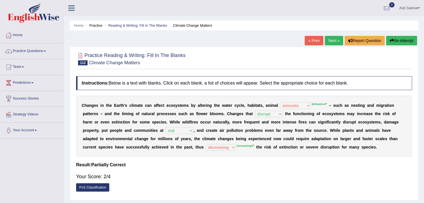
click at [400, 42] on button "Re-Attempt" at bounding box center [401, 40] width 31 height 9
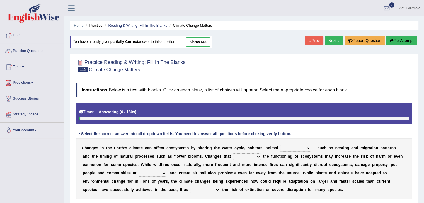
click at [294, 149] on select "creativity behavior weaknesses amounts" at bounding box center [295, 148] width 31 height 7
select select "behavior"
click at [280, 145] on select "creativity behavior weaknesses amounts" at bounding box center [295, 148] width 31 height 7
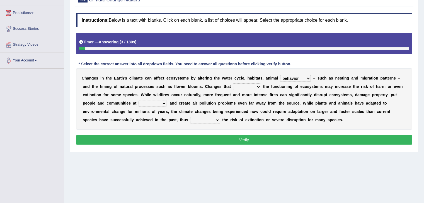
scroll to position [71, 0]
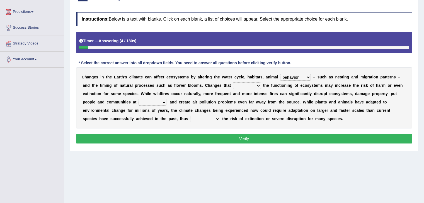
drag, startPoint x: 251, startPoint y: 80, endPoint x: 244, endPoint y: 87, distance: 9.5
click at [244, 87] on div "C h a n g e s i n t h e E a r t h ’ s c l i m a t e c a n a f f e c t e c o s y…" at bounding box center [244, 97] width 336 height 61
click at [244, 87] on select "enclose interfere disrupt benefit" at bounding box center [247, 85] width 28 height 7
select select "disrupt"
click at [233, 82] on select "enclose interfere disrupt benefit" at bounding box center [247, 85] width 28 height 7
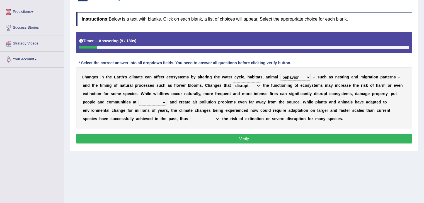
click at [148, 103] on select "ease front risk first" at bounding box center [153, 102] width 28 height 7
select select "risk"
click at [139, 99] on select "ease front risk first" at bounding box center [153, 102] width 28 height 7
click at [190, 119] on select "mitigating increasing maintaining decreasing" at bounding box center [205, 119] width 30 height 7
select select "increasing"
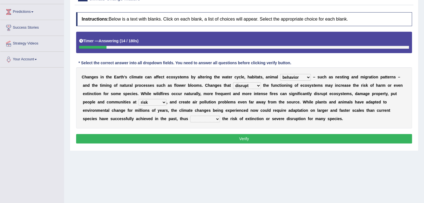
click at [190, 116] on select "mitigating increasing maintaining decreasing" at bounding box center [205, 119] width 30 height 7
click at [208, 143] on div "Instructions: Below is a text with blanks. Click on each blank, a list of choic…" at bounding box center [244, 78] width 339 height 139
click at [217, 137] on button "Verify" at bounding box center [244, 138] width 336 height 9
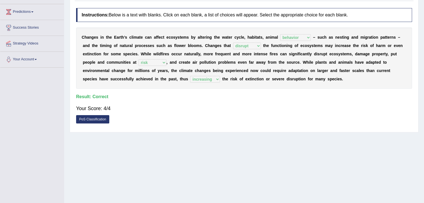
scroll to position [0, 0]
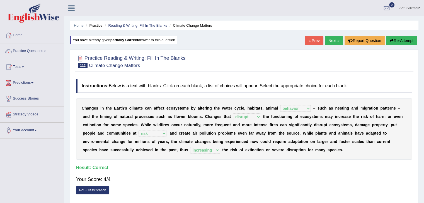
click at [330, 43] on link "Next »" at bounding box center [334, 40] width 18 height 9
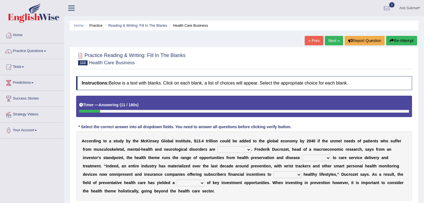
click at [232, 150] on select "demonstrated created addressed altered" at bounding box center [234, 150] width 34 height 7
click at [274, 160] on div "A c c o r d i n g t o a s t u d y b y t h e M c K i n s e y G l o b a l I n s t…" at bounding box center [244, 167] width 336 height 70
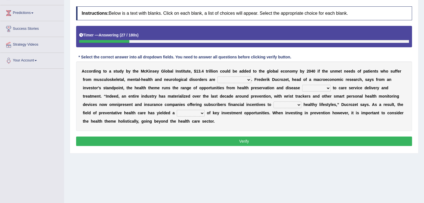
scroll to position [71, 0]
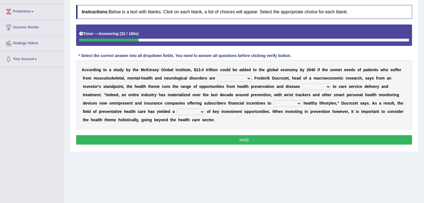
click at [314, 87] on select "prevention projection promotion prohibition" at bounding box center [316, 87] width 28 height 7
select select "prevention"
click at [302, 84] on select "prevention projection promotion prohibition" at bounding box center [316, 87] width 28 height 7
click at [291, 104] on select "adopt effect abandon extend" at bounding box center [287, 103] width 28 height 7
select select "adopt"
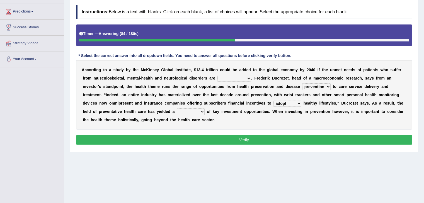
click at [273, 100] on select "adopt effect abandon extend" at bounding box center [287, 103] width 28 height 7
click at [193, 111] on select "number means team network" at bounding box center [191, 112] width 28 height 7
select select "network"
click at [177, 109] on select "number means team network" at bounding box center [191, 112] width 28 height 7
click at [234, 76] on select "demonstrated created addressed altered" at bounding box center [234, 78] width 34 height 7
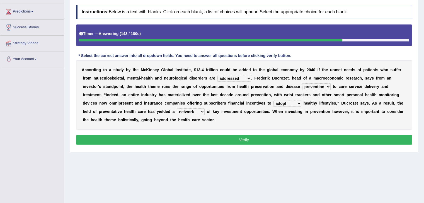
click at [217, 75] on select "demonstrated created addressed altered" at bounding box center [234, 78] width 34 height 7
click at [236, 80] on select "demonstrated created addressed altered" at bounding box center [234, 78] width 34 height 7
select select "demonstrated"
click at [217, 75] on select "demonstrated created addressed altered" at bounding box center [234, 78] width 34 height 7
click at [259, 142] on button "Verify" at bounding box center [244, 139] width 336 height 9
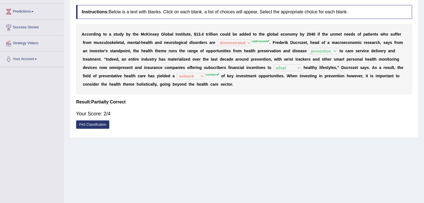
scroll to position [0, 0]
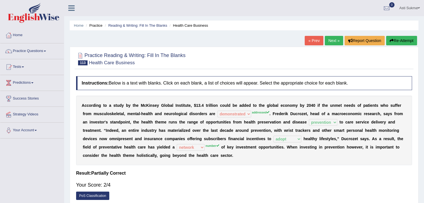
click at [335, 42] on link "Next »" at bounding box center [334, 40] width 18 height 9
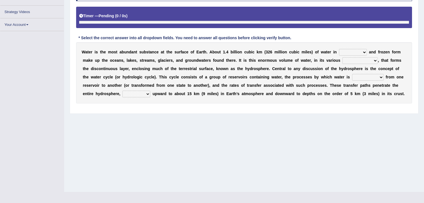
scroll to position [89, 0]
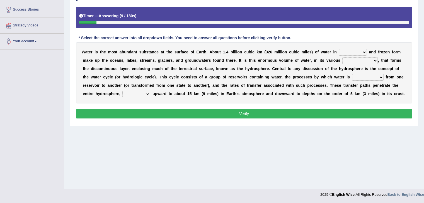
click at [356, 53] on select "liquid mixed gaseous solid" at bounding box center [353, 52] width 28 height 7
click at [299, 74] on div "W a t e r i s t h e m o s t a b u n d a n t s u b s t a n c e a t t h e s u r f…" at bounding box center [244, 72] width 336 height 61
click at [356, 60] on select "levels formats fields manifestations" at bounding box center [359, 60] width 35 height 7
select select "levels"
click at [342, 57] on select "levels formats fields manifestations" at bounding box center [359, 60] width 35 height 7
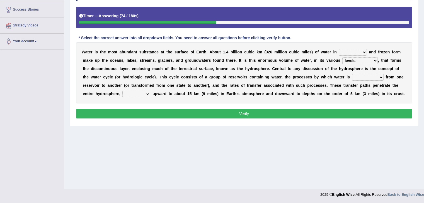
click at [361, 77] on select "transmitted transferred translated transplanted" at bounding box center [367, 77] width 31 height 7
select select "transferred"
click at [352, 74] on select "transmitted transferred translated transplanted" at bounding box center [367, 77] width 31 height 7
click at [373, 75] on select "transmitted transferred translated transplanted" at bounding box center [367, 77] width 31 height 7
click at [27, 105] on div "Toggle navigation Home Practice Questions Speaking Practice Read Aloud Repeat S…" at bounding box center [212, 56] width 424 height 290
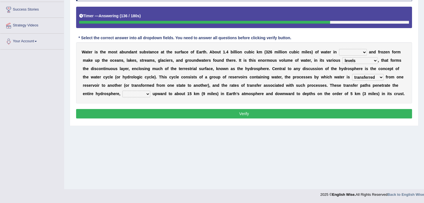
click at [34, 113] on div "Toggle navigation Home Practice Questions Speaking Practice Read Aloud Repeat S…" at bounding box center [212, 56] width 424 height 290
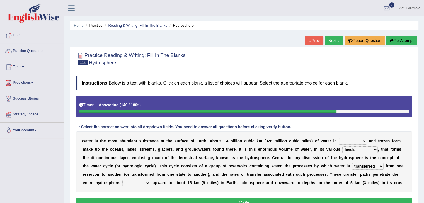
click at [404, 37] on button "Re-Attempt" at bounding box center [401, 40] width 31 height 9
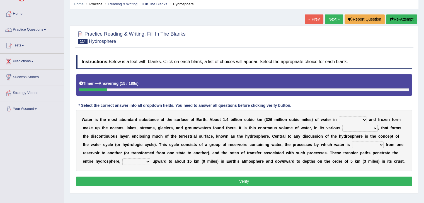
scroll to position [22, 0]
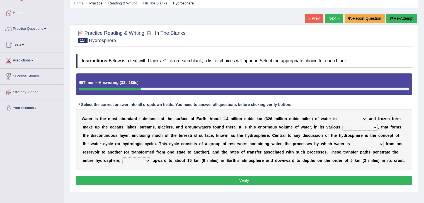
click at [385, 74] on div "Timer — Answering ( 33 / 180s ) Skip" at bounding box center [244, 84] width 336 height 21
click at [358, 127] on select "levels formats fields manifestations" at bounding box center [359, 127] width 35 height 7
click at [291, 146] on div "W a t e r i s t h e m o s t a b u n d a n t s u b s t a n c e a t t h e s u r f…" at bounding box center [244, 139] width 336 height 61
click at [353, 143] on select "transmitted transferred translated transplanted" at bounding box center [367, 144] width 31 height 7
select select "transferred"
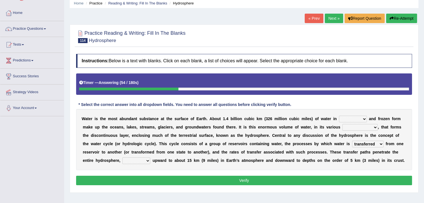
click at [352, 141] on select "transmitted transferred translated transplanted" at bounding box center [367, 144] width 31 height 7
click at [135, 159] on select "extending diving flying soanng" at bounding box center [136, 161] width 28 height 7
select select "extending"
click at [122, 158] on select "extending diving flying soanng" at bounding box center [136, 161] width 28 height 7
click at [351, 125] on select "levels formats fields manifestations" at bounding box center [359, 127] width 35 height 7
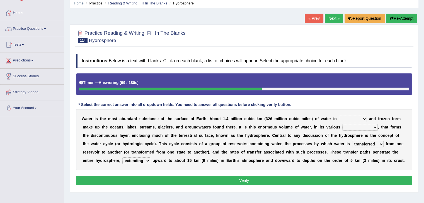
select select "levels"
click at [342, 124] on select "levels formats fields manifestations" at bounding box center [359, 127] width 35 height 7
click at [348, 119] on select "liquid mixed gaseous solid" at bounding box center [353, 119] width 28 height 7
drag, startPoint x: 372, startPoint y: 110, endPoint x: 349, endPoint y: 120, distance: 24.9
click at [349, 120] on div "W a t e r i s t h e m o s t a b u n d a n t s u b s t a n c e a t t h e s u r f…" at bounding box center [244, 139] width 336 height 61
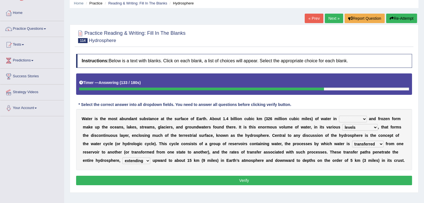
click at [349, 120] on select "liquid mixed gaseous solid" at bounding box center [353, 119] width 28 height 7
select select "gaseous"
click at [339, 116] on select "liquid mixed gaseous solid" at bounding box center [353, 119] width 28 height 7
click at [322, 178] on button "Verify" at bounding box center [244, 180] width 336 height 9
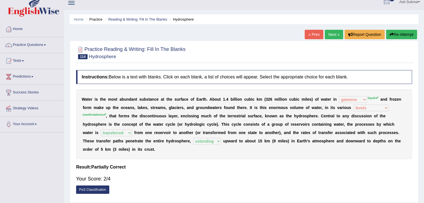
scroll to position [0, 0]
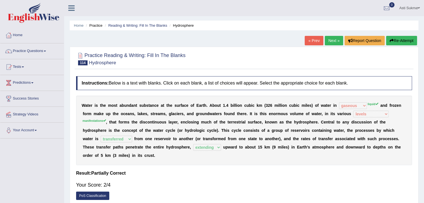
click at [333, 40] on link "Next »" at bounding box center [334, 40] width 18 height 9
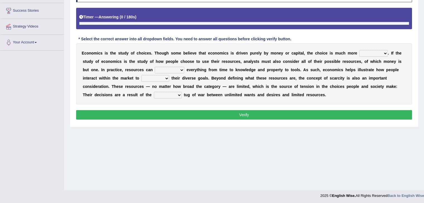
scroll to position [89, 0]
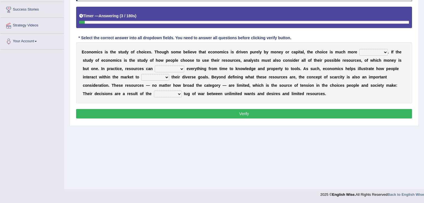
click at [371, 53] on select "discursive permissive expansive expensive" at bounding box center [373, 52] width 28 height 7
click at [329, 78] on b at bounding box center [328, 77] width 2 height 4
click at [167, 69] on select "trespass surpass debate encompass" at bounding box center [170, 69] width 30 height 7
click at [30, 127] on div "Toggle navigation Home Practice Questions Speaking Practice Read Aloud Repeat S…" at bounding box center [212, 56] width 424 height 290
click at [169, 68] on select "trespass surpass debate encompass" at bounding box center [170, 69] width 30 height 7
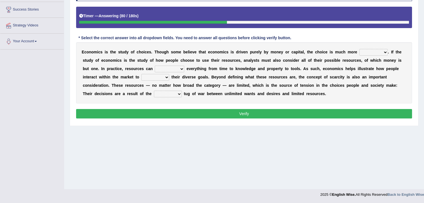
select select "encompass"
click at [155, 66] on select "trespass surpass debate encompass" at bounding box center [170, 69] width 30 height 7
click at [157, 77] on select "idolize realize utilize finalize" at bounding box center [155, 77] width 28 height 7
click at [157, 76] on select "idolize realize utilize finalize" at bounding box center [155, 77] width 28 height 7
click at [32, 104] on div "Toggle navigation Home Practice Questions Speaking Practice Read Aloud Repeat S…" at bounding box center [212, 56] width 424 height 290
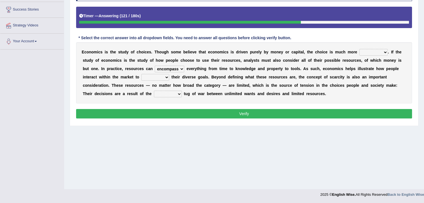
click at [147, 78] on select "idolize realize utilize finalize" at bounding box center [155, 77] width 28 height 7
click at [141, 74] on select "idolize realize utilize finalize" at bounding box center [155, 77] width 28 height 7
click at [160, 76] on select "idolize realize utilize finalize" at bounding box center [155, 77] width 28 height 7
click at [141, 74] on select "idolize realize utilize finalize" at bounding box center [155, 77] width 28 height 7
click at [162, 77] on select "idolize realize utilize finalize" at bounding box center [155, 77] width 28 height 7
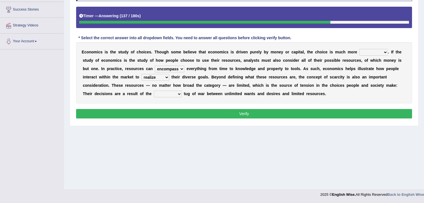
click at [162, 77] on select "idolize realize utilize finalize" at bounding box center [155, 77] width 28 height 7
select select "finalize"
click at [141, 74] on select "idolize realize utilize finalize" at bounding box center [155, 77] width 28 height 7
click at [169, 94] on select "resonant extant blatant constant" at bounding box center [168, 94] width 28 height 7
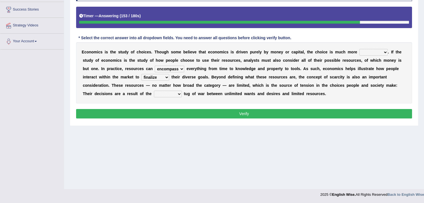
select select "blatant"
click at [154, 91] on select "resonant extant blatant constant" at bounding box center [168, 94] width 28 height 7
click at [369, 52] on select "discursive permissive expansive expensive" at bounding box center [373, 52] width 28 height 7
select select "permissive"
click at [359, 49] on select "discursive permissive expansive expensive" at bounding box center [373, 52] width 28 height 7
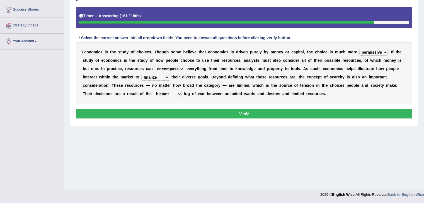
click at [351, 112] on button "Verify" at bounding box center [244, 113] width 336 height 9
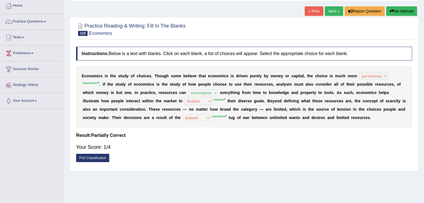
scroll to position [24, 0]
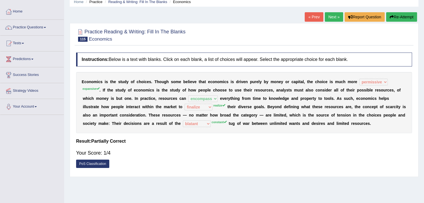
click at [403, 16] on button "Re-Attempt" at bounding box center [401, 16] width 31 height 9
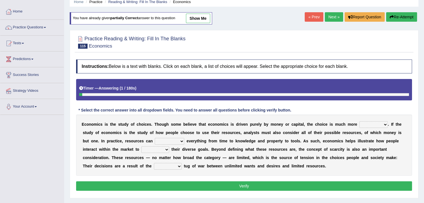
click at [364, 126] on select "discursive permissive expansive expensive" at bounding box center [373, 125] width 28 height 7
click at [359, 122] on select "discursive permissive expansive expensive" at bounding box center [373, 125] width 28 height 7
click at [372, 126] on select "discursive permissive expansive expensive" at bounding box center [373, 125] width 28 height 7
select select "expansive"
click at [359, 122] on select "discursive permissive expansive expensive" at bounding box center [373, 125] width 28 height 7
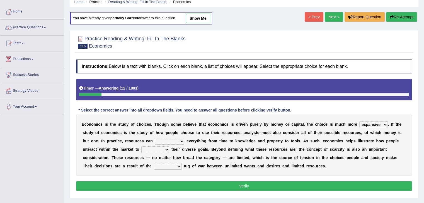
click at [172, 140] on select "trespass surpass debate encompass" at bounding box center [170, 141] width 30 height 7
select select "encompass"
click at [155, 138] on select "trespass surpass debate encompass" at bounding box center [170, 141] width 30 height 7
click at [150, 149] on select "idolize realize utilize finalize" at bounding box center [155, 150] width 28 height 7
select select "realize"
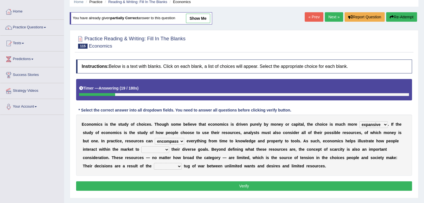
click at [141, 147] on select "idolize realize utilize finalize" at bounding box center [155, 150] width 28 height 7
drag, startPoint x: 171, startPoint y: 169, endPoint x: 170, endPoint y: 159, distance: 10.0
click at [170, 159] on div "E c o n o m i c s i s t h e s t u d y o f c h o i c e s . T h o u g h s o m e b…" at bounding box center [244, 145] width 336 height 61
select select "constant"
click at [154, 163] on select "resonant extant blatant constant" at bounding box center [168, 166] width 28 height 7
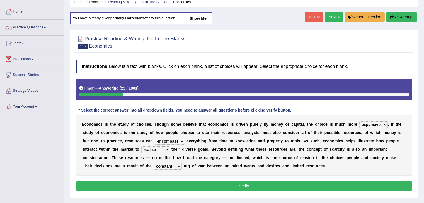
drag, startPoint x: 210, startPoint y: 180, endPoint x: 210, endPoint y: 186, distance: 5.3
click at [210, 186] on div "Instructions: Below is a text with blanks. Click on each blank, a list of choic…" at bounding box center [244, 126] width 339 height 139
click at [210, 186] on button "Verify" at bounding box center [244, 186] width 336 height 9
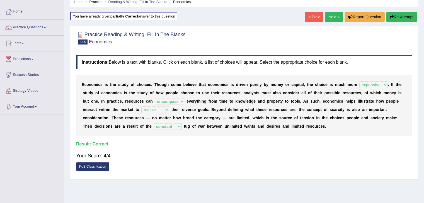
click at [282, 158] on div "Your Score: 4/4" at bounding box center [244, 155] width 336 height 13
click at [333, 18] on link "Next »" at bounding box center [334, 16] width 18 height 9
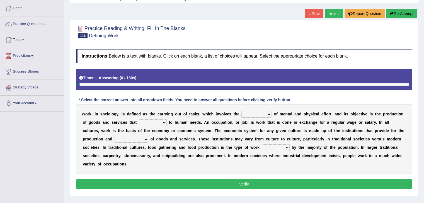
scroll to position [40, 0]
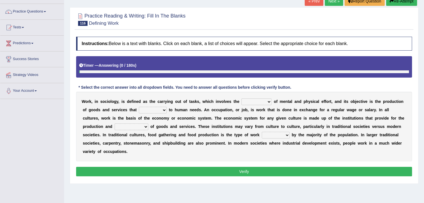
click at [424, 130] on html "Toggle navigation Home Practice Questions Speaking Practice Read Aloud Repeat S…" at bounding box center [212, 61] width 424 height 203
click at [262, 103] on select "conjecture apiculture posture expenditure" at bounding box center [256, 102] width 30 height 7
click at [206, 128] on div "W o r k , i n s o c i o l o g y , i s d e f i n e d a s t h e c a r r y i n g o…" at bounding box center [244, 127] width 336 height 70
click at [159, 110] on select "add design relate cater" at bounding box center [153, 110] width 28 height 7
select select "relate"
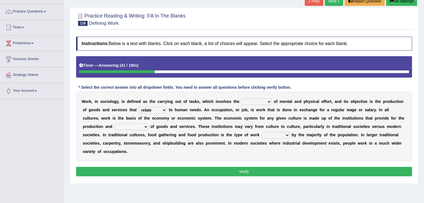
click at [139, 107] on select "add design relate cater" at bounding box center [153, 110] width 28 height 7
click at [261, 102] on select "conjecture apiculture posture expenditure" at bounding box center [256, 102] width 30 height 7
select select "posture"
click at [241, 99] on select "conjecture apiculture posture expenditure" at bounding box center [256, 102] width 30 height 7
click at [131, 127] on select "figuration distribution consumption disintegration" at bounding box center [132, 127] width 34 height 7
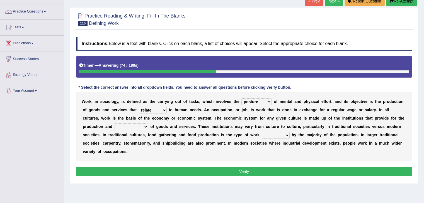
select select "consumption"
click at [115, 124] on select "figuration distribution consumption disintegration" at bounding box center [132, 127] width 34 height 7
click at [272, 135] on select "canopied built occupied simplified" at bounding box center [276, 135] width 28 height 7
select select "occupied"
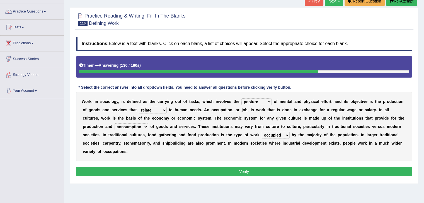
click at [262, 132] on select "canopied built occupied simplified" at bounding box center [276, 135] width 28 height 7
click at [291, 173] on button "Verify" at bounding box center [244, 171] width 336 height 9
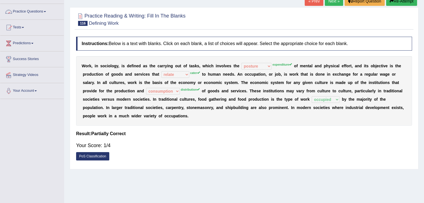
click at [21, 30] on link "Tests" at bounding box center [32, 27] width 64 height 14
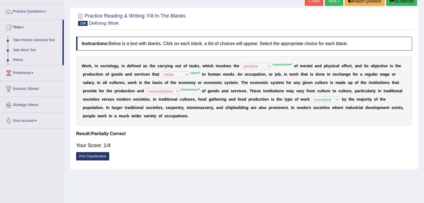
click at [25, 39] on link "Take Practice Sectional Test" at bounding box center [36, 40] width 52 height 10
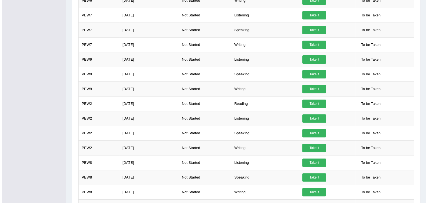
scroll to position [182, 0]
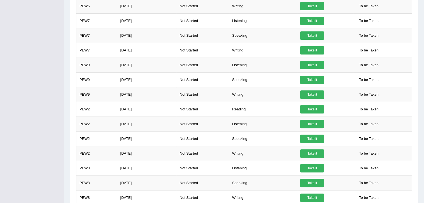
drag, startPoint x: 426, startPoint y: 69, endPoint x: 428, endPoint y: 135, distance: 65.5
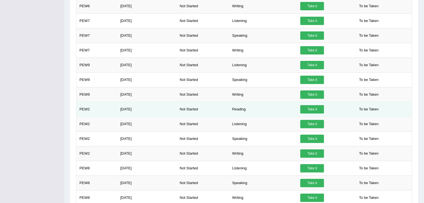
click at [312, 110] on link "Take it" at bounding box center [312, 109] width 24 height 8
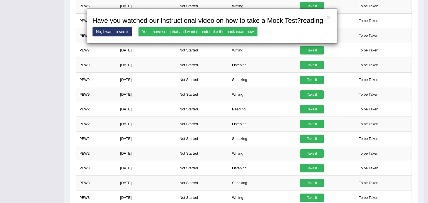
click at [238, 28] on link "Yes, I have seen that and want to undertake the mock exam now" at bounding box center [198, 31] width 119 height 9
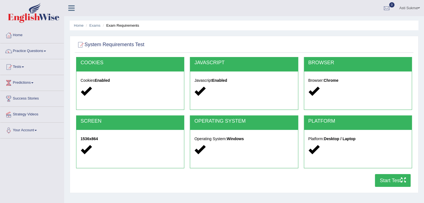
click at [397, 182] on button "Start Test" at bounding box center [393, 180] width 36 height 13
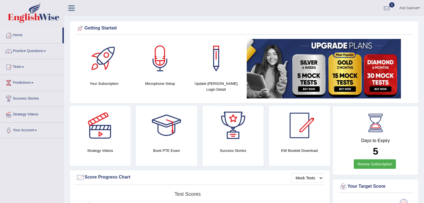
click at [410, 31] on div "Getting Started" at bounding box center [244, 28] width 336 height 8
click at [22, 67] on link "Tests" at bounding box center [32, 66] width 64 height 14
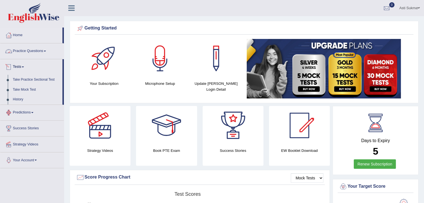
click at [29, 52] on link "Practice Questions" at bounding box center [32, 50] width 64 height 14
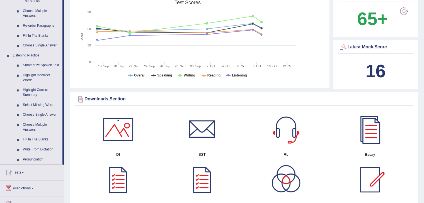
scroll to position [200, 0]
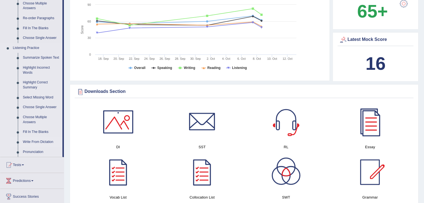
click at [43, 143] on link "Write From Dictation" at bounding box center [41, 142] width 42 height 10
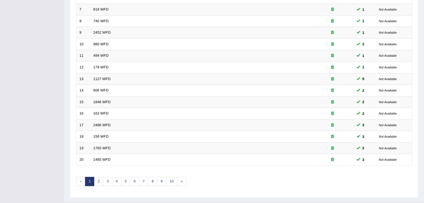
scroll to position [155, 0]
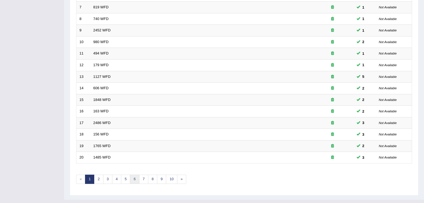
click at [130, 179] on link "6" at bounding box center [134, 179] width 9 height 9
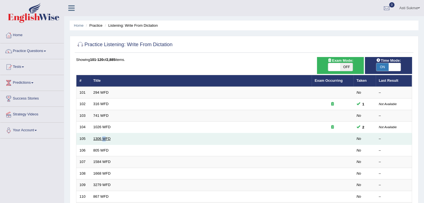
click at [103, 139] on td "1306 WFD" at bounding box center [200, 139] width 221 height 12
click at [103, 139] on link "1306 WFD" at bounding box center [101, 139] width 17 height 4
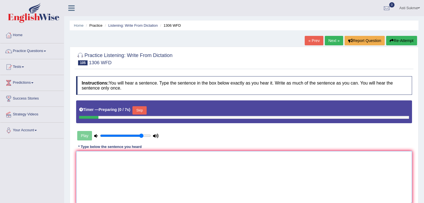
click at [274, 173] on textarea at bounding box center [244, 178] width 336 height 54
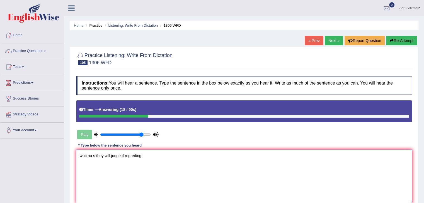
click at [82, 154] on textarea "wac na s they will judge if regreding" at bounding box center [244, 177] width 336 height 54
click at [106, 156] on textarea "When a court na s they will judge if regreding" at bounding box center [244, 177] width 336 height 54
click at [126, 156] on textarea "When a court annouched a s they will judge if regreding" at bounding box center [244, 177] width 336 height 54
click at [133, 156] on textarea "When a court annouched a s they will judge if regreding" at bounding box center [244, 177] width 336 height 54
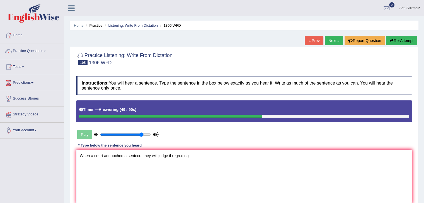
click at [130, 156] on textarea "When a court annouched a sentece they will judge if regreding" at bounding box center [244, 177] width 336 height 54
click at [136, 157] on textarea "When a court annouched a santece they will judge if regreding" at bounding box center [244, 177] width 336 height 54
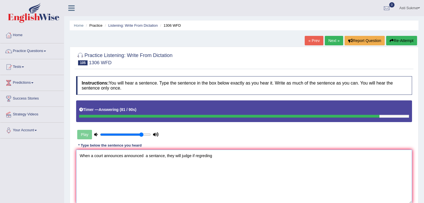
click at [208, 155] on textarea "When a court announces announced a sentance, they will judge if regreding" at bounding box center [244, 177] width 336 height 54
type textarea "When a court announces announced a sentance, they will judge if regretting."
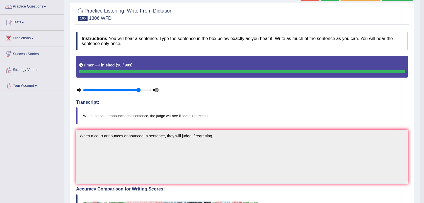
scroll to position [33, 0]
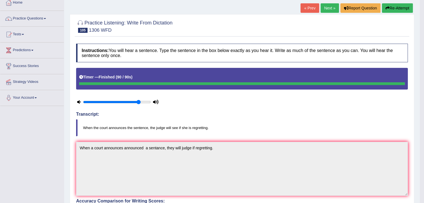
click at [396, 8] on button "Re-Attempt" at bounding box center [397, 7] width 31 height 9
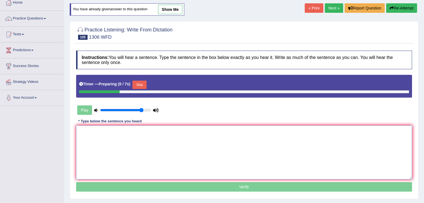
click at [191, 161] on textarea at bounding box center [244, 153] width 336 height 54
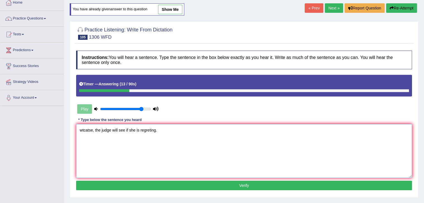
click at [82, 130] on textarea "wtcatse, the judge will see if she is regreting." at bounding box center [244, 151] width 336 height 54
click at [114, 130] on textarea "When the court annouces tse, the judge will see if she is regreting." at bounding box center [244, 151] width 336 height 54
click at [119, 130] on textarea "When the court annouces tse, the judge will see if she is regreting." at bounding box center [244, 151] width 336 height 54
click at [129, 130] on textarea "When the court announces tse, the judge will see if she is regreting." at bounding box center [244, 151] width 336 height 54
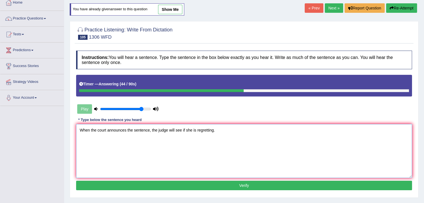
type textarea "When the court announces the sentence, the judge will see if she is regretting."
click at [253, 186] on button "Verify" at bounding box center [244, 185] width 336 height 9
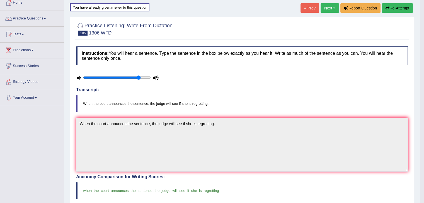
scroll to position [22, 0]
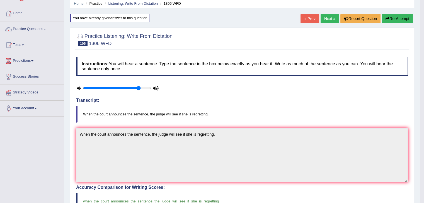
click at [335, 18] on link "Next »" at bounding box center [329, 18] width 18 height 9
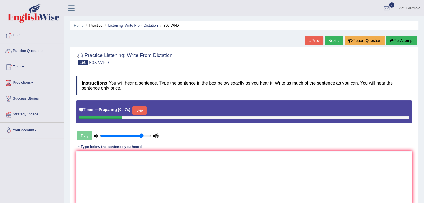
click at [252, 162] on textarea at bounding box center [244, 178] width 336 height 54
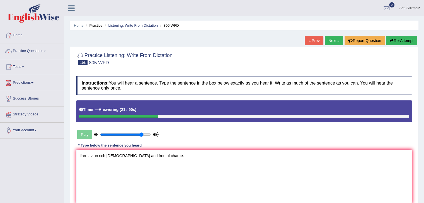
click at [79, 156] on textarea "lfare av on rich [DEMOGRAPHIC_DATA] and free of charge." at bounding box center [244, 177] width 336 height 54
click at [88, 155] on textarea "[GEOGRAPHIC_DATA] facilities facility are available on rich caoure and free of …" at bounding box center [244, 177] width 336 height 54
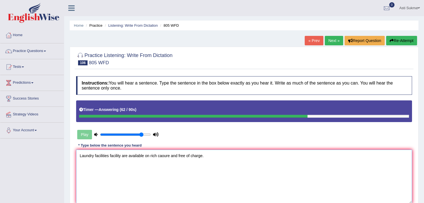
click at [169, 155] on textarea "Laundry facilities facility are available on rich caoure and free of charge." at bounding box center [244, 177] width 336 height 54
click at [150, 156] on textarea "Laundry facilities facility are available on rich campus and free of charge." at bounding box center [244, 177] width 336 height 54
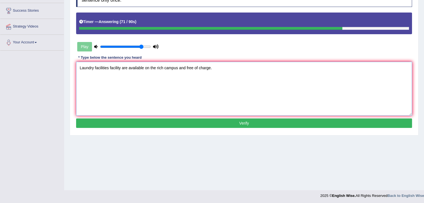
scroll to position [89, 0]
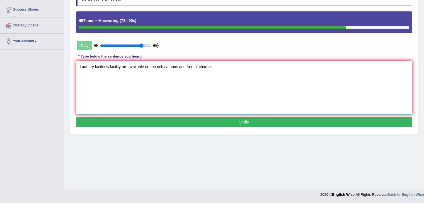
type textarea "Laundry facilities facility are available on the rich campus and free of charge."
click at [363, 126] on button "Verify" at bounding box center [244, 122] width 336 height 9
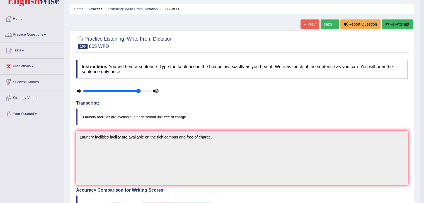
scroll to position [9, 0]
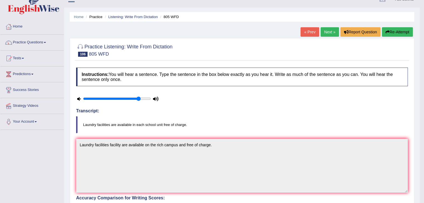
click at [327, 34] on link "Next »" at bounding box center [329, 31] width 18 height 9
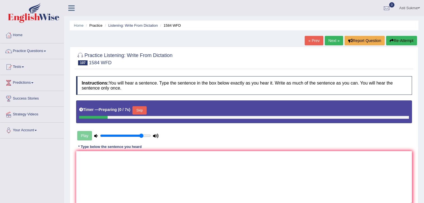
click at [424, 125] on html "Toggle navigation Home Practice Questions Speaking Practice Read Aloud Repeat S…" at bounding box center [212, 101] width 424 height 203
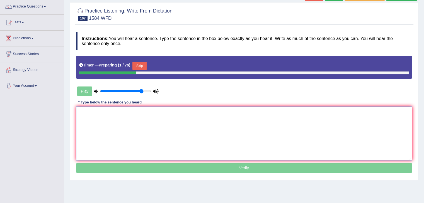
click at [349, 120] on textarea at bounding box center [244, 134] width 336 height 54
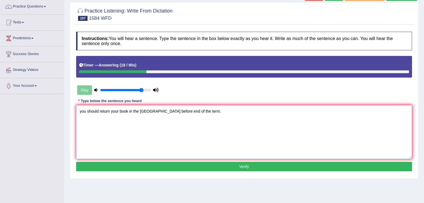
click at [86, 112] on textarea "you should return your book in the libary before end of the term." at bounding box center [244, 132] width 336 height 54
click at [110, 110] on textarea "You should return your book in the libary before end of the term." at bounding box center [244, 132] width 336 height 54
click at [141, 111] on textarea "You should return returns your book in the libary before end of the term." at bounding box center [244, 132] width 336 height 54
click at [188, 111] on textarea "You should return returns your book books in the library before end of the term." at bounding box center [244, 132] width 336 height 54
click at [221, 110] on textarea "You should return returns your book books in the library before the end of the …" at bounding box center [244, 132] width 336 height 54
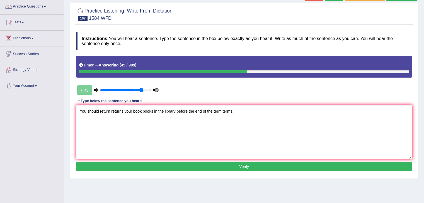
type textarea "You should return returns your book books in the library before the end of the …"
click at [176, 164] on button "Verify" at bounding box center [244, 166] width 336 height 9
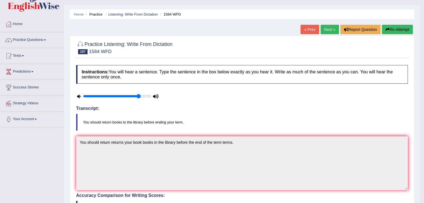
scroll to position [3, 0]
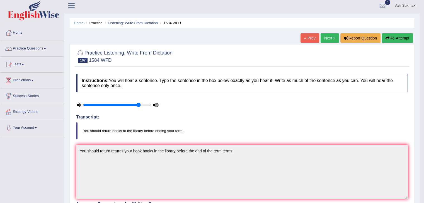
click at [327, 35] on link "Next »" at bounding box center [329, 37] width 18 height 9
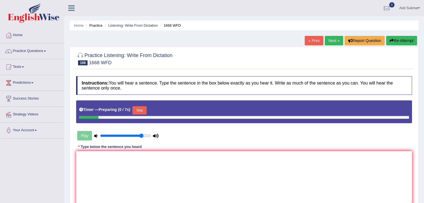
click at [221, 167] on textarea at bounding box center [244, 178] width 336 height 54
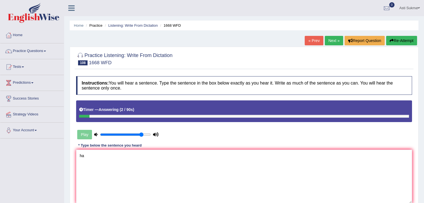
type textarea "ha"
click at [409, 37] on button "Re-Attempt" at bounding box center [401, 40] width 31 height 9
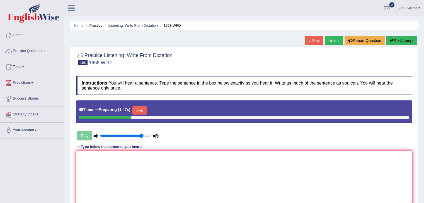
click at [250, 166] on textarea at bounding box center [244, 178] width 336 height 54
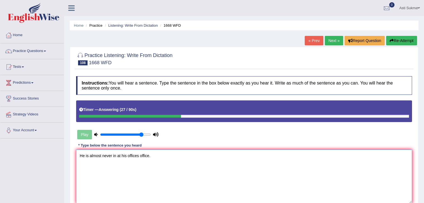
scroll to position [89, 0]
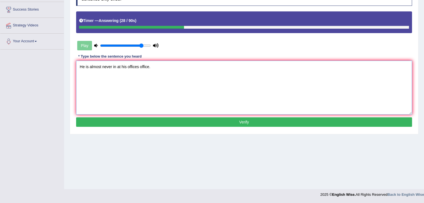
type textarea "He is almost never in at his offices office."
click at [379, 125] on button "Verify" at bounding box center [244, 122] width 336 height 9
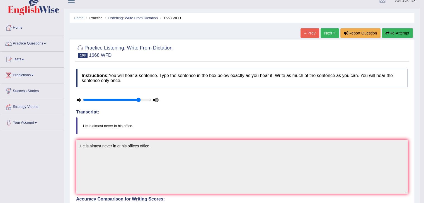
scroll to position [0, 0]
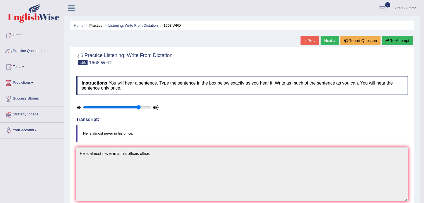
click at [329, 40] on link "Next »" at bounding box center [329, 40] width 18 height 9
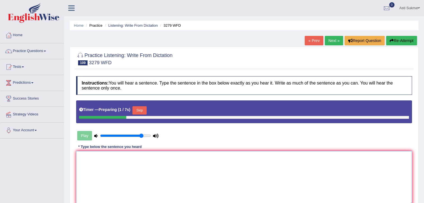
click at [256, 162] on textarea at bounding box center [244, 178] width 336 height 54
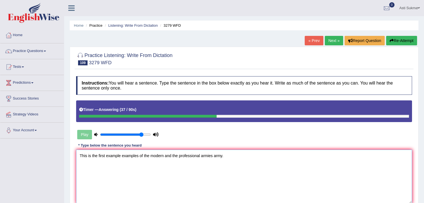
click at [164, 154] on textarea "This is the first example examples of the modern and the professional armies ar…" at bounding box center [244, 177] width 336 height 54
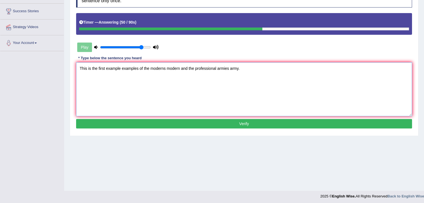
scroll to position [89, 0]
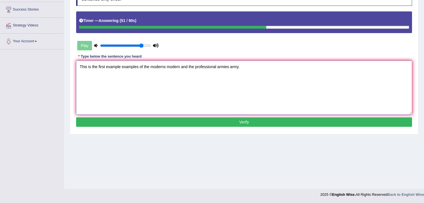
type textarea "This is the first example examples of the moderns modern and the professional a…"
click at [371, 125] on button "Verify" at bounding box center [244, 122] width 336 height 9
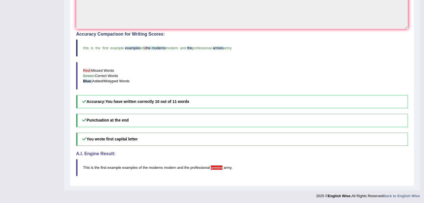
scroll to position [0, 0]
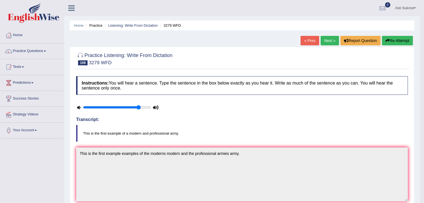
click at [327, 38] on link "Next »" at bounding box center [329, 40] width 18 height 9
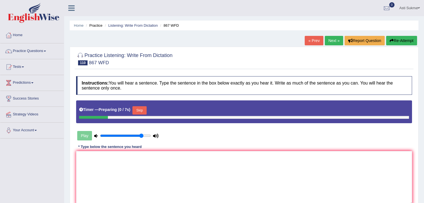
click at [256, 163] on textarea at bounding box center [244, 178] width 336 height 54
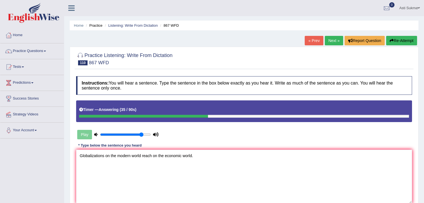
click at [104, 154] on textarea "Globalizations on the modern world reach on the economic world." at bounding box center [244, 177] width 336 height 54
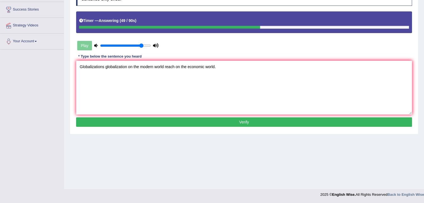
type textarea "Globalizations globalization on the modern world reach on the economic world."
click at [367, 124] on button "Verify" at bounding box center [244, 122] width 336 height 9
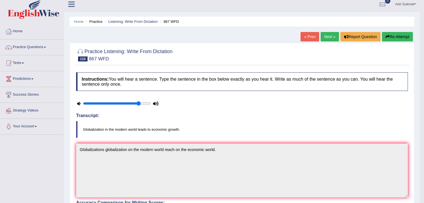
scroll to position [0, 0]
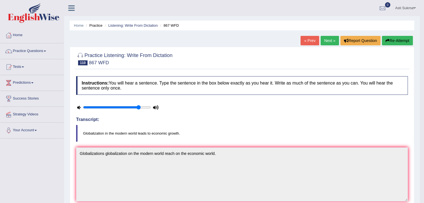
click at [391, 38] on button "Re-Attempt" at bounding box center [397, 40] width 31 height 9
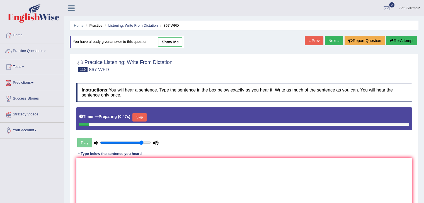
click at [153, 171] on textarea at bounding box center [244, 185] width 336 height 54
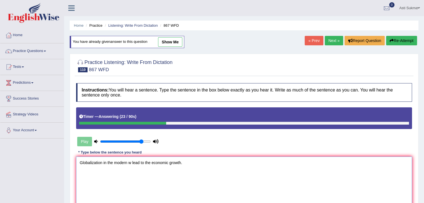
click at [130, 164] on textarea "Globalization in the modern w lead to the economic growth." at bounding box center [244, 184] width 336 height 54
click at [146, 162] on textarea "Globalization in the modern world leads to the economic growth." at bounding box center [244, 184] width 336 height 54
click at [161, 163] on textarea "Globalization in the modern world leads to the economic growth." at bounding box center [244, 184] width 336 height 54
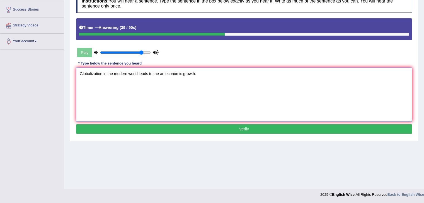
type textarea "Globalization in the modern world leads to the an economic growth."
click at [378, 131] on button "Verify" at bounding box center [244, 129] width 336 height 9
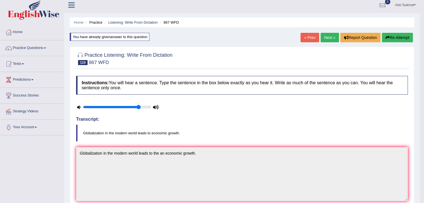
scroll to position [0, 0]
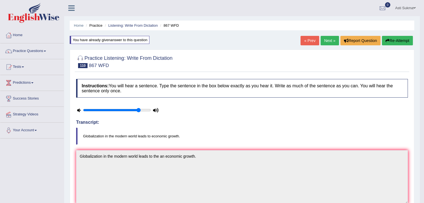
click at [320, 42] on link "Next »" at bounding box center [329, 40] width 18 height 9
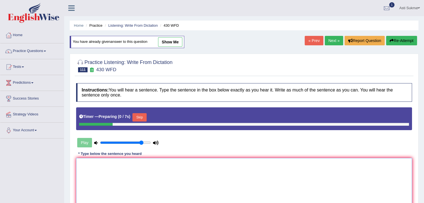
click at [188, 173] on textarea at bounding box center [244, 185] width 336 height 54
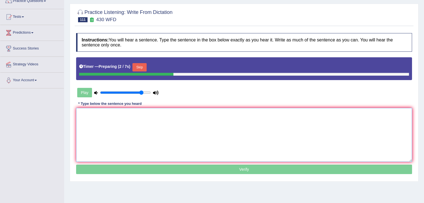
scroll to position [67, 0]
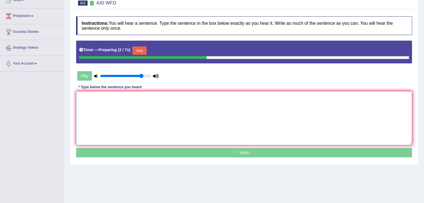
click at [347, 107] on textarea at bounding box center [244, 118] width 336 height 54
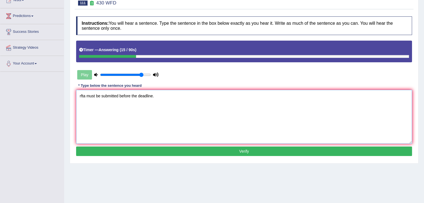
scroll to position [0, 0]
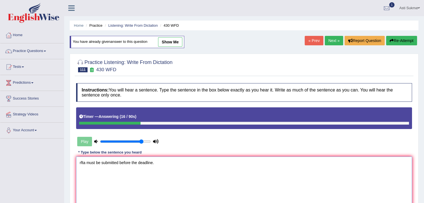
type textarea "rfta must be submitted before the deadline."
click at [399, 38] on button "Re-Attempt" at bounding box center [401, 40] width 31 height 9
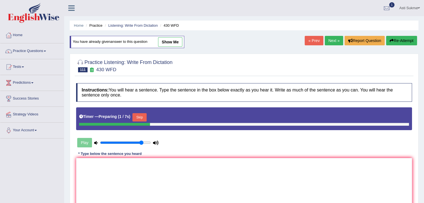
scroll to position [89, 0]
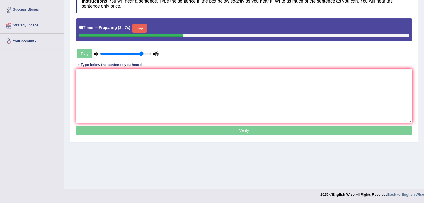
click at [345, 107] on textarea at bounding box center [244, 96] width 336 height 54
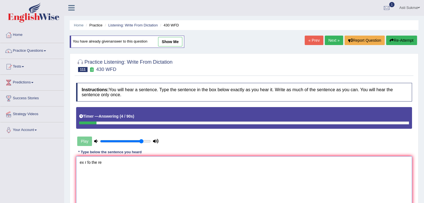
scroll to position [0, 0]
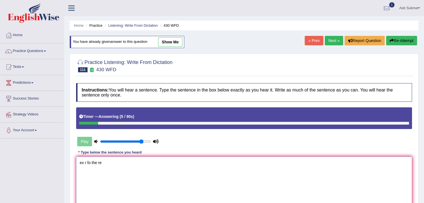
type textarea "ex r fo the re"
click at [402, 41] on button "Re-Attempt" at bounding box center [401, 40] width 31 height 9
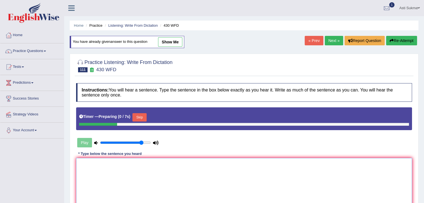
click at [279, 188] on textarea at bounding box center [244, 185] width 336 height 54
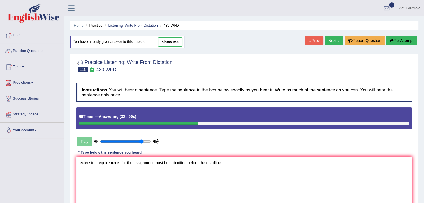
click at [81, 163] on textarea "extension requirements for the assignment must be submitted before the deadline" at bounding box center [244, 184] width 336 height 54
click at [244, 166] on textarea "the extension requirements for the assignment must be submitted before the dead…" at bounding box center [244, 184] width 336 height 54
click at [129, 165] on textarea "the extension requirements for the assignment must be submitted before the dead…" at bounding box center [244, 184] width 336 height 54
click at [127, 163] on textarea "the extension requirements for the assignment must be submitted before the dead…" at bounding box center [244, 184] width 336 height 54
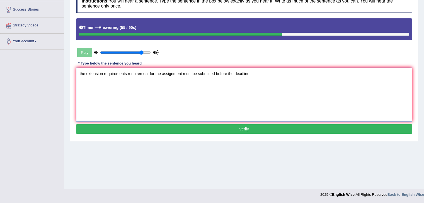
type textarea "the extension requirements requirement for the assignment must be submitted bef…"
click at [362, 129] on button "Verify" at bounding box center [244, 129] width 336 height 9
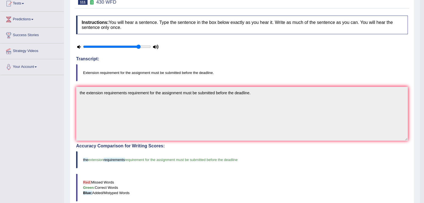
scroll to position [0, 0]
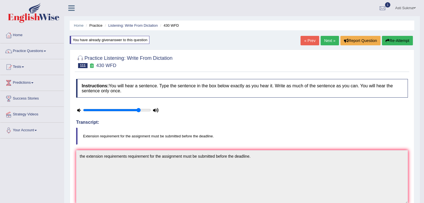
click at [333, 40] on link "Next »" at bounding box center [329, 40] width 18 height 9
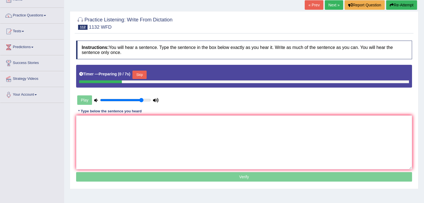
scroll to position [38, 0]
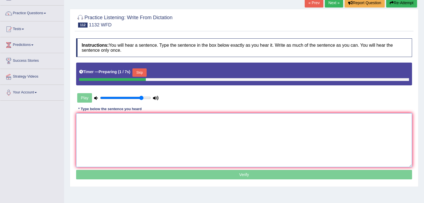
click at [359, 129] on textarea at bounding box center [244, 140] width 336 height 54
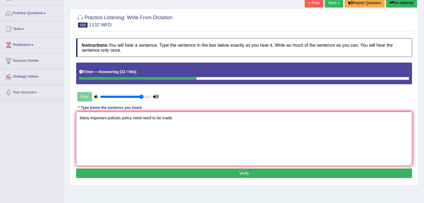
type textarea "Many important policies policy need need to be made."
click at [222, 173] on button "Verify" at bounding box center [244, 173] width 336 height 9
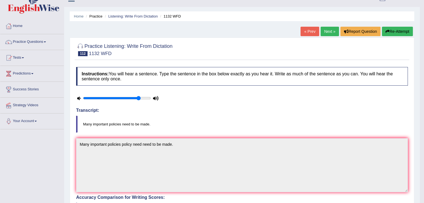
scroll to position [9, 0]
click at [329, 28] on link "Next »" at bounding box center [329, 31] width 18 height 9
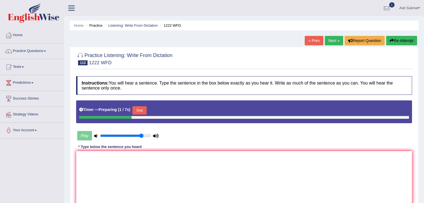
drag, startPoint x: 0, startPoint y: 0, endPoint x: 427, endPoint y: 159, distance: 455.7
click at [424, 159] on html "Toggle navigation Home Practice Questions Speaking Practice Read Aloud Repeat S…" at bounding box center [212, 101] width 424 height 203
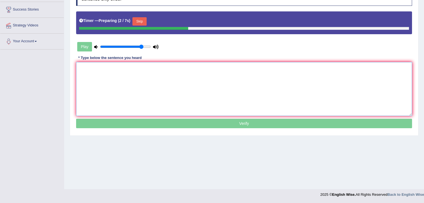
click at [336, 89] on textarea at bounding box center [244, 89] width 336 height 54
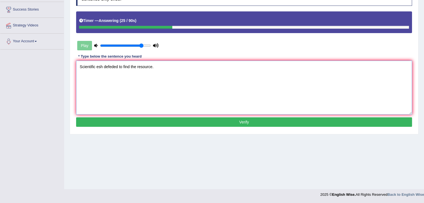
click at [98, 66] on textarea "Scientific esh defeded to find the resource." at bounding box center [244, 88] width 336 height 54
click at [211, 66] on textarea "Scientific evidence should be defeded to find the resource." at bounding box center [244, 88] width 336 height 54
click at [190, 67] on textarea "Scientific evidence should be defended to find the resource." at bounding box center [244, 88] width 336 height 54
type textarea "Scientific evidence should be defended to find the resource resources."
click at [229, 120] on button "Verify" at bounding box center [244, 122] width 336 height 9
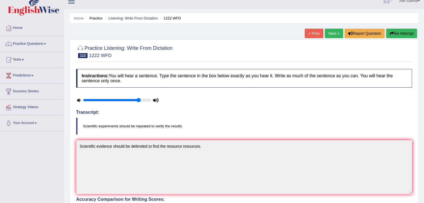
scroll to position [0, 0]
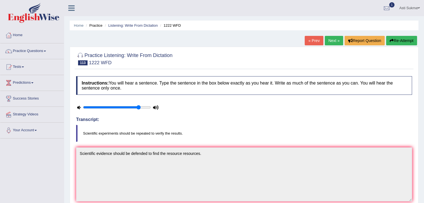
click at [403, 42] on button "Re-Attempt" at bounding box center [401, 40] width 31 height 9
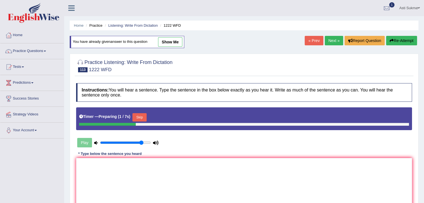
scroll to position [89, 0]
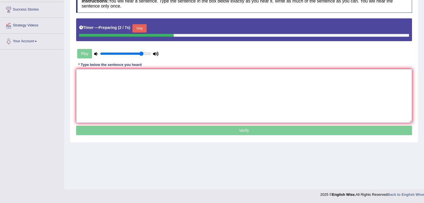
click at [341, 97] on textarea at bounding box center [244, 96] width 336 height 54
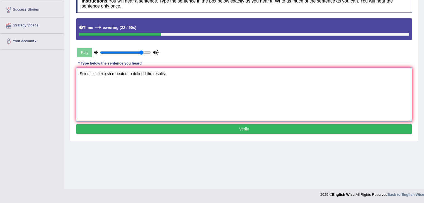
click at [98, 75] on textarea "Scientific c exp sh repeated to defined the results." at bounding box center [244, 95] width 336 height 54
click at [119, 73] on textarea "Scientific experiments should be repeated to define the results." at bounding box center [244, 95] width 336 height 54
type textarea "Scientific experiments experiment should be repeated to define the results."
click at [175, 125] on button "Verify" at bounding box center [244, 129] width 336 height 9
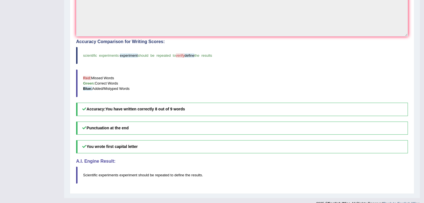
scroll to position [0, 0]
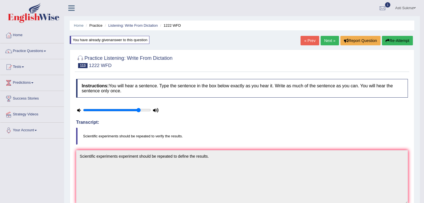
click at [326, 37] on link "Next »" at bounding box center [329, 40] width 18 height 9
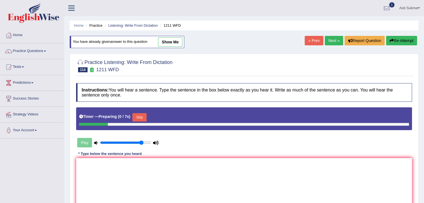
click at [325, 178] on textarea at bounding box center [244, 185] width 336 height 54
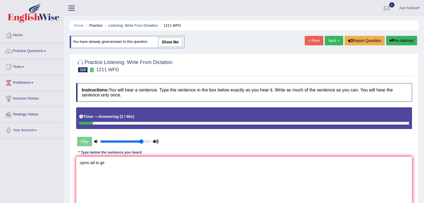
type textarea "cpmu ad to ge"
click at [400, 40] on button "Re-Attempt" at bounding box center [401, 40] width 31 height 9
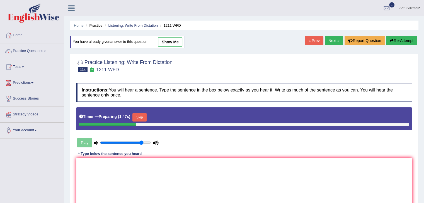
scroll to position [89, 0]
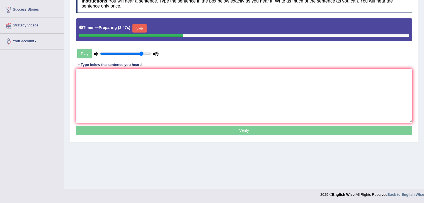
click at [355, 103] on textarea at bounding box center [244, 96] width 336 height 54
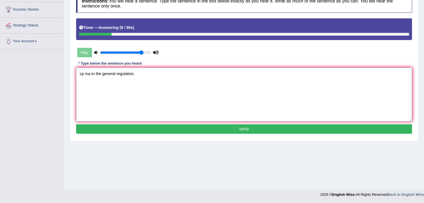
click at [81, 75] on textarea "cp ma to the general regulation." at bounding box center [244, 95] width 336 height 54
click at [102, 72] on textarea "Companied p ma to the general regulation." at bounding box center [244, 95] width 336 height 54
click at [118, 71] on textarea "Companied projects ma to the general regulation." at bounding box center [244, 95] width 336 height 54
click at [132, 74] on textarea "Companied projects must be a to the general regulation." at bounding box center [244, 95] width 336 height 54
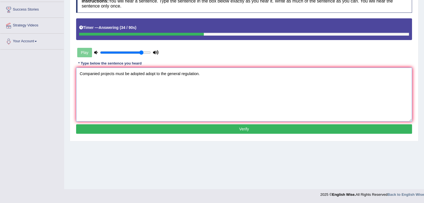
click at [198, 72] on textarea "Companied projects must be adopted adopt to the general regulation." at bounding box center [244, 95] width 336 height 54
click at [151, 75] on textarea "Companied projects must be adapted adopt to the general regulation." at bounding box center [244, 95] width 336 height 54
click at [197, 73] on textarea "Companied projects must be adapted adapt to the general regulation." at bounding box center [244, 95] width 336 height 54
click at [98, 74] on textarea "Companied projects must be adapted adapt to the general regulation regulations." at bounding box center [244, 95] width 336 height 54
type textarea "Companies' projects must be adapted adapt to the general regulation regulations."
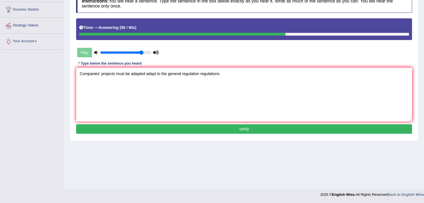
click at [176, 126] on button "Verify" at bounding box center [244, 129] width 336 height 9
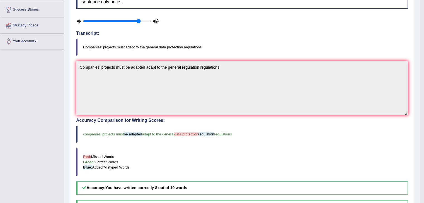
scroll to position [0, 0]
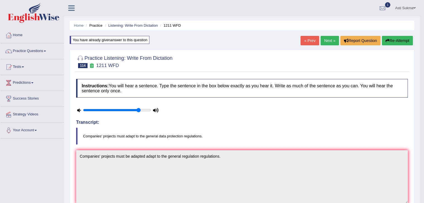
click at [324, 40] on link "Next »" at bounding box center [329, 40] width 18 height 9
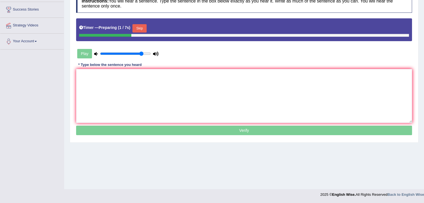
click at [334, 89] on html "Toggle navigation Home Practice Questions Speaking Practice Read Aloud Repeat S…" at bounding box center [212, 12] width 424 height 203
click at [334, 89] on textarea at bounding box center [244, 96] width 336 height 54
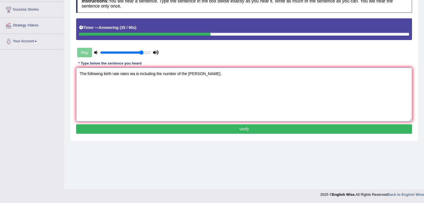
click at [133, 72] on textarea "The following birth rate rates wa is including the number of the [PERSON_NAME]." at bounding box center [244, 95] width 336 height 54
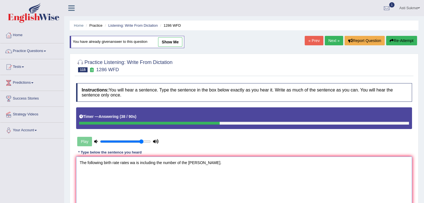
type textarea "The following birth rate rates wa is including the number of the [PERSON_NAME]."
click at [408, 42] on button "Re-Attempt" at bounding box center [401, 40] width 31 height 9
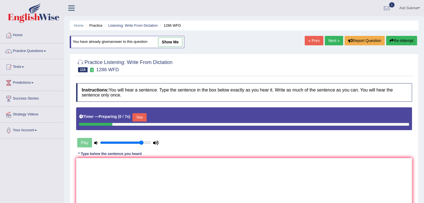
scroll to position [89, 0]
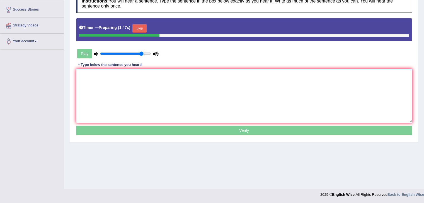
click at [332, 86] on textarea at bounding box center [244, 96] width 336 height 54
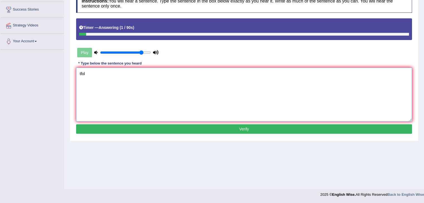
scroll to position [0, 0]
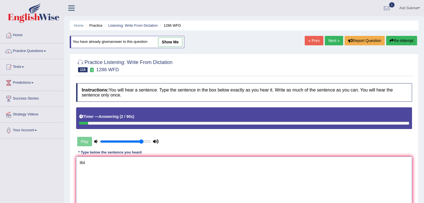
type textarea "tfol"
click at [404, 43] on button "Re-Attempt" at bounding box center [401, 40] width 31 height 9
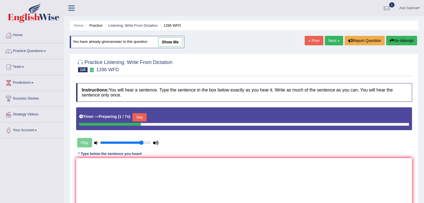
scroll to position [41, 0]
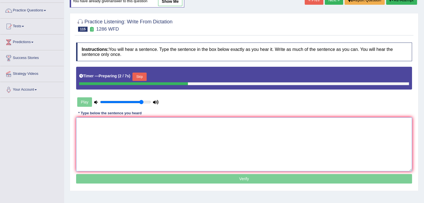
click at [344, 133] on textarea at bounding box center [244, 145] width 336 height 54
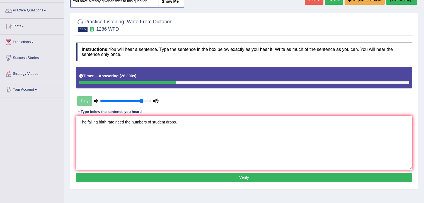
click at [123, 120] on textarea "The falling birth rate need the numbers of student drops." at bounding box center [244, 143] width 336 height 54
click at [150, 122] on textarea "The falling birth rate needs the numbers of student drops." at bounding box center [244, 143] width 336 height 54
click at [181, 120] on textarea "The falling birth rate needs the numbers number of student drops." at bounding box center [244, 143] width 336 height 54
click at [194, 121] on textarea "The falling birth rate needs the numbers number of students drops." at bounding box center [244, 143] width 336 height 54
type textarea "The falling birth rate needs the numbers number of students student drops drop."
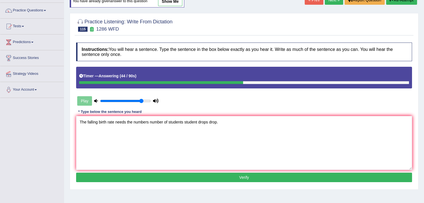
click at [319, 175] on button "Verify" at bounding box center [244, 177] width 336 height 9
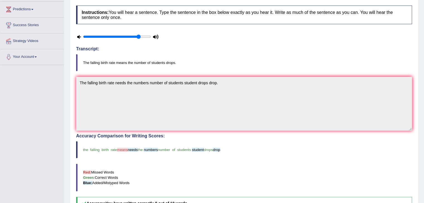
scroll to position [0, 0]
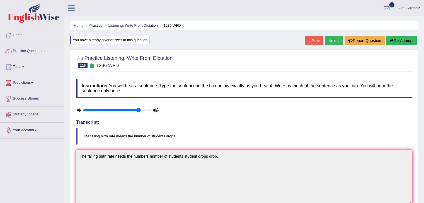
click at [330, 39] on link "Next »" at bounding box center [334, 40] width 18 height 9
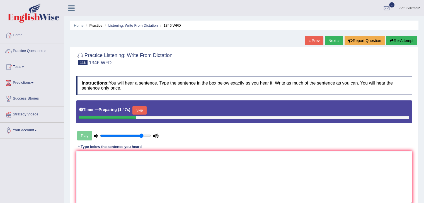
click at [218, 162] on textarea at bounding box center [244, 178] width 336 height 54
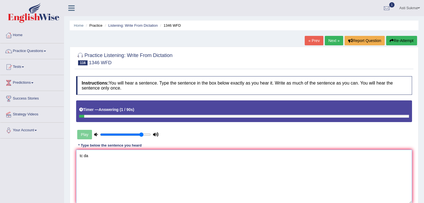
type textarea "tc da"
click at [408, 41] on button "Re-Attempt" at bounding box center [401, 40] width 31 height 9
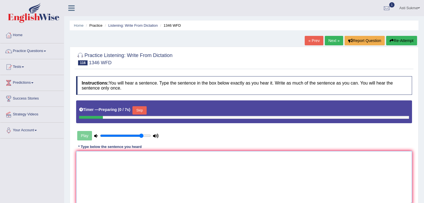
drag, startPoint x: 0, startPoint y: 0, endPoint x: 242, endPoint y: 162, distance: 291.0
click at [242, 162] on textarea at bounding box center [244, 178] width 336 height 54
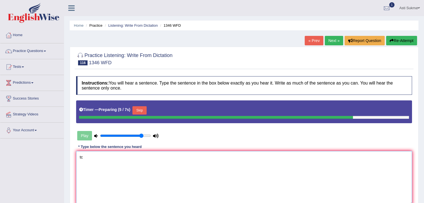
type textarea "t"
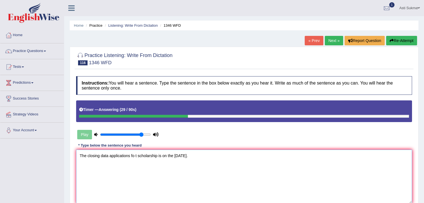
click at [105, 156] on textarea "The closing data applications fo t scholarship is on the [DATE]." at bounding box center [244, 177] width 336 height 54
click at [108, 156] on textarea "The closing data applications fo t scholarship is on the [DATE]." at bounding box center [244, 177] width 336 height 54
click at [146, 155] on textarea "The closing data date applications fo t scholarship is on the [DATE]." at bounding box center [244, 177] width 336 height 54
click at [142, 155] on textarea "The closing data date applications fo t scholarship is on the next monday." at bounding box center [244, 177] width 336 height 54
click at [147, 155] on textarea "The closing data date applications for t scholarship is on the next monday." at bounding box center [244, 177] width 336 height 54
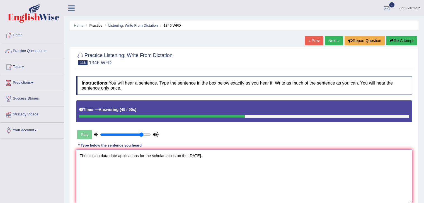
click at [117, 154] on textarea "The closing data date applications for the scholarship is on the next monday." at bounding box center [244, 177] width 336 height 54
click at [205, 155] on textarea "The closing data date for applications for the scholarship is on the next monda…" at bounding box center [244, 177] width 336 height 54
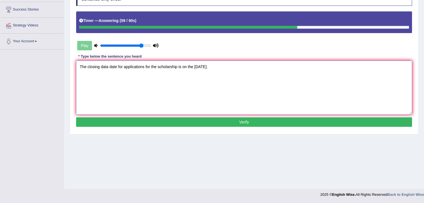
type textarea "The closing data date for applications for the scholarship is on the next Monda…"
click at [355, 120] on button "Verify" at bounding box center [244, 122] width 336 height 9
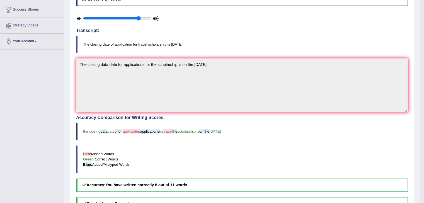
drag, startPoint x: 428, startPoint y: 1, endPoint x: 428, endPoint y: 12, distance: 11.7
click at [424, 12] on html "Toggle navigation Home Practice Questions Speaking Practice Read Aloud Repeat S…" at bounding box center [212, 12] width 424 height 203
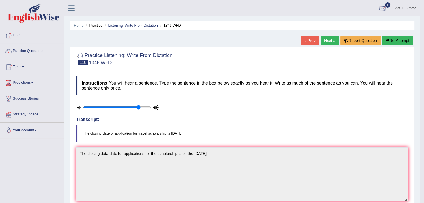
click at [383, 5] on div at bounding box center [382, 8] width 8 height 8
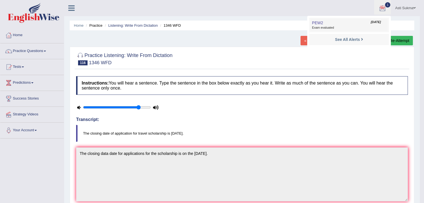
click at [343, 24] on link "PEW2 Oct 13, 2025 Exam evaluated" at bounding box center [348, 25] width 77 height 12
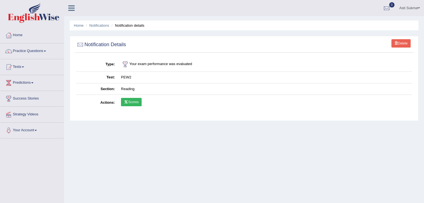
click at [138, 100] on link "Scores" at bounding box center [131, 102] width 21 height 8
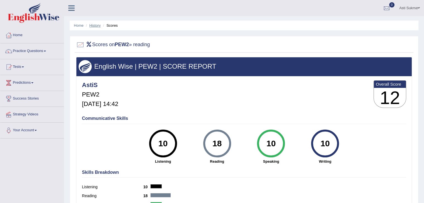
click at [94, 23] on link "History" at bounding box center [94, 25] width 11 height 4
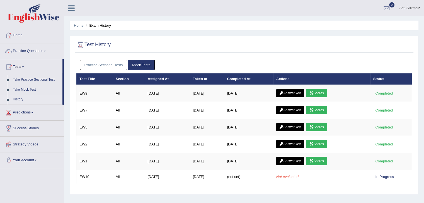
click at [97, 67] on link "Practice Sectional Tests" at bounding box center [103, 65] width 47 height 10
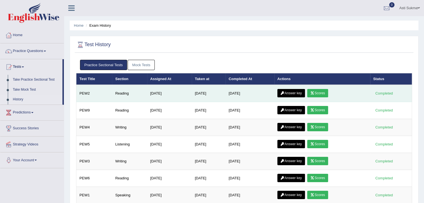
click at [324, 96] on link "Scores" at bounding box center [317, 93] width 21 height 8
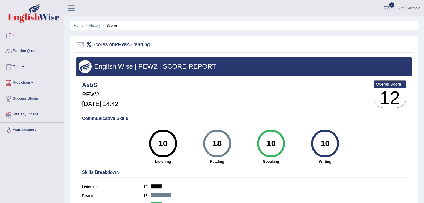
click at [93, 25] on link "History" at bounding box center [94, 25] width 11 height 4
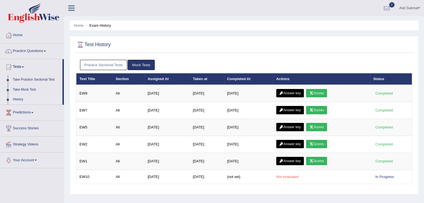
click at [122, 65] on link "Practice Sectional Tests" at bounding box center [103, 65] width 47 height 10
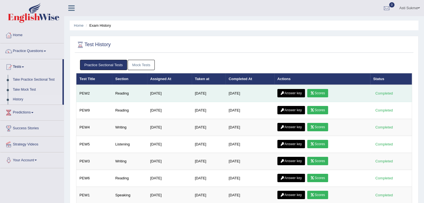
click at [295, 93] on link "Answer key" at bounding box center [291, 93] width 28 height 8
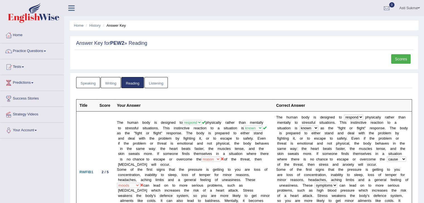
click at [150, 83] on link "Listening" at bounding box center [155, 82] width 23 height 11
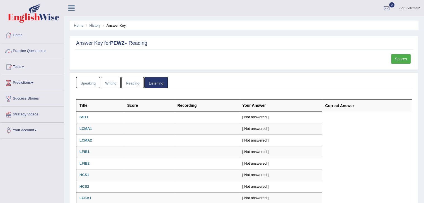
click at [29, 52] on link "Practice Questions" at bounding box center [32, 50] width 64 height 14
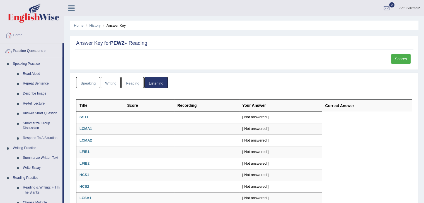
click at [18, 35] on link "Home" at bounding box center [32, 35] width 64 height 14
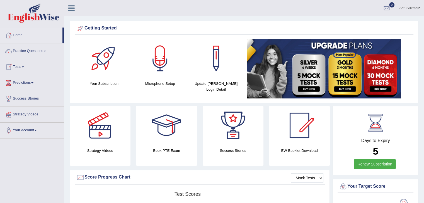
click at [19, 66] on link "Tests" at bounding box center [32, 66] width 64 height 14
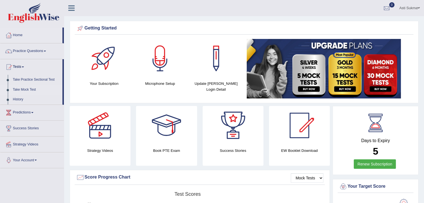
click at [31, 88] on link "Take Mock Test" at bounding box center [36, 90] width 52 height 10
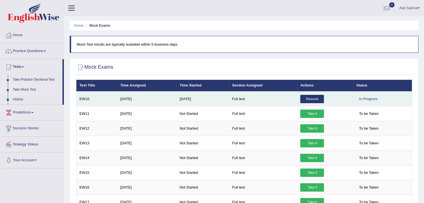
click at [315, 101] on link "Resume" at bounding box center [312, 99] width 24 height 8
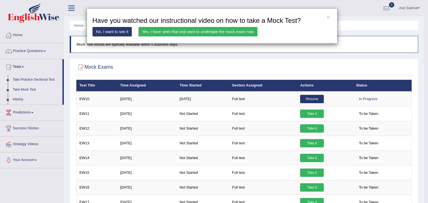
click at [232, 33] on link "Yes, I have seen that and want to undertake the mock exam now" at bounding box center [198, 31] width 119 height 9
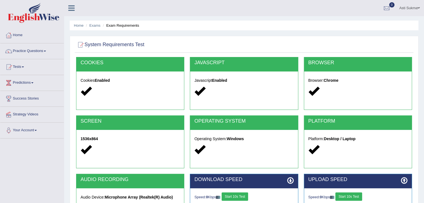
scroll to position [89, 0]
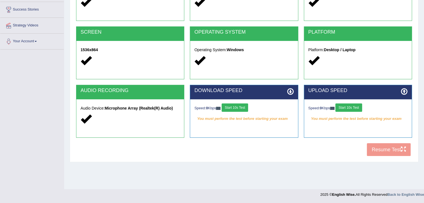
click at [236, 108] on button "Start 10s Test" at bounding box center [235, 108] width 26 height 8
click at [352, 104] on button "Start 10s Test" at bounding box center [348, 108] width 26 height 8
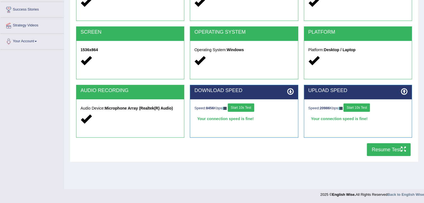
click at [402, 149] on icon "button" at bounding box center [403, 149] width 5 height 5
